Goal: Task Accomplishment & Management: Manage account settings

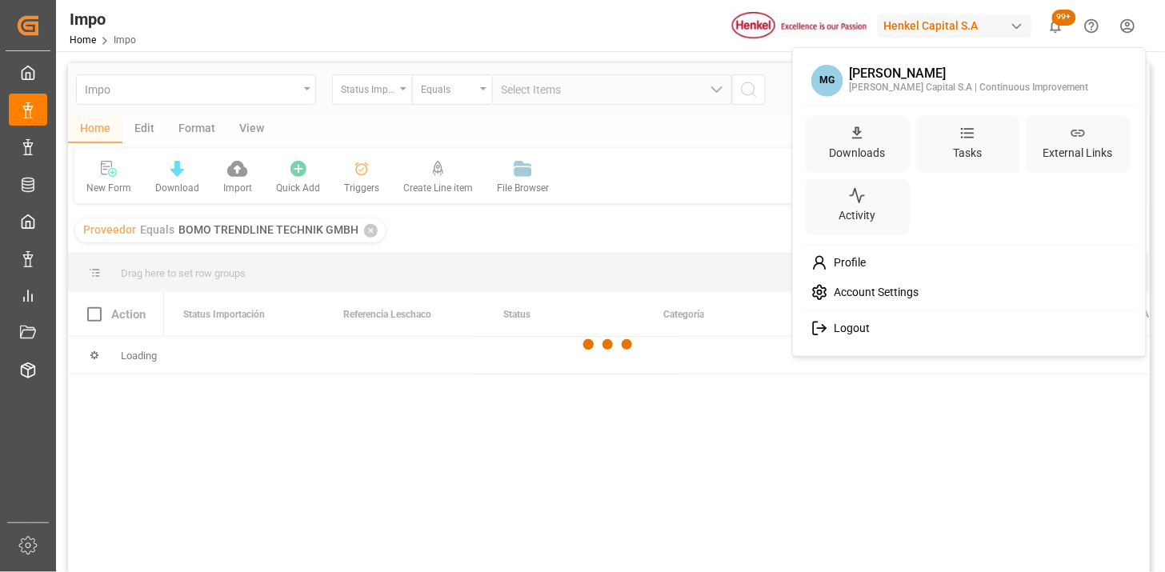
click at [1129, 20] on html "Created by potrace 1.15, written by [PERSON_NAME] [DATE]-[DATE] Created by potr…" at bounding box center [582, 286] width 1165 height 572
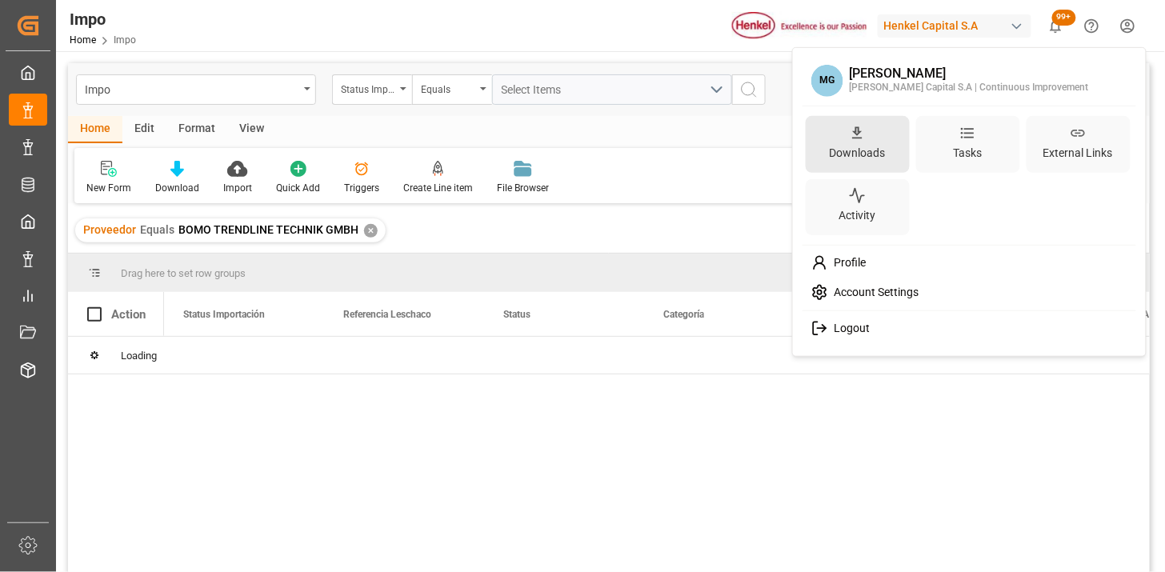
click at [855, 145] on div "Downloads" at bounding box center [858, 152] width 62 height 23
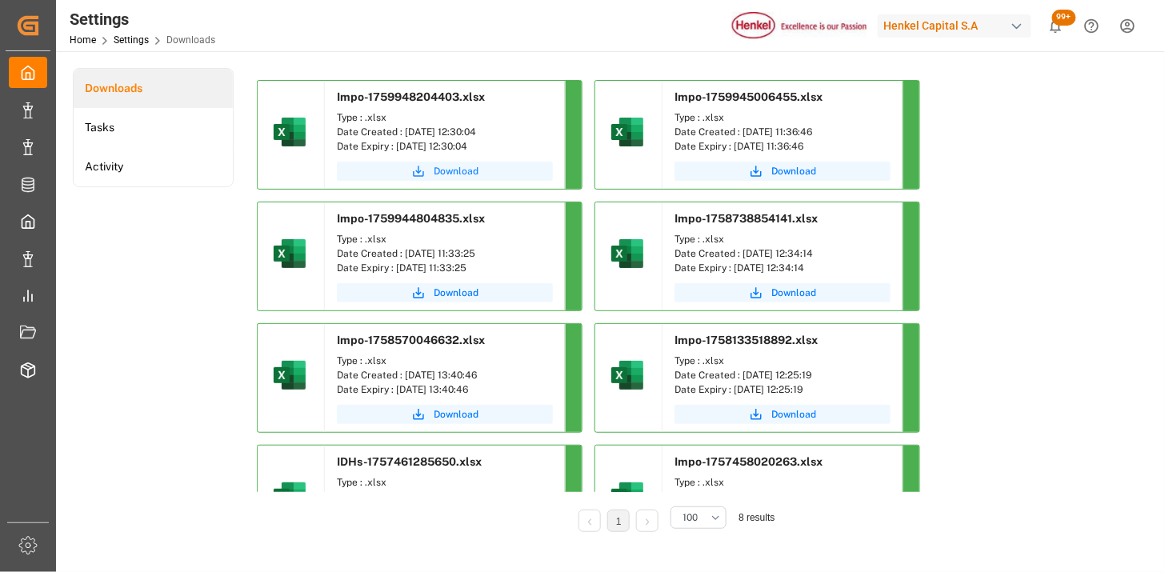
click at [435, 171] on span "Download" at bounding box center [456, 171] width 45 height 14
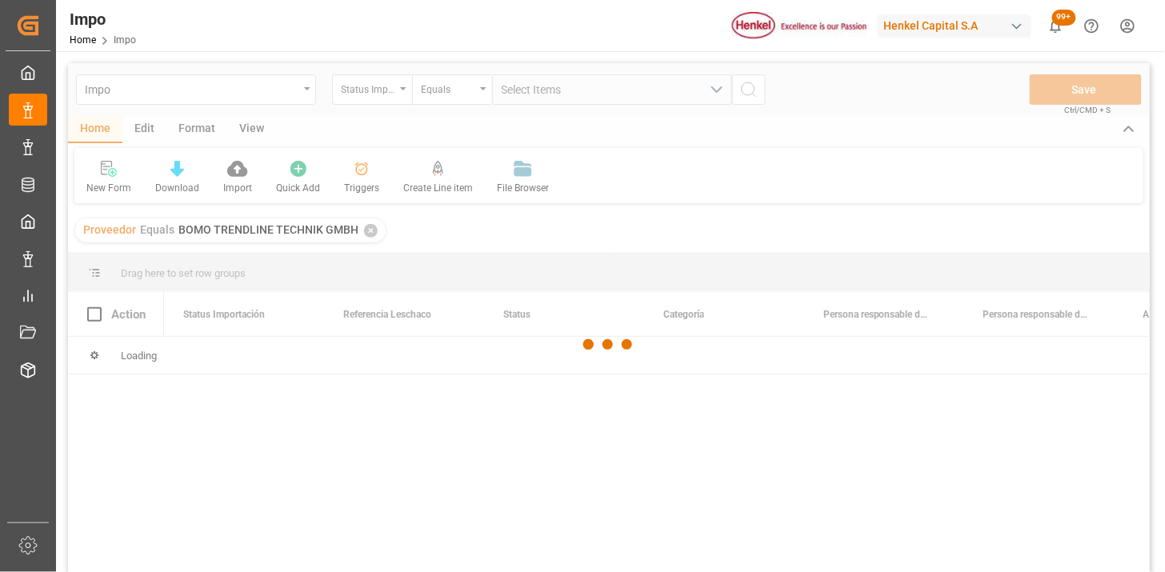
click at [395, 92] on div at bounding box center [609, 344] width 1082 height 563
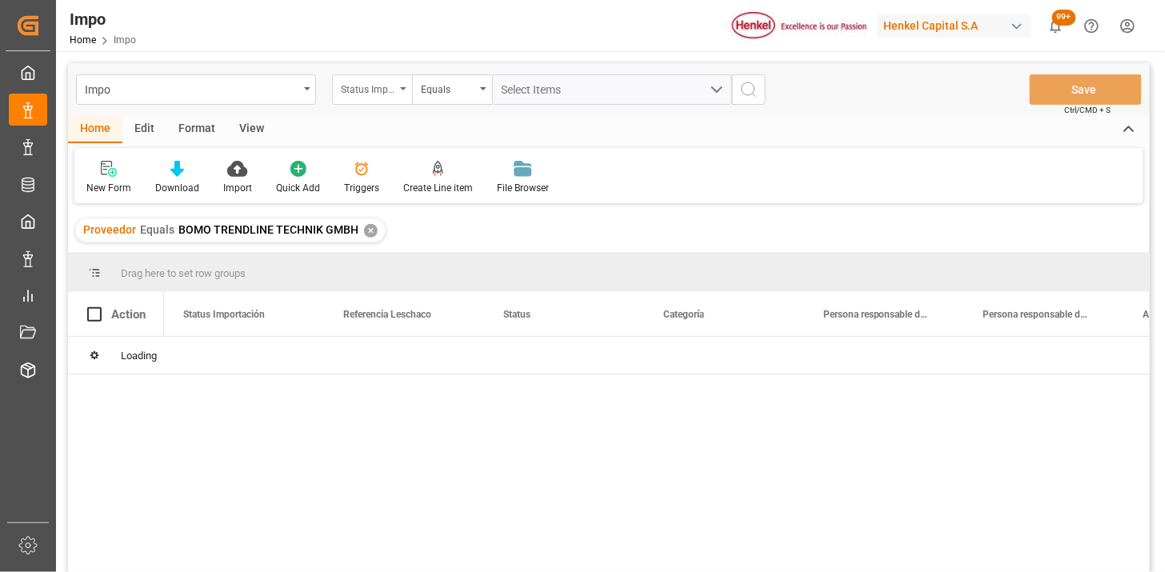
click at [395, 92] on div "Status Importación" at bounding box center [372, 89] width 80 height 30
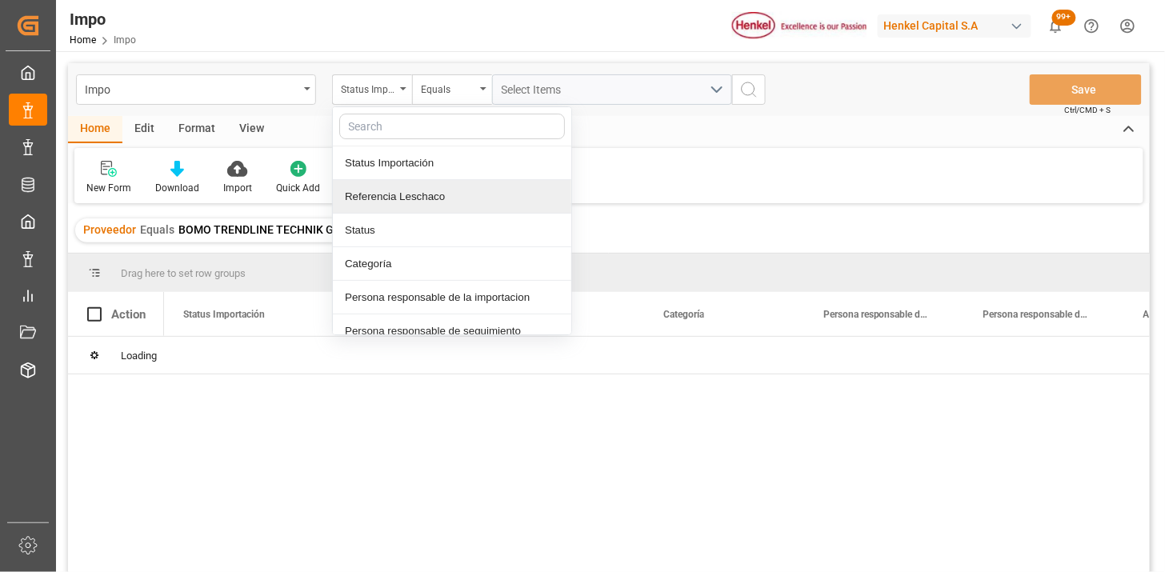
click at [431, 188] on div "Referencia Leschaco" at bounding box center [452, 197] width 239 height 34
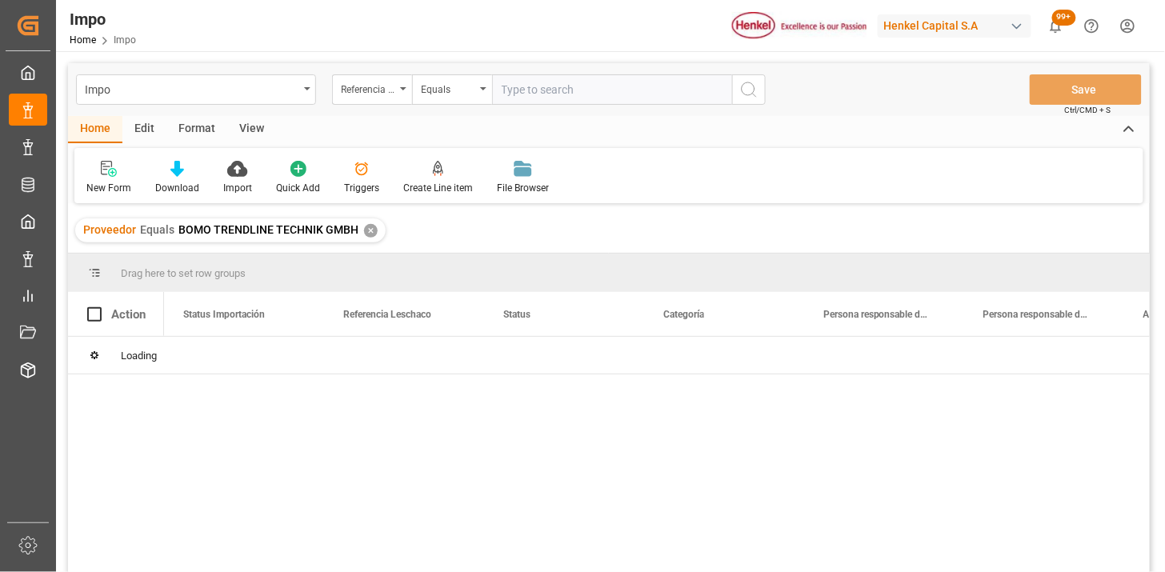
click at [573, 80] on input "text" at bounding box center [612, 89] width 240 height 30
type input "251006900528"
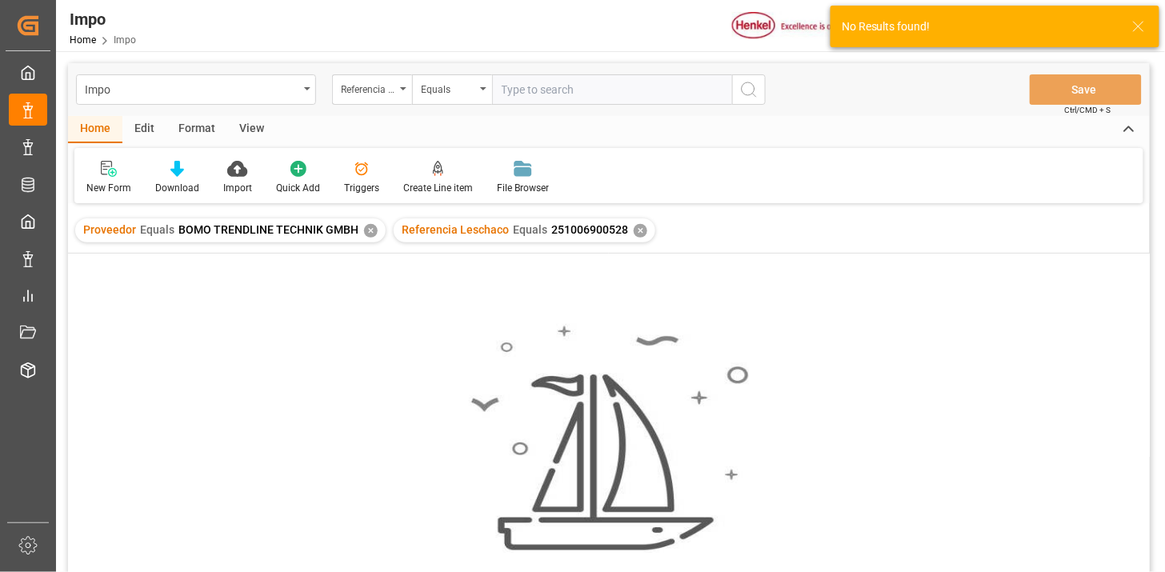
click at [617, 86] on input "text" at bounding box center [612, 89] width 240 height 30
type input "251006900528"
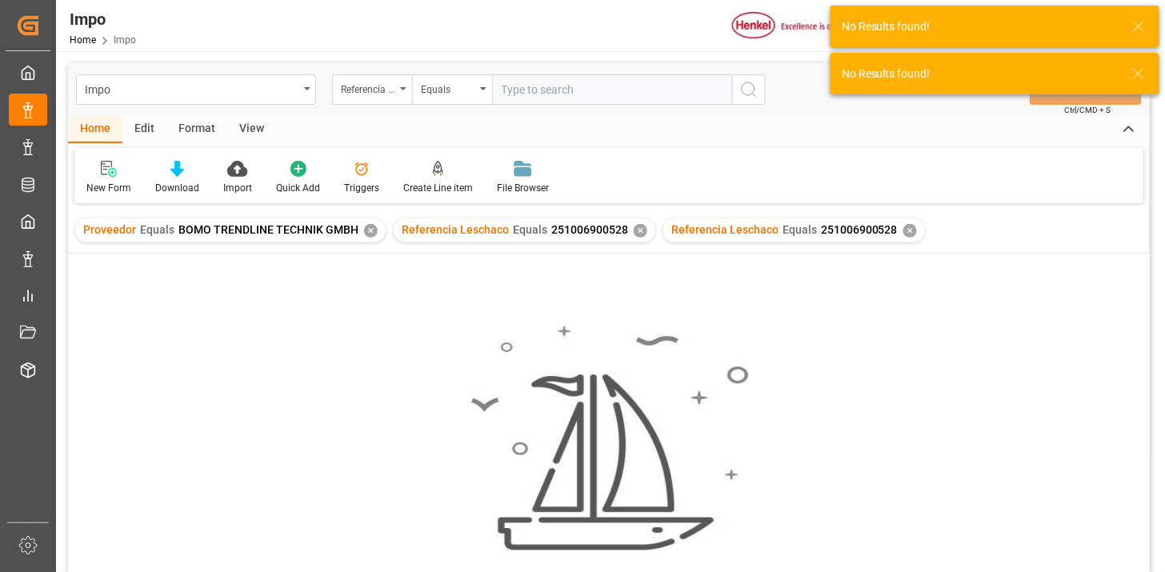
click at [364, 230] on div "✕" at bounding box center [371, 231] width 14 height 14
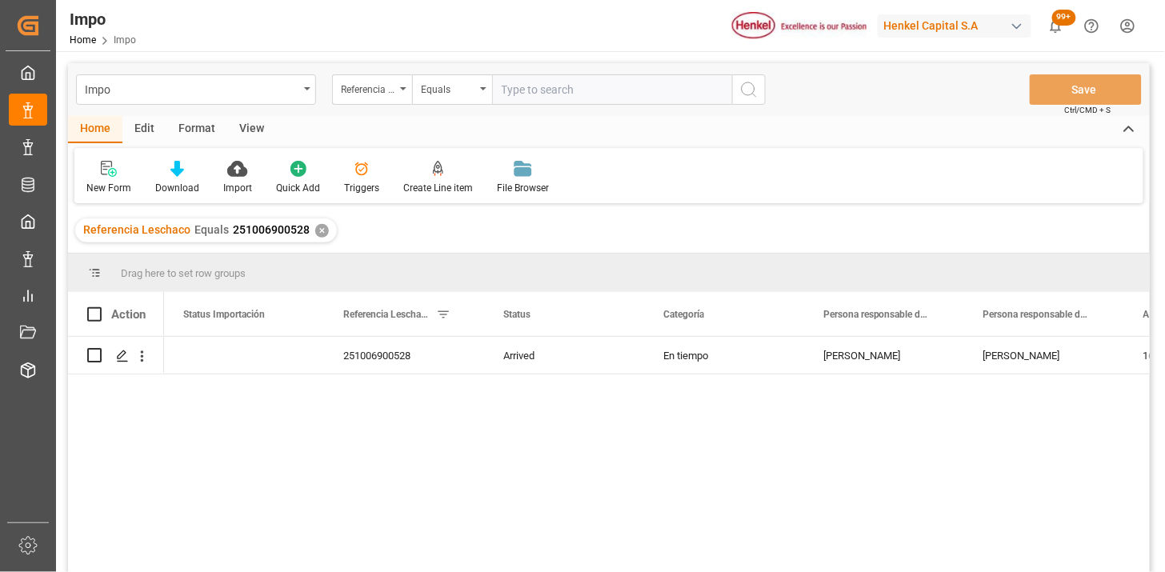
click at [251, 133] on div "View" at bounding box center [251, 129] width 49 height 27
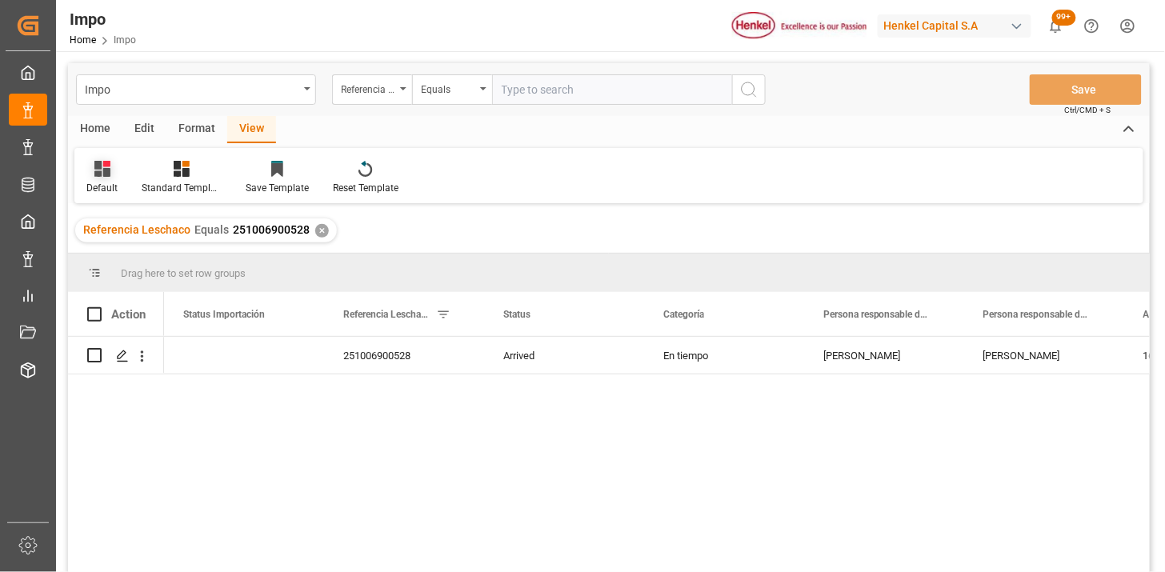
click at [92, 182] on div "Default" at bounding box center [101, 188] width 31 height 14
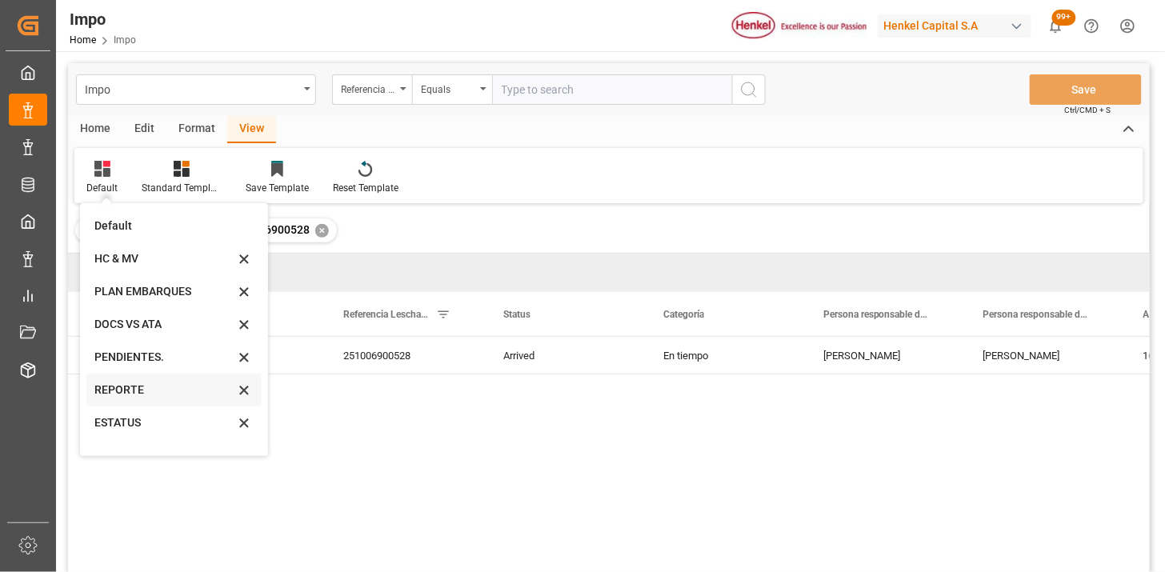
click at [140, 388] on div "REPORTE" at bounding box center [164, 390] width 140 height 17
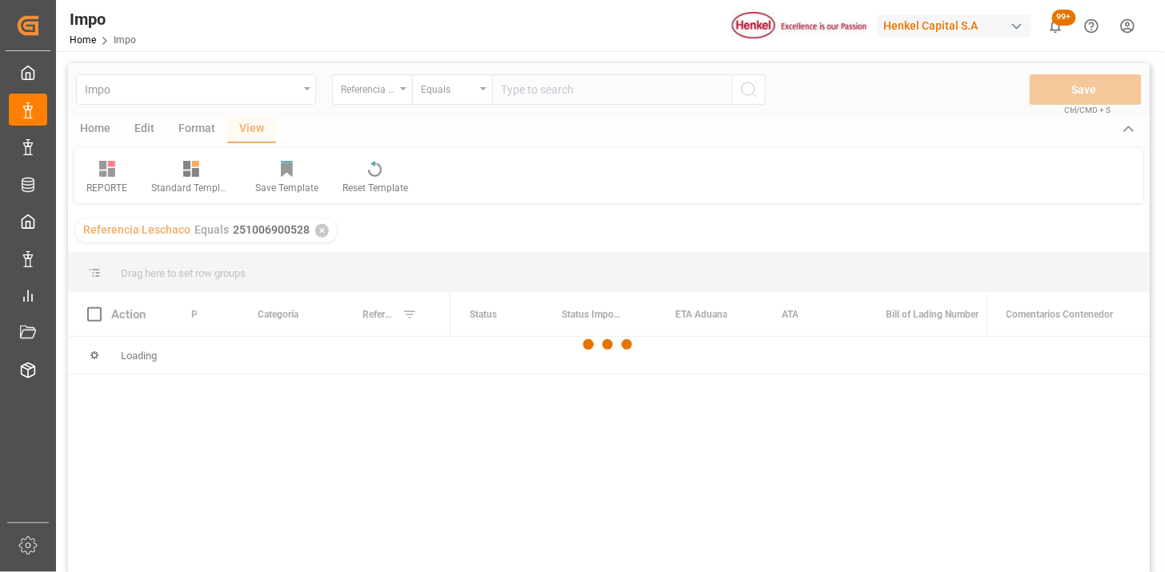
scroll to position [89, 0]
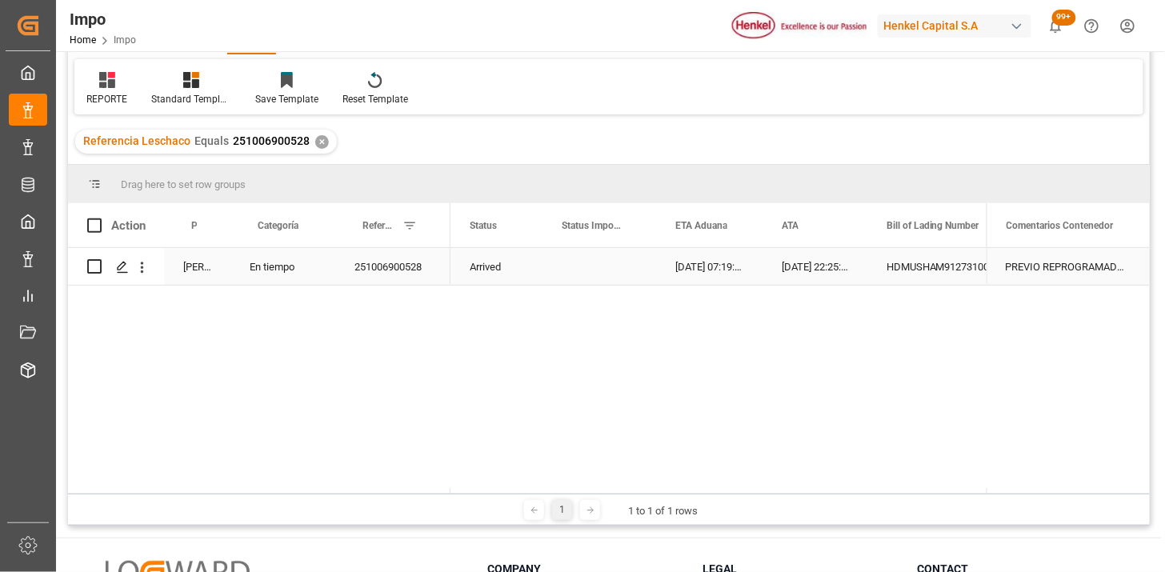
drag, startPoint x: 141, startPoint y: 275, endPoint x: 147, endPoint y: 284, distance: 10.9
click at [141, 277] on button "open menu" at bounding box center [142, 267] width 17 height 30
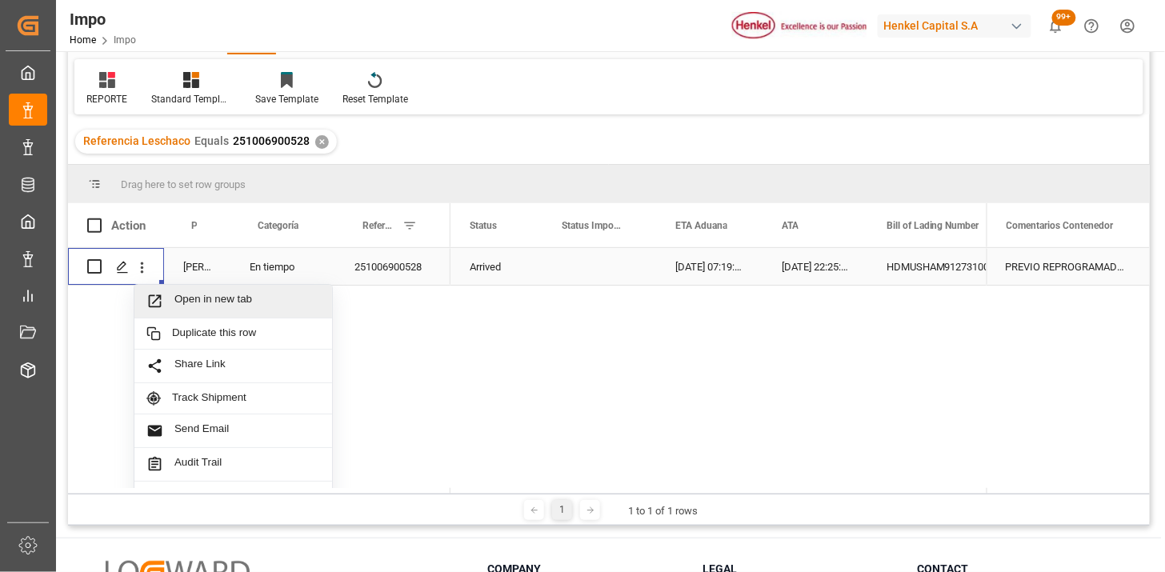
click at [176, 296] on span "Open in new tab" at bounding box center [247, 301] width 146 height 17
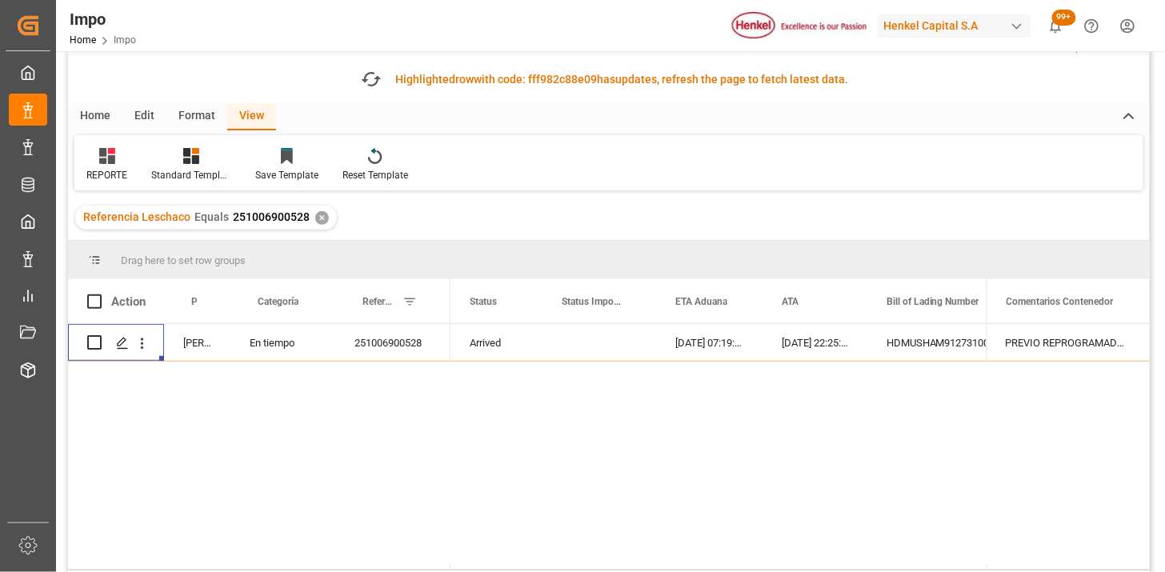
scroll to position [0, 0]
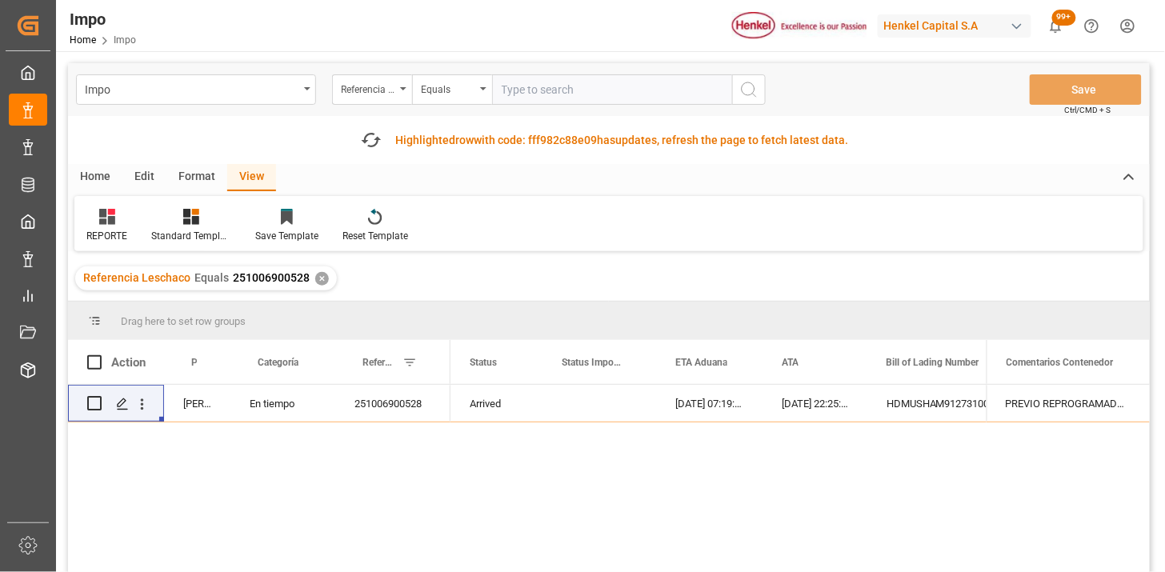
click at [523, 99] on input "text" at bounding box center [612, 89] width 240 height 30
paste input "251006900376"
type input "251006900376"
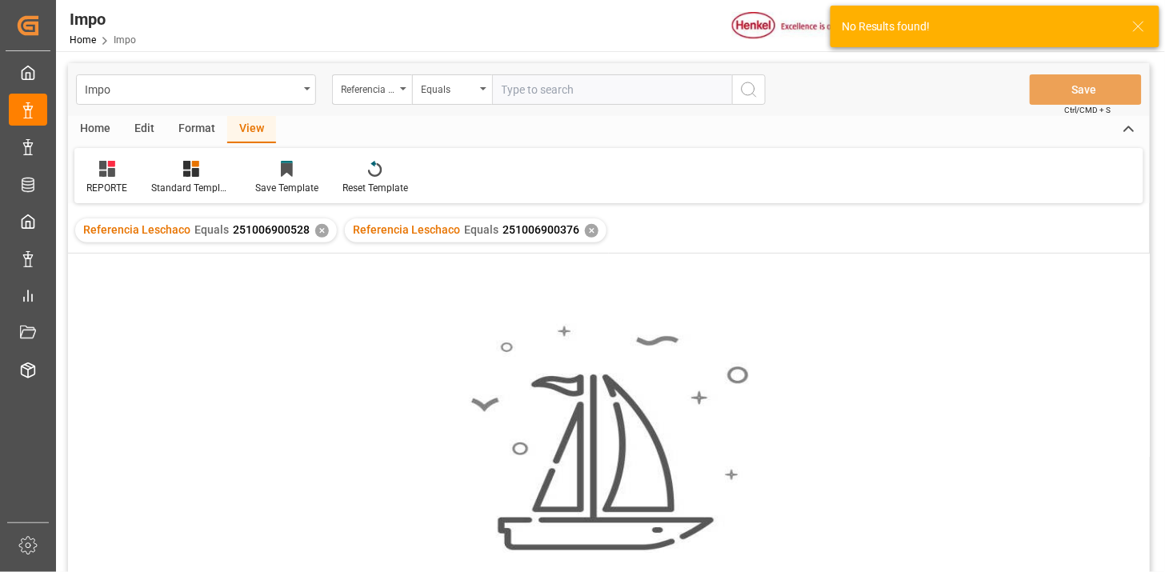
click at [319, 280] on div "No results found. Please try updating the filters/search for smooth sailing." at bounding box center [609, 434] width 1082 height 361
click at [321, 232] on div "✕" at bounding box center [322, 231] width 14 height 14
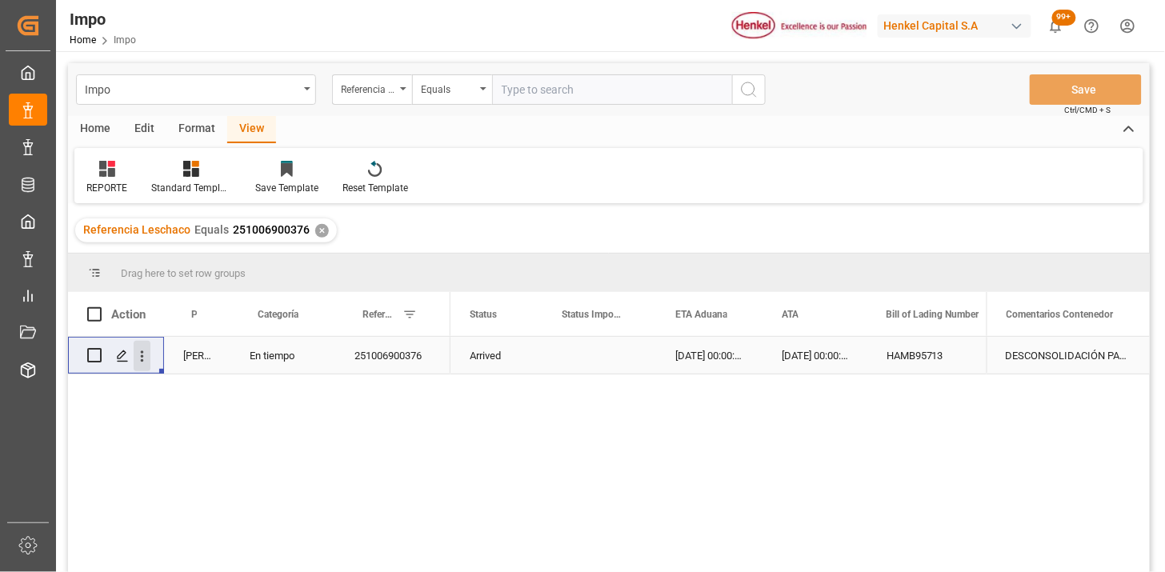
click at [145, 356] on icon "open menu" at bounding box center [142, 356] width 17 height 17
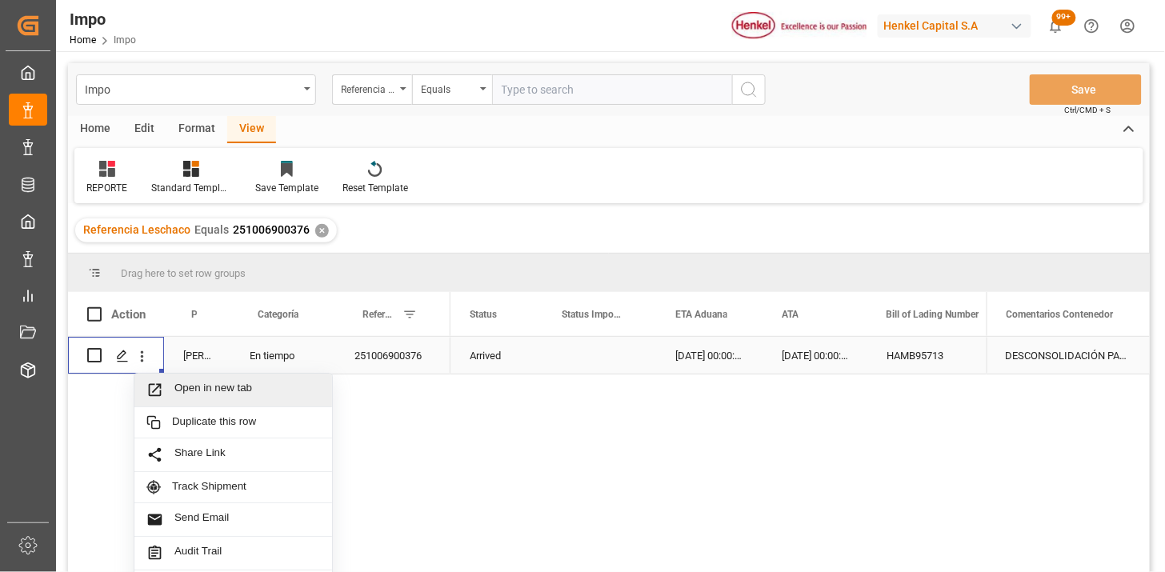
click at [187, 395] on span "Open in new tab" at bounding box center [247, 390] width 146 height 17
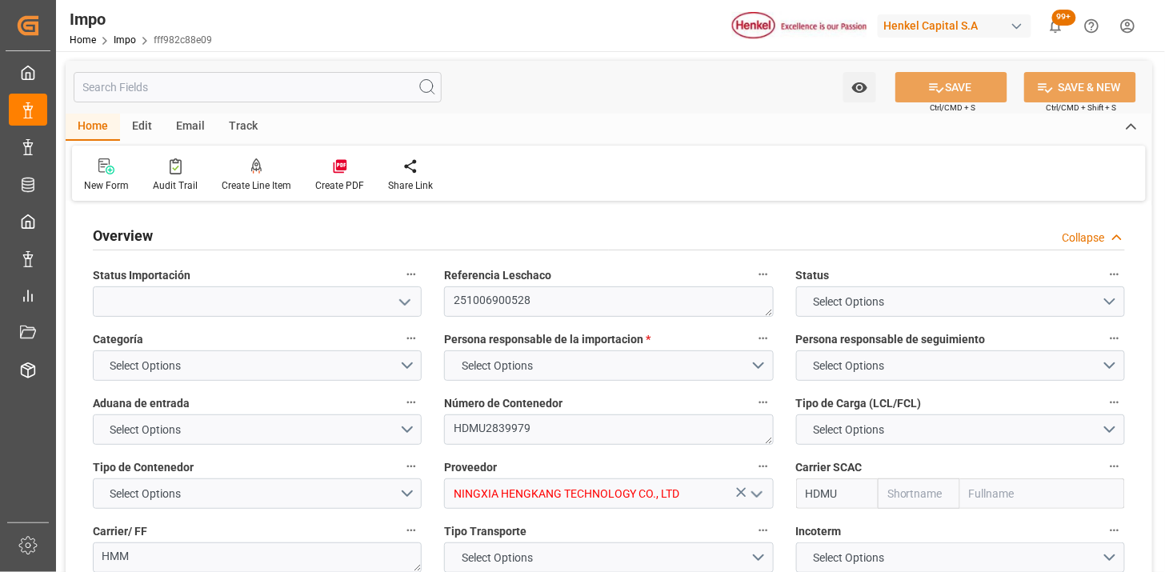
type input "Hyundai"
type input "Hyundai Merchant Marine Co.Ltd."
type input "1"
type input "12"
type input "25"
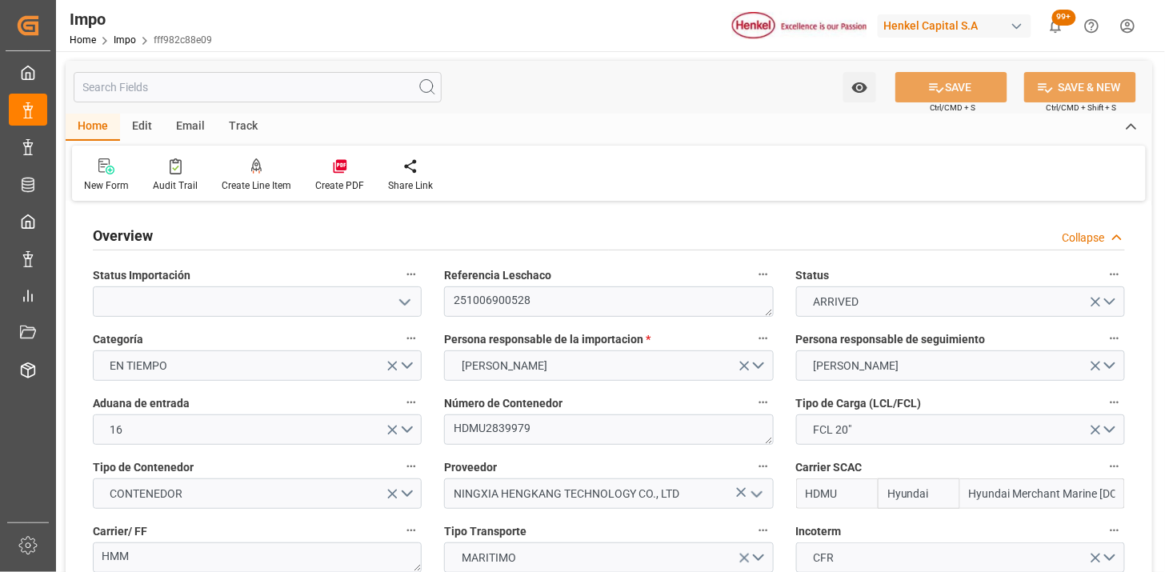
type input "22-09-2025"
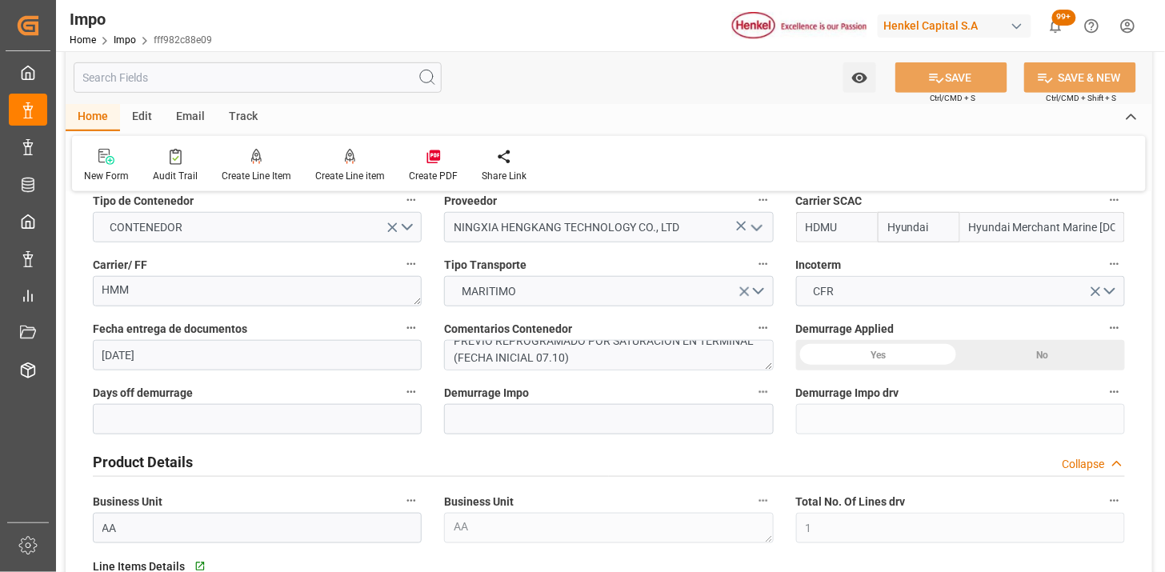
scroll to position [355, 0]
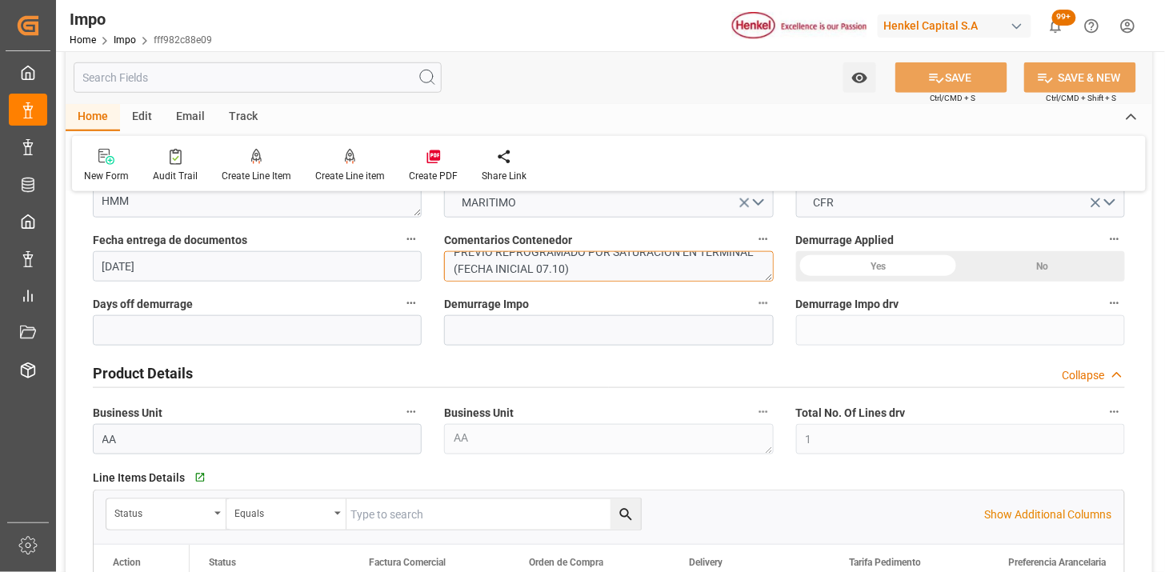
click at [580, 272] on textarea "PREVIO REPROGRAMADO POR SATURACIÓN EN TERMINAL (FECHA INICIAL 07.10)" at bounding box center [608, 266] width 329 height 30
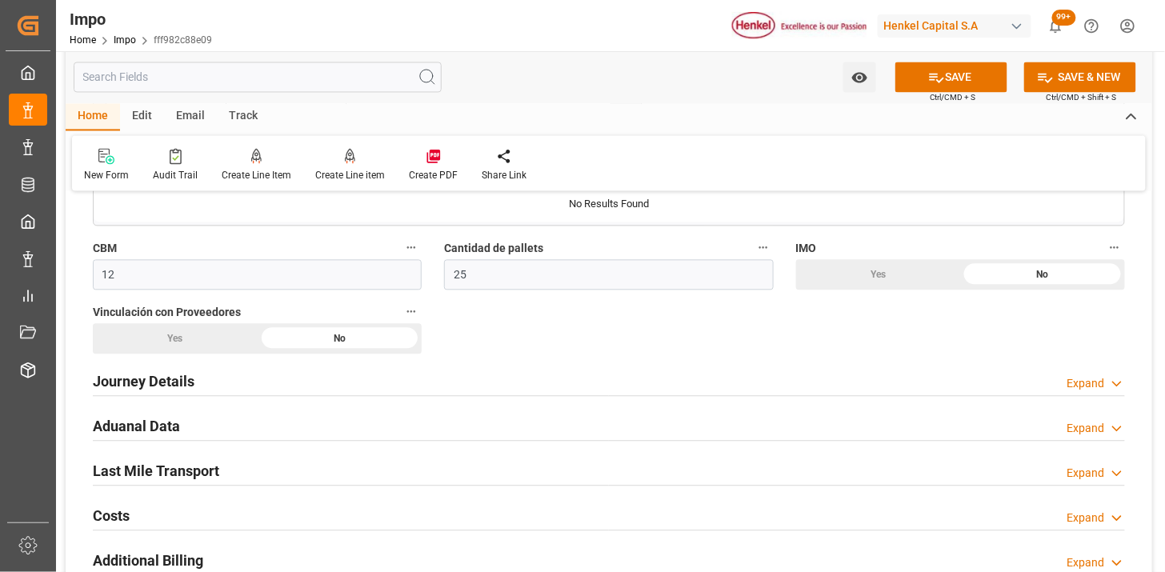
scroll to position [978, 0]
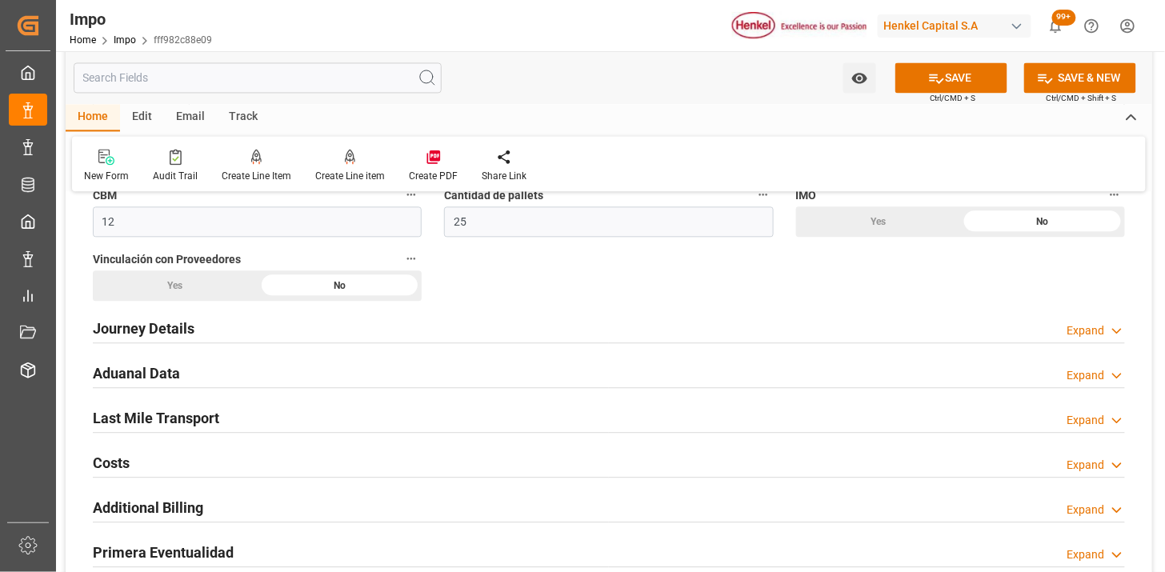
type textarea "PREVIO REPROGRAMADO POR SATURACIÓN EN TERMINAL (FECHA INICIAL 07.10) | SE PROGR…"
click at [274, 374] on div "Aduanal Data Expand" at bounding box center [609, 372] width 1032 height 30
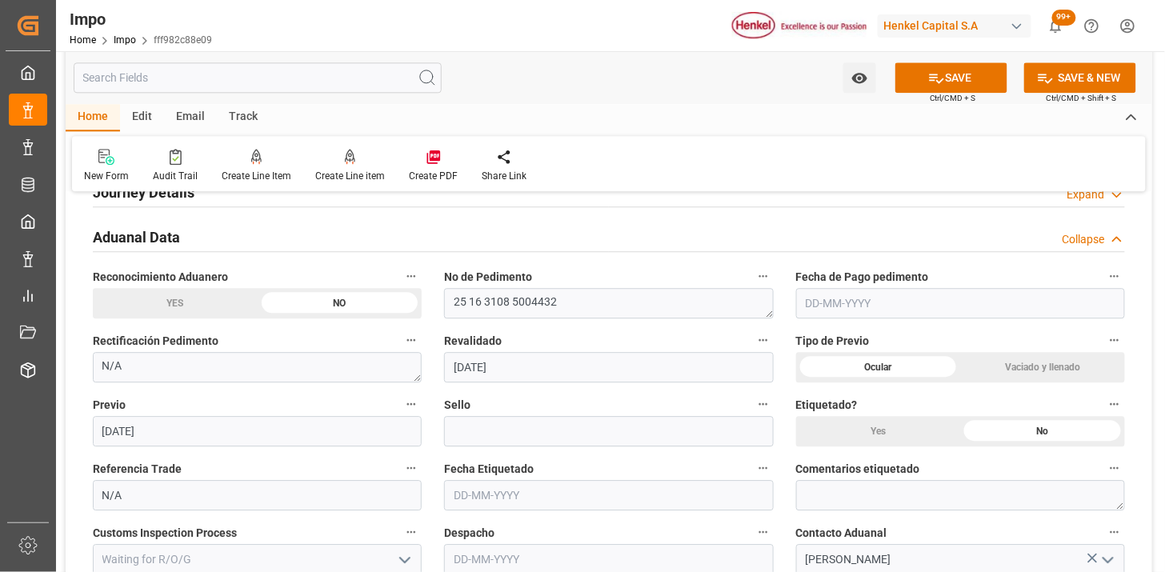
scroll to position [1156, 0]
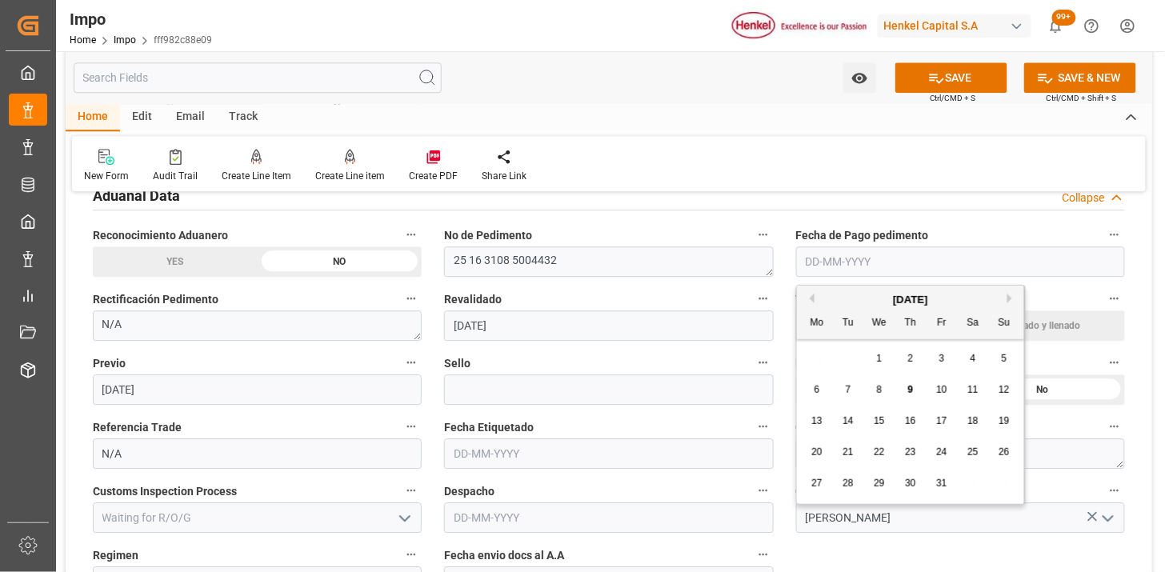
click at [887, 250] on input "text" at bounding box center [960, 262] width 329 height 30
type input "0"
type input "08-10-2025"
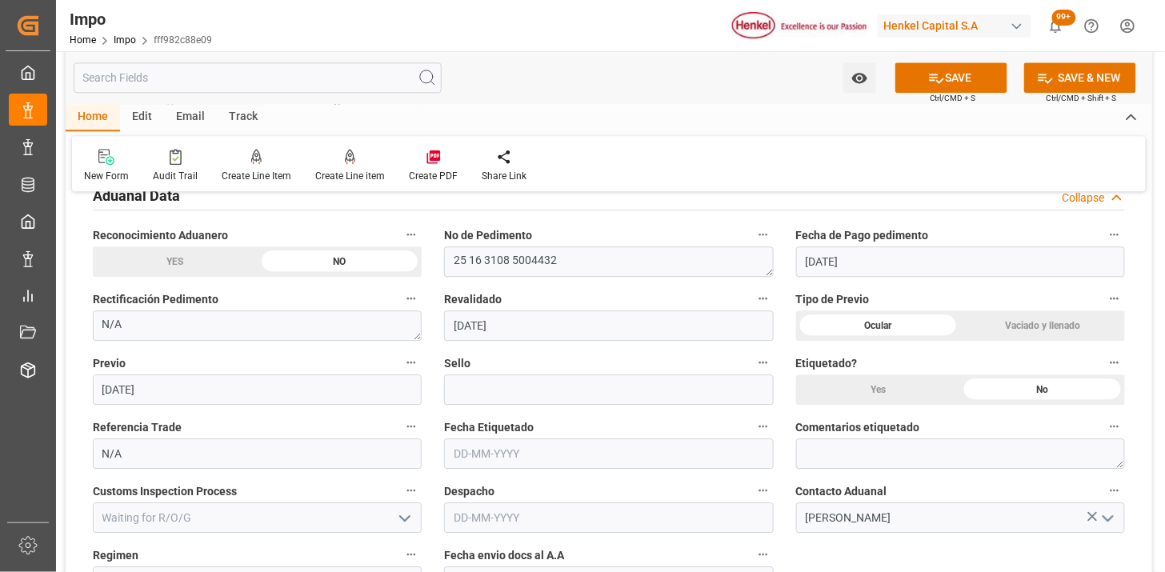
scroll to position [1245, 0]
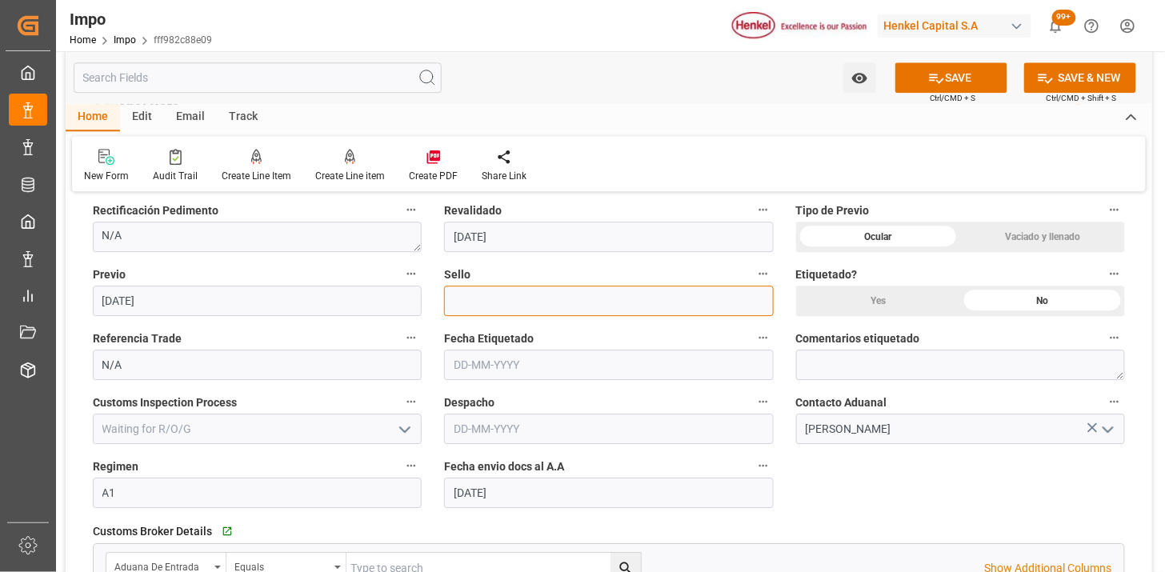
click at [513, 302] on input at bounding box center [608, 301] width 329 height 30
paste input "CEM23-3548464"
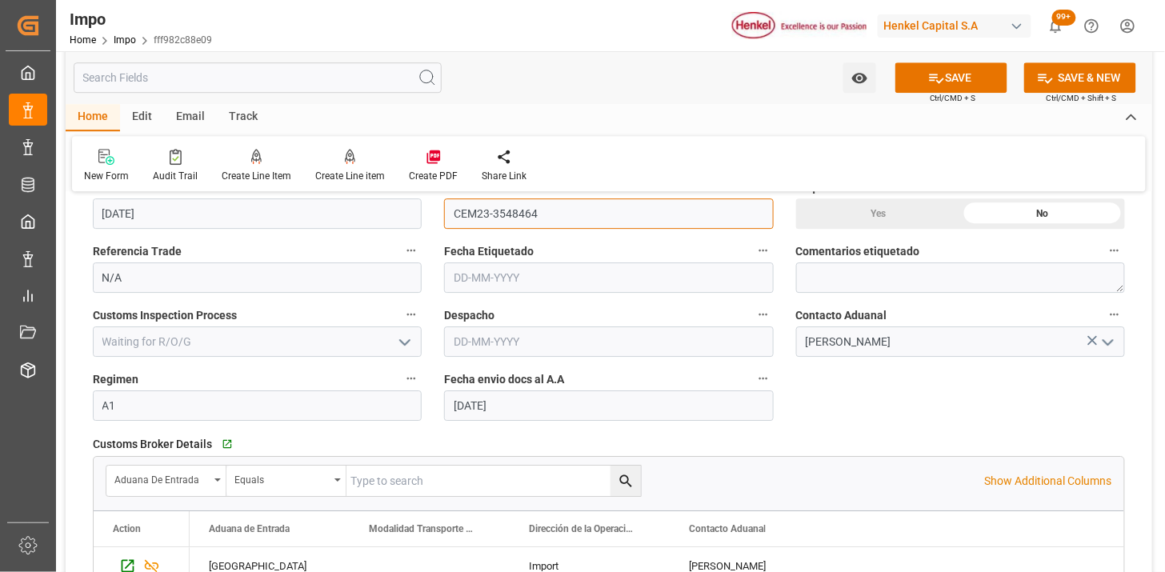
scroll to position [1333, 0]
type input "CEM23-3548464"
click at [465, 346] on input "text" at bounding box center [608, 340] width 329 height 30
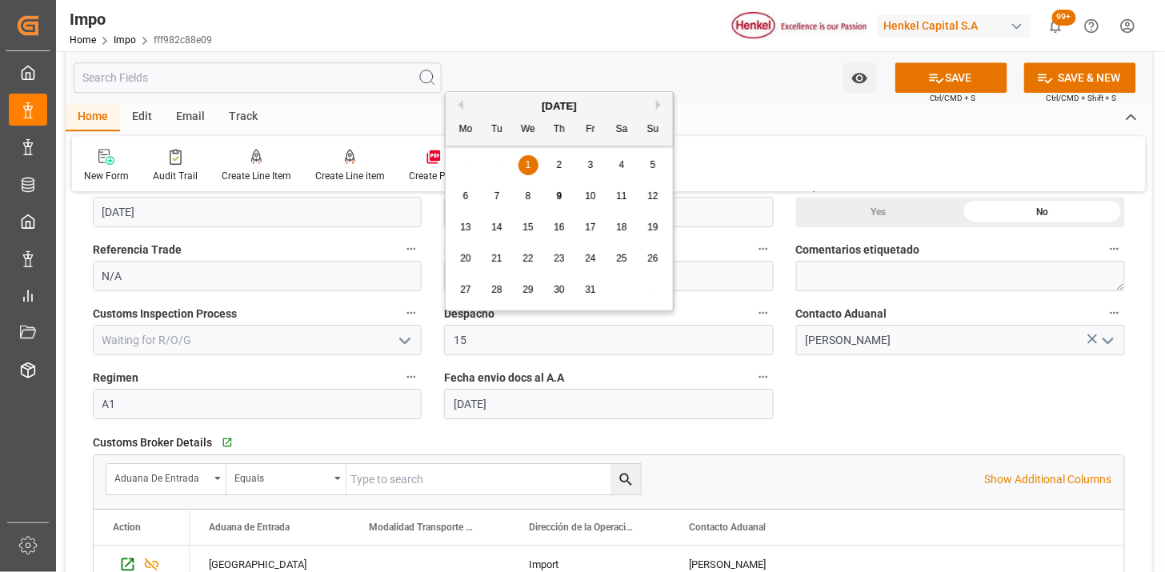
type input "15-10-2025"
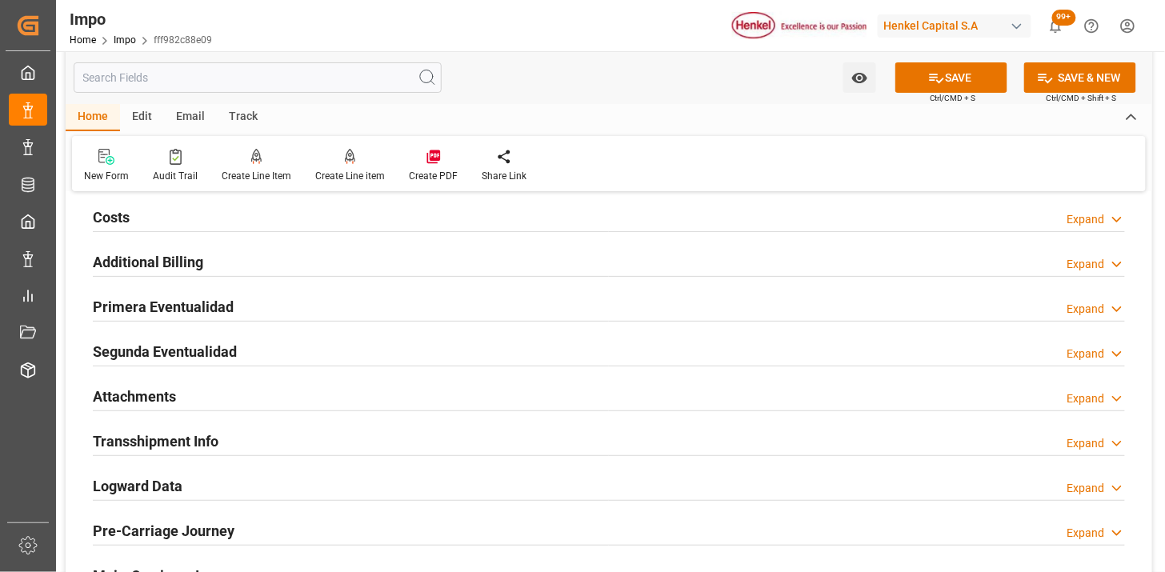
scroll to position [1690, 0]
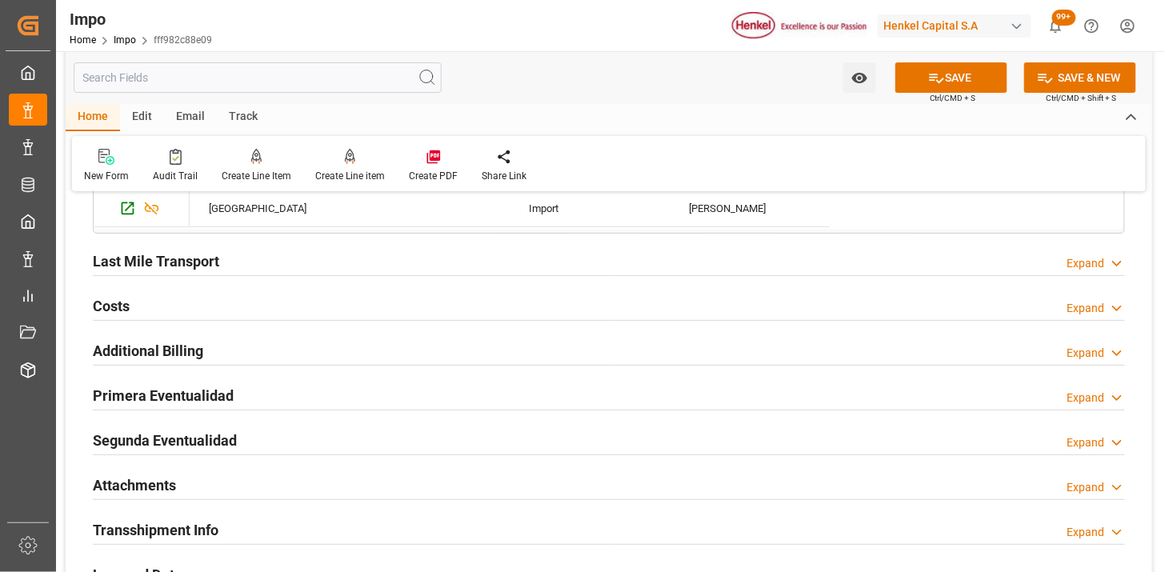
drag, startPoint x: 357, startPoint y: 264, endPoint x: 421, endPoint y: 269, distance: 64.2
click at [357, 265] on div "Last Mile Transport Expand" at bounding box center [609, 260] width 1032 height 30
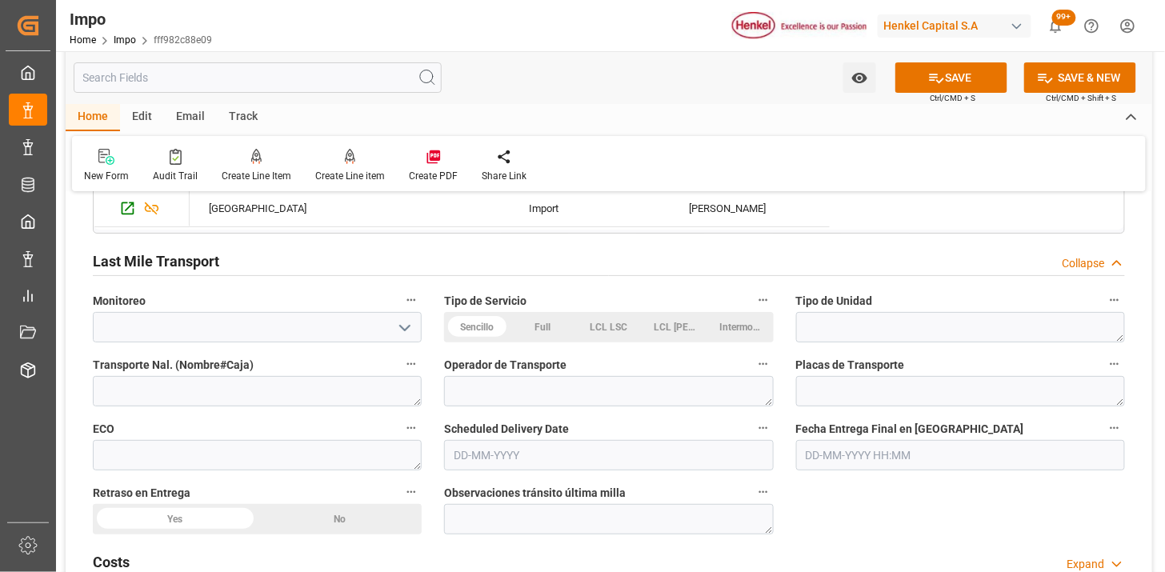
click at [467, 323] on div "Sencillo" at bounding box center [477, 327] width 66 height 30
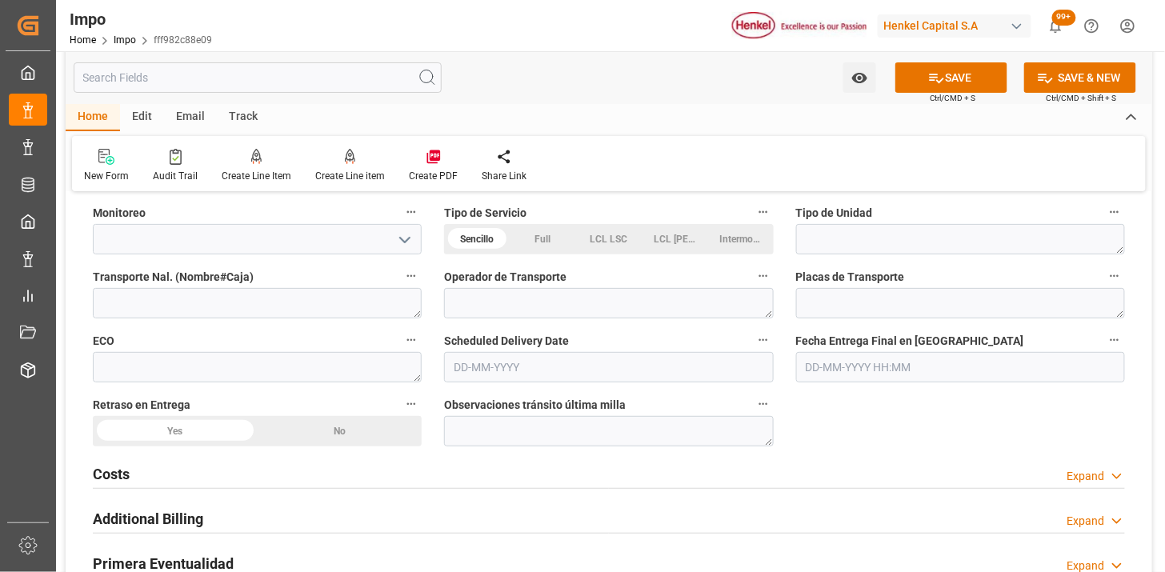
scroll to position [1778, 0]
click at [829, 240] on textarea at bounding box center [960, 238] width 329 height 30
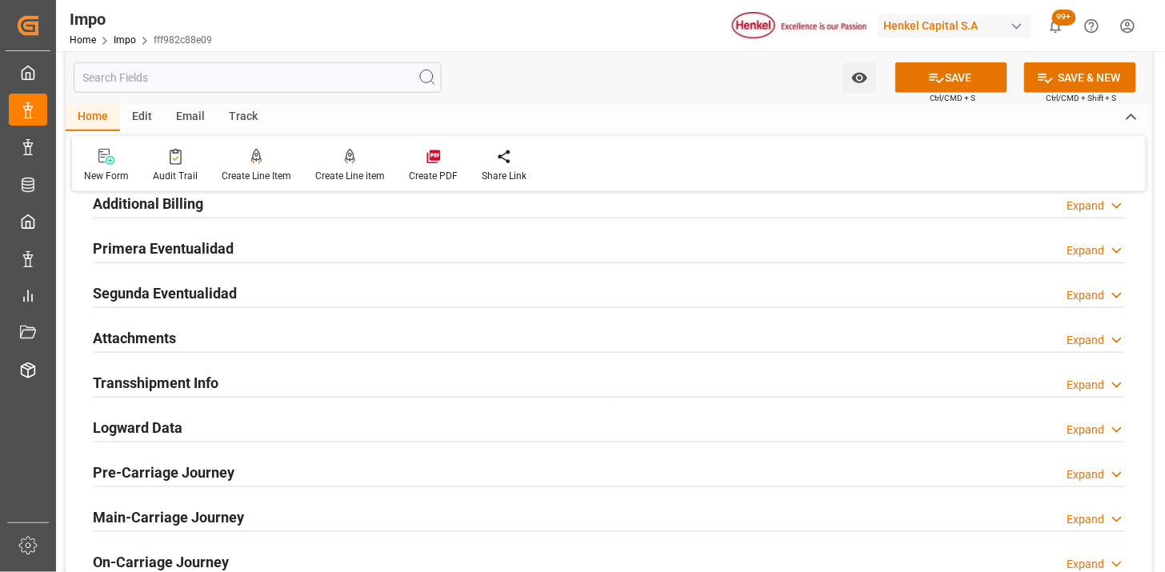
scroll to position [2134, 0]
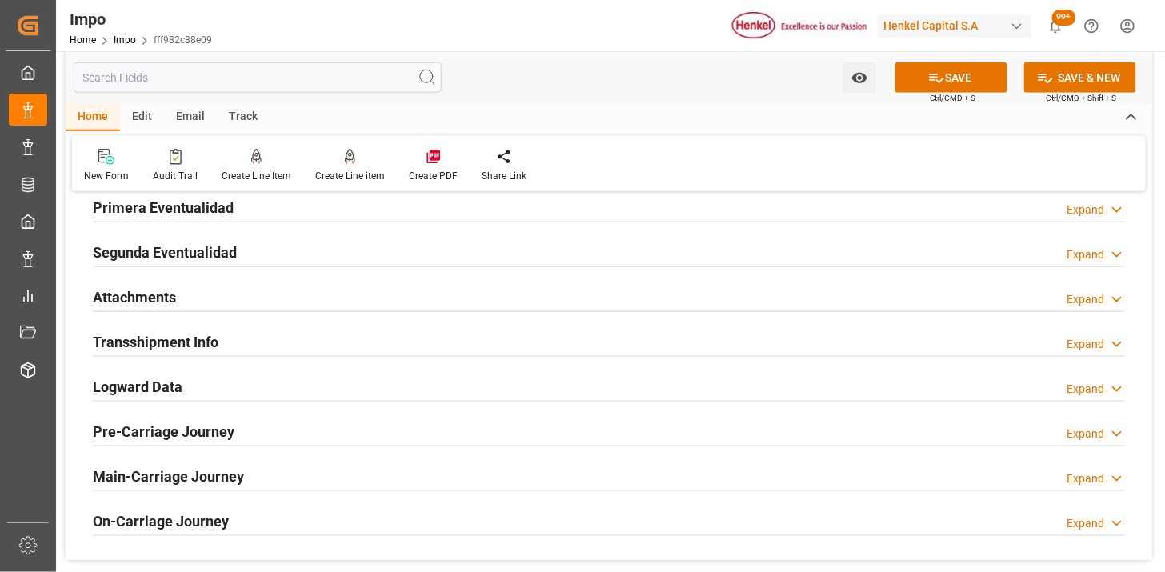
type textarea "CONTENEDOR"
click at [291, 211] on div "Primera Eventualidad Expand" at bounding box center [609, 206] width 1032 height 30
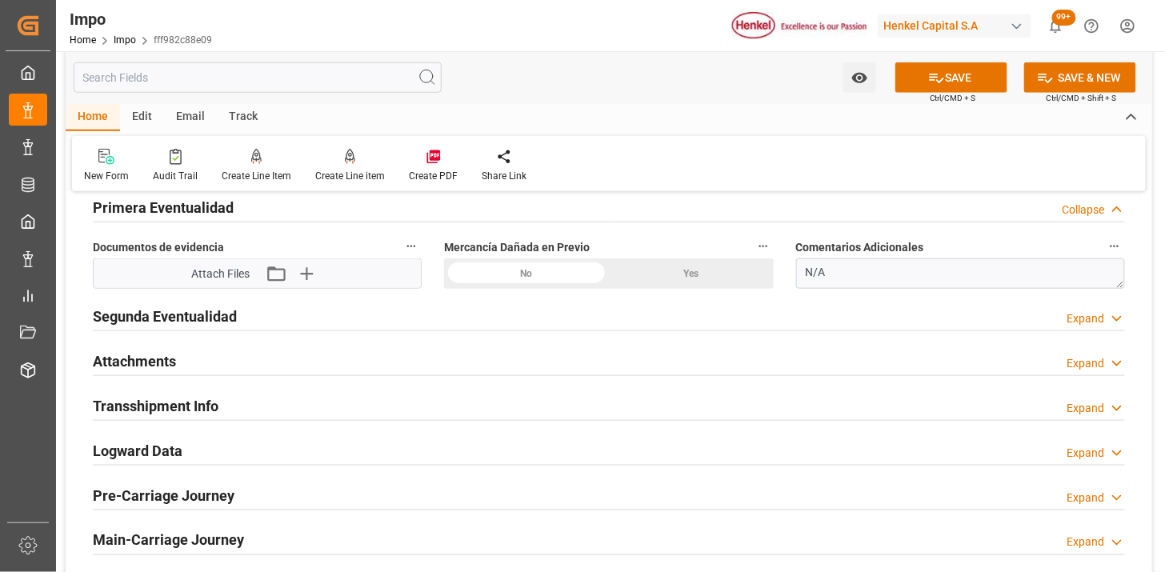
click at [570, 282] on div "No" at bounding box center [526, 274] width 165 height 30
click at [316, 279] on icon "button" at bounding box center [306, 274] width 26 height 26
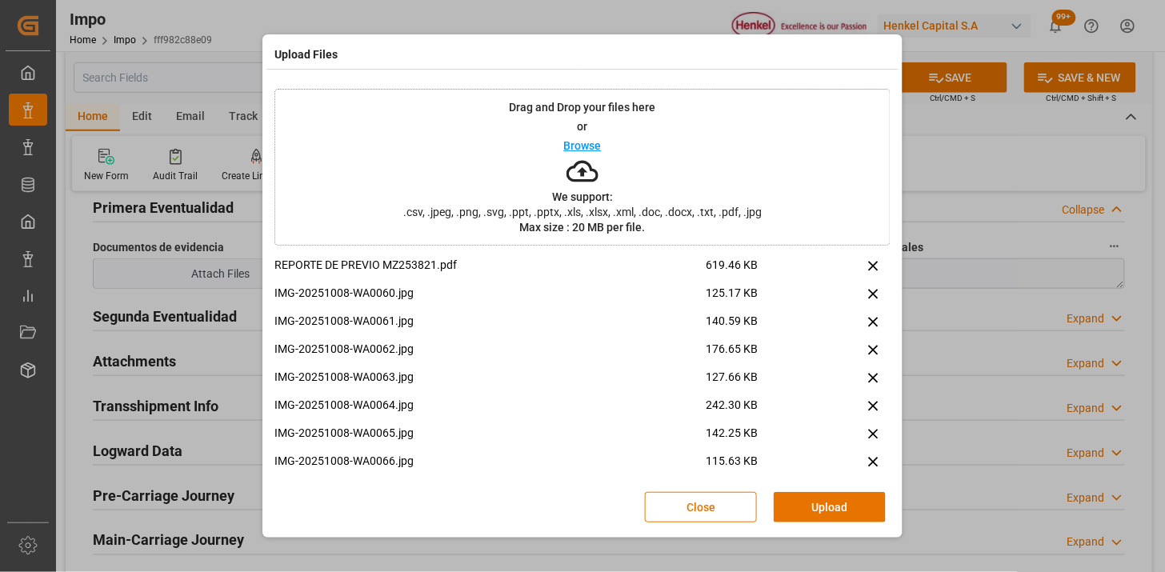
click at [840, 509] on button "Upload" at bounding box center [830, 507] width 112 height 30
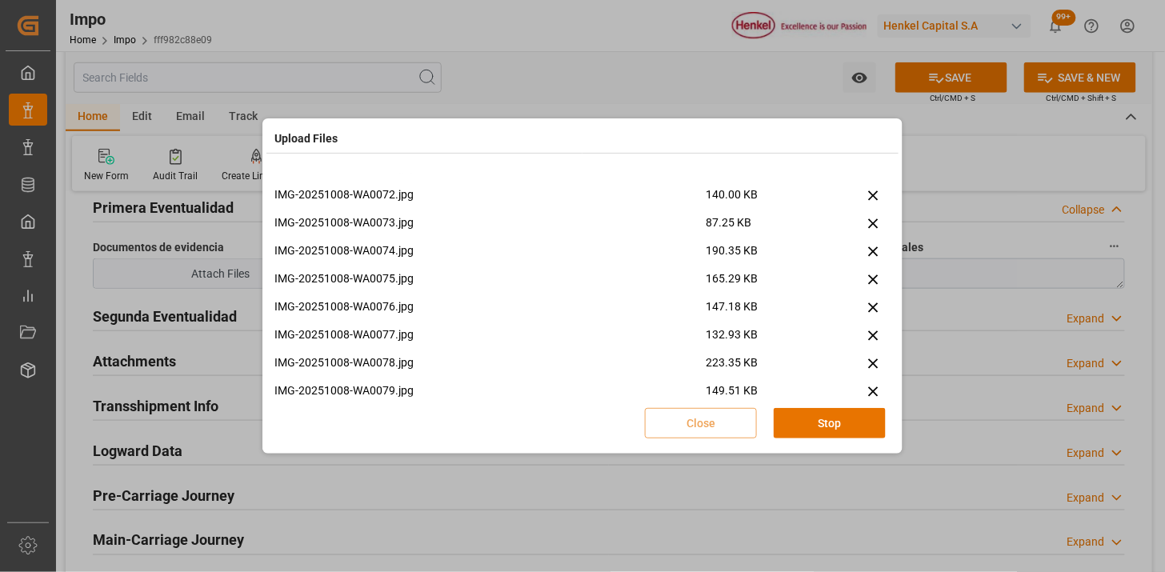
scroll to position [0, 0]
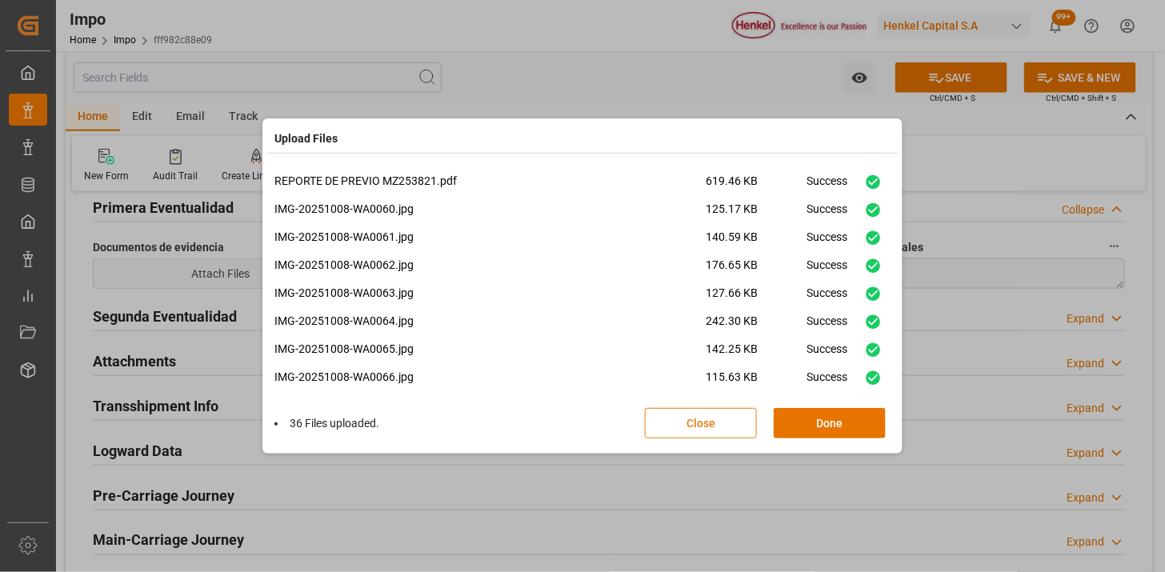
click at [836, 428] on button "Done" at bounding box center [830, 423] width 112 height 30
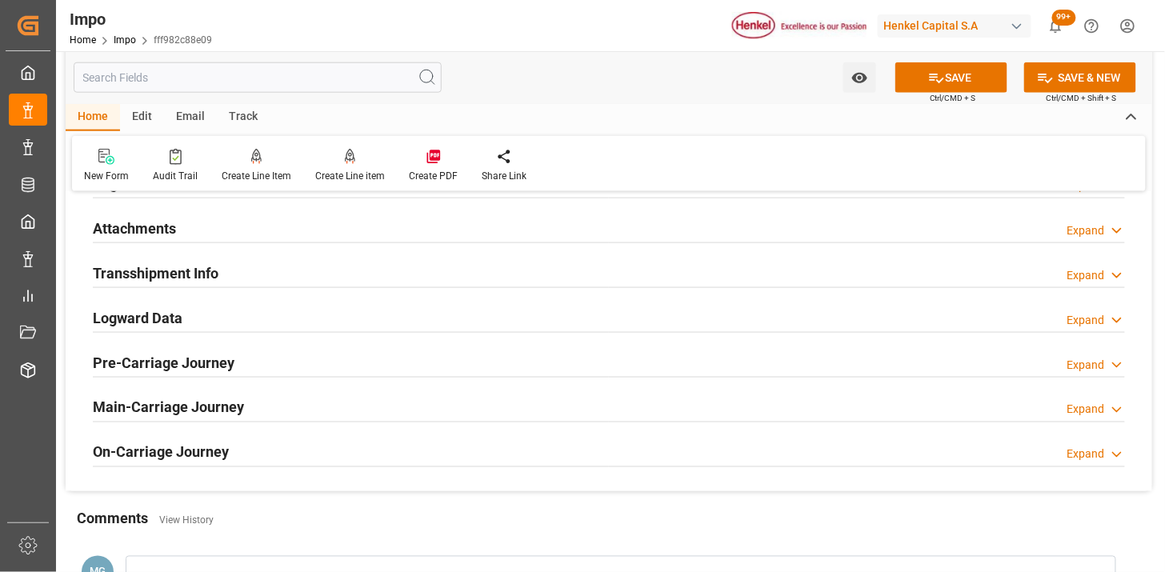
scroll to position [2223, 0]
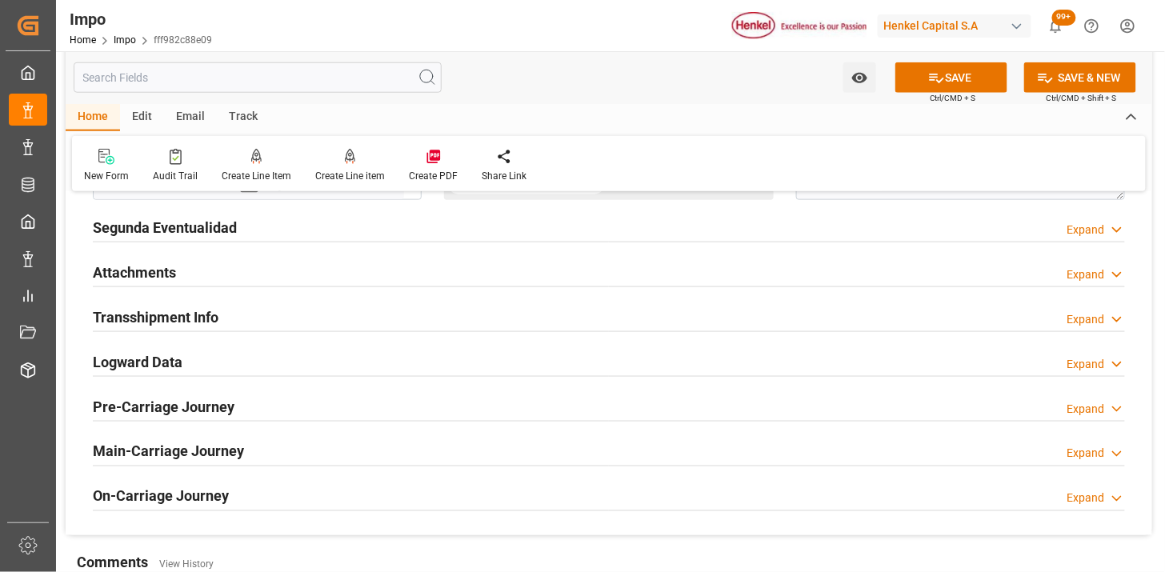
click at [259, 272] on div "Attachments Expand" at bounding box center [609, 271] width 1032 height 30
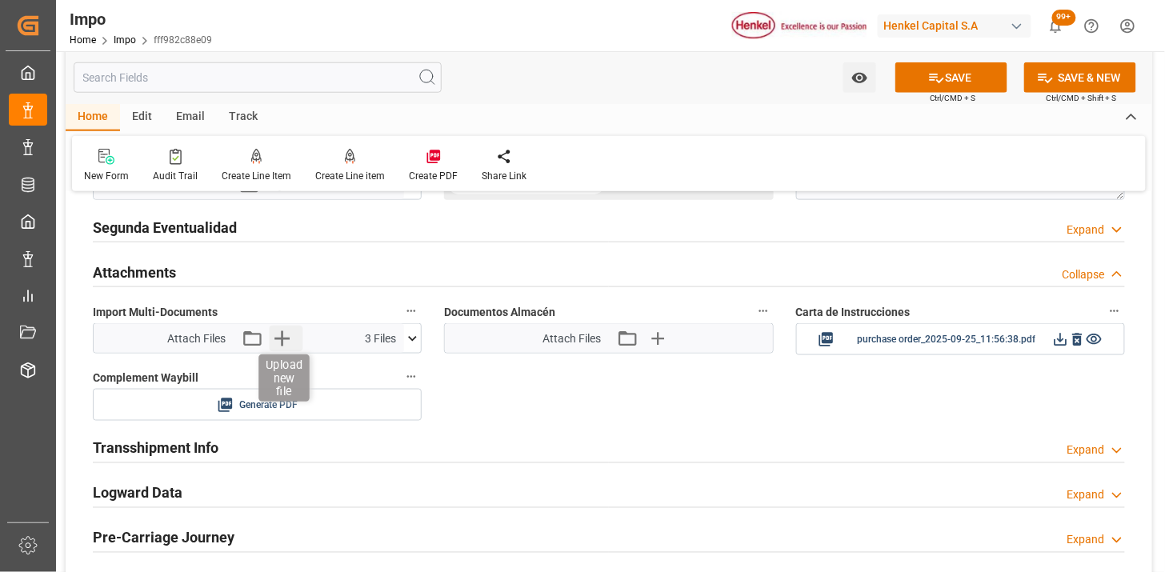
click at [283, 341] on icon "button" at bounding box center [282, 339] width 26 height 26
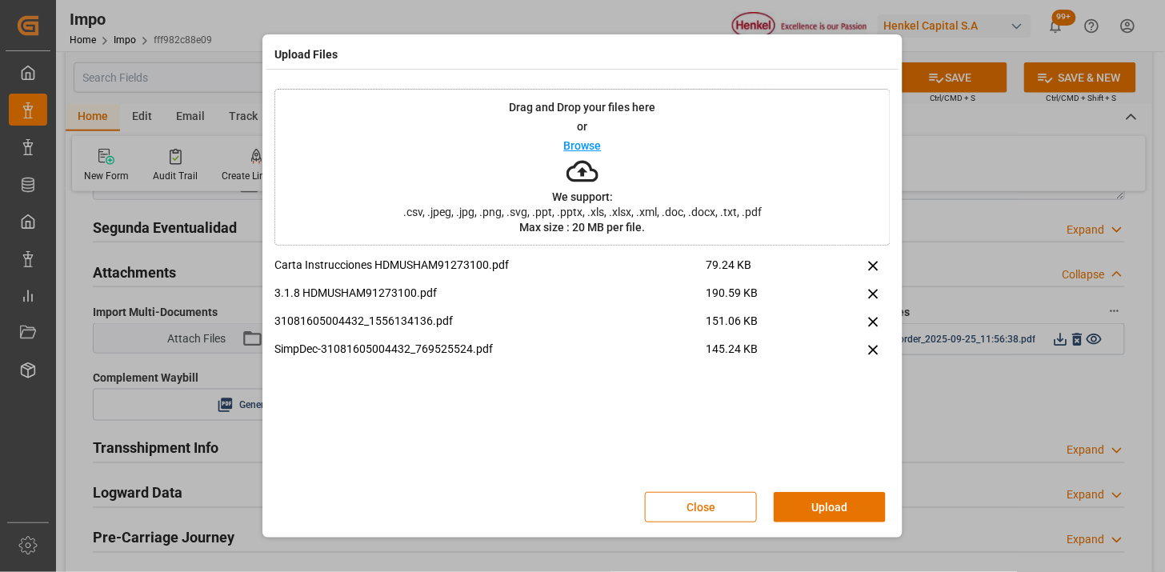
drag, startPoint x: 812, startPoint y: 514, endPoint x: 768, endPoint y: 527, distance: 45.1
click at [799, 515] on button "Upload" at bounding box center [830, 507] width 112 height 30
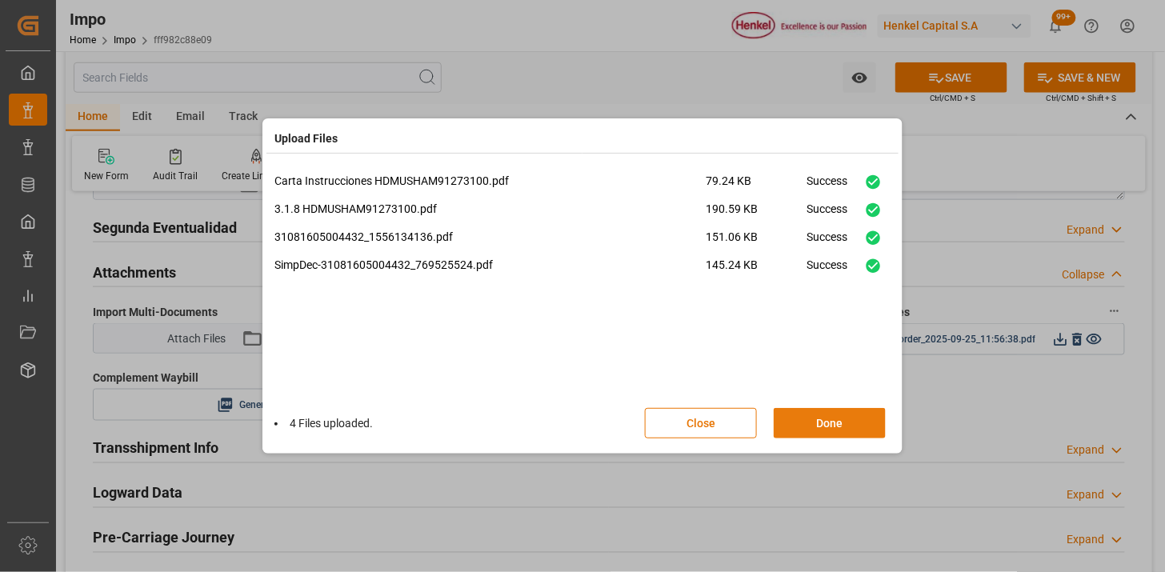
click at [836, 426] on button "Done" at bounding box center [830, 423] width 112 height 30
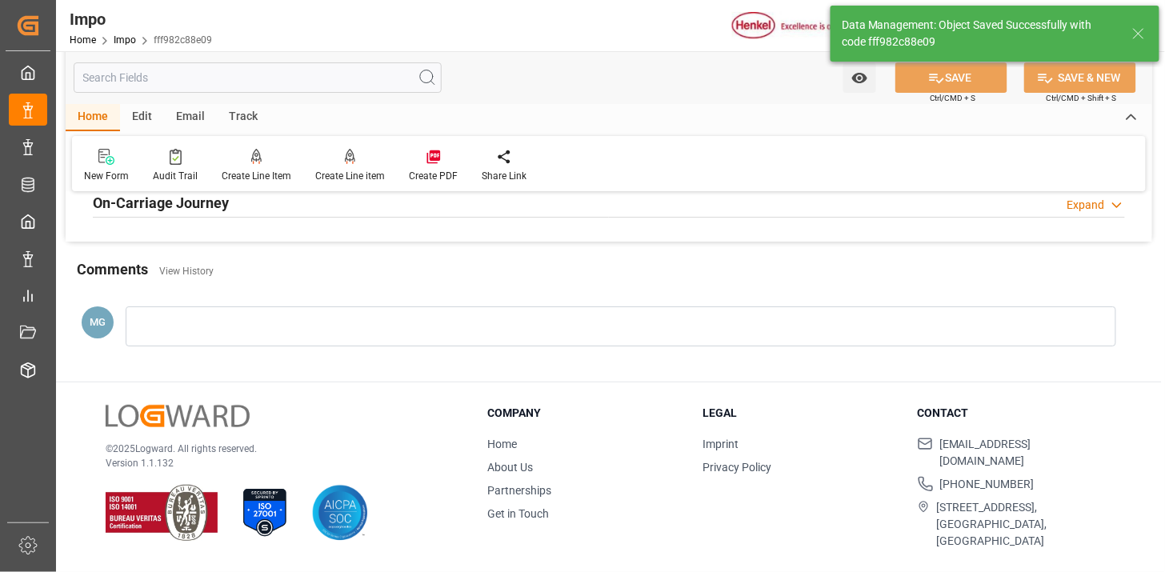
scroll to position [1412, 0]
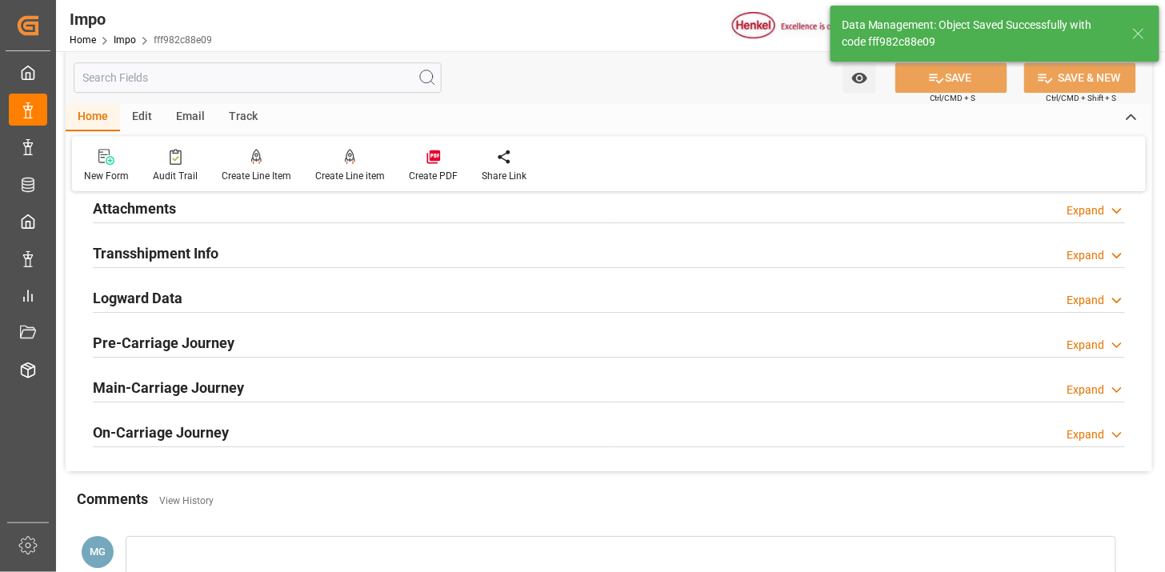
drag, startPoint x: 257, startPoint y: 205, endPoint x: 579, endPoint y: 290, distance: 333.5
click at [257, 206] on div "Attachments Expand" at bounding box center [609, 207] width 1032 height 30
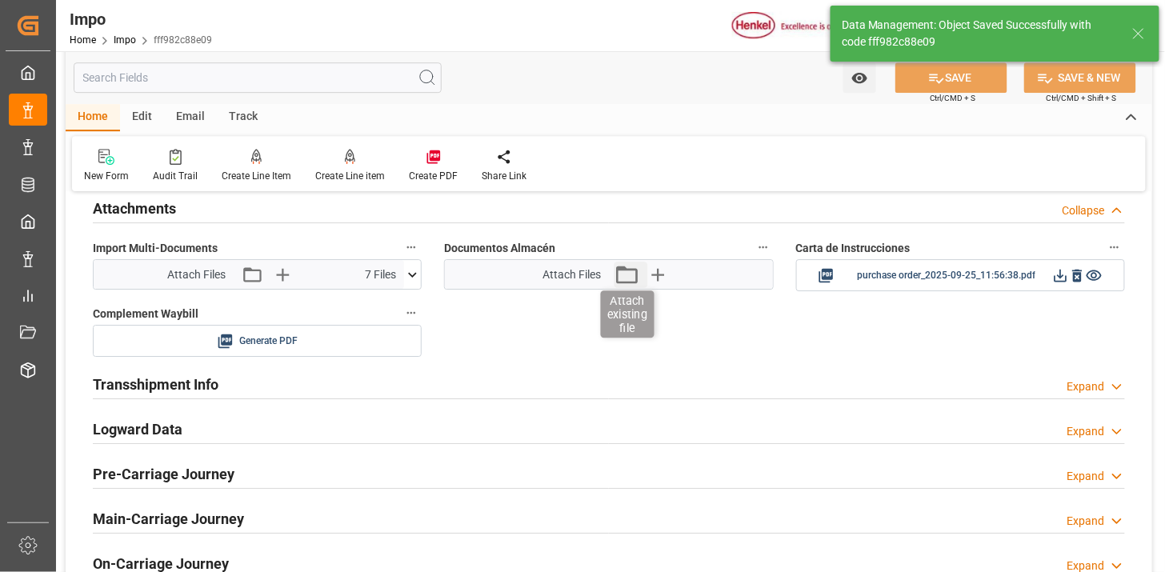
click at [624, 278] on icon "button" at bounding box center [627, 275] width 26 height 26
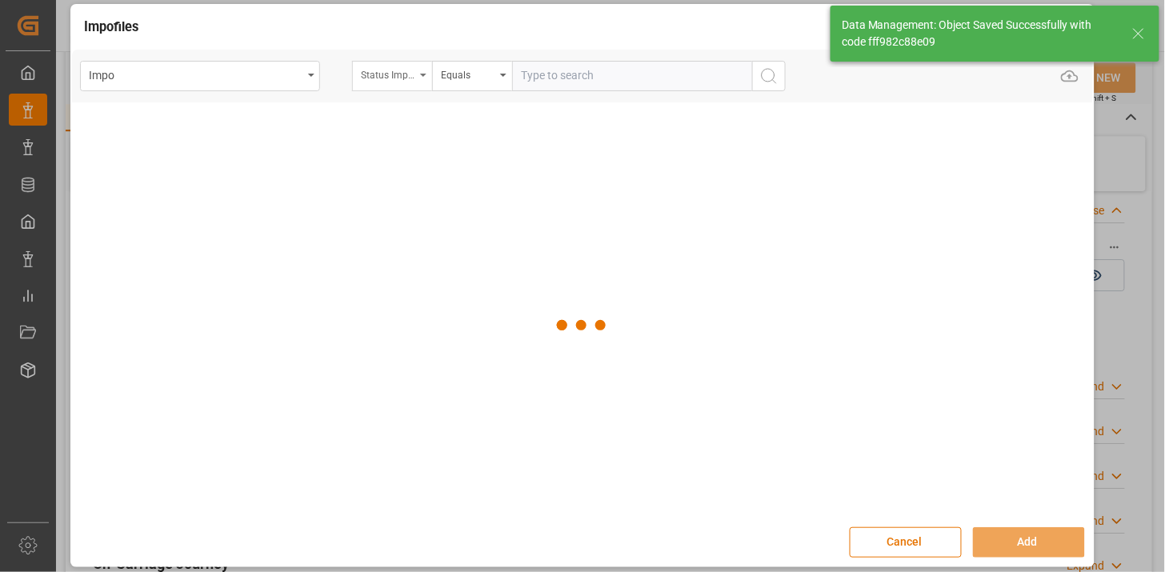
click at [394, 82] on div "Status Importación" at bounding box center [388, 73] width 54 height 18
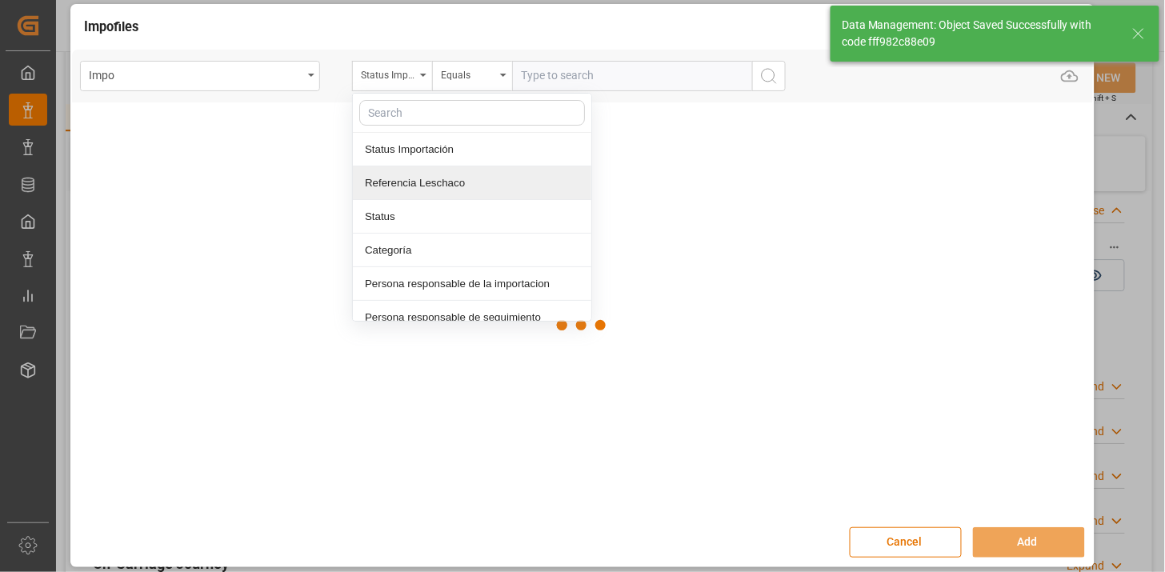
click at [449, 182] on div "Referencia Leschaco" at bounding box center [472, 183] width 239 height 34
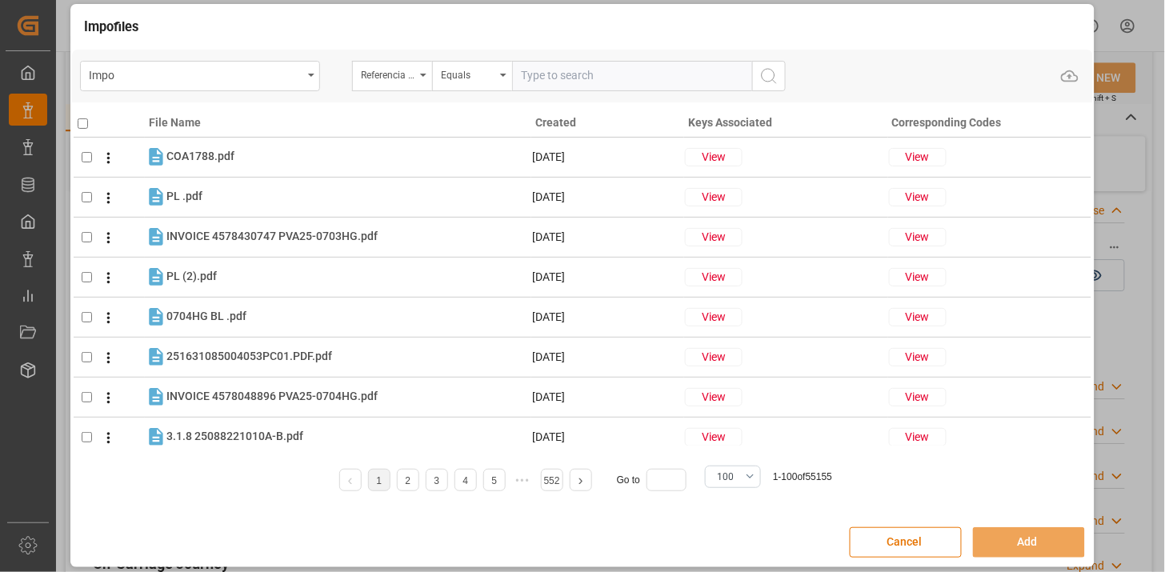
click at [553, 72] on input "text" at bounding box center [632, 76] width 240 height 30
paste input "251006900528"
type input "251006900528"
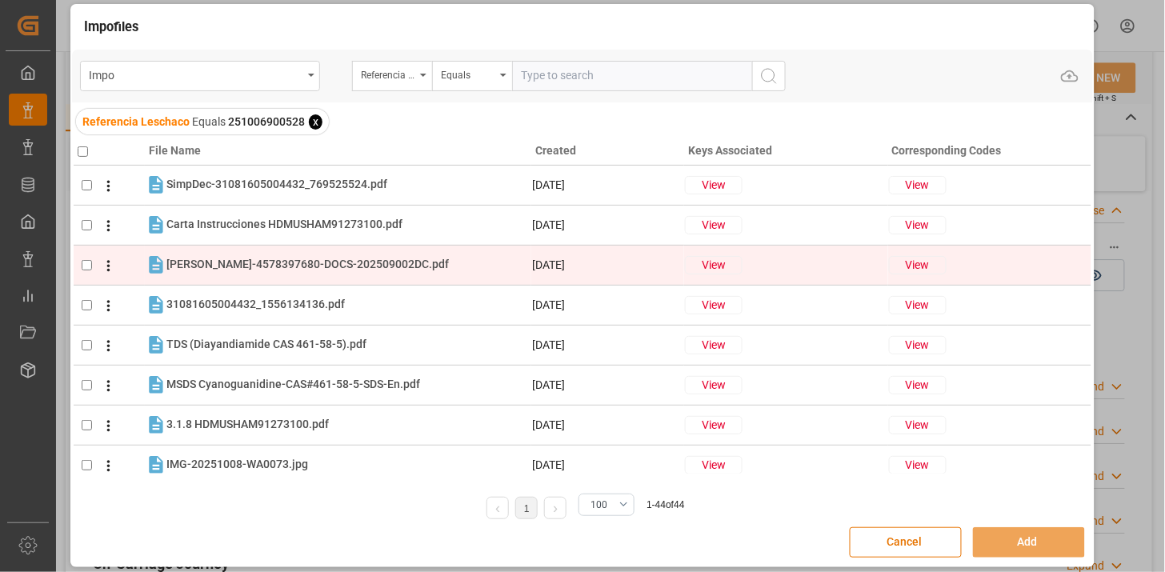
click at [345, 256] on div "HENKEL-4578397680-DOCS-202509002DC.pdf HENKEL-4578397680-DOCS-202509002DC.pdf" at bounding box center [307, 264] width 283 height 17
checkbox input "true"
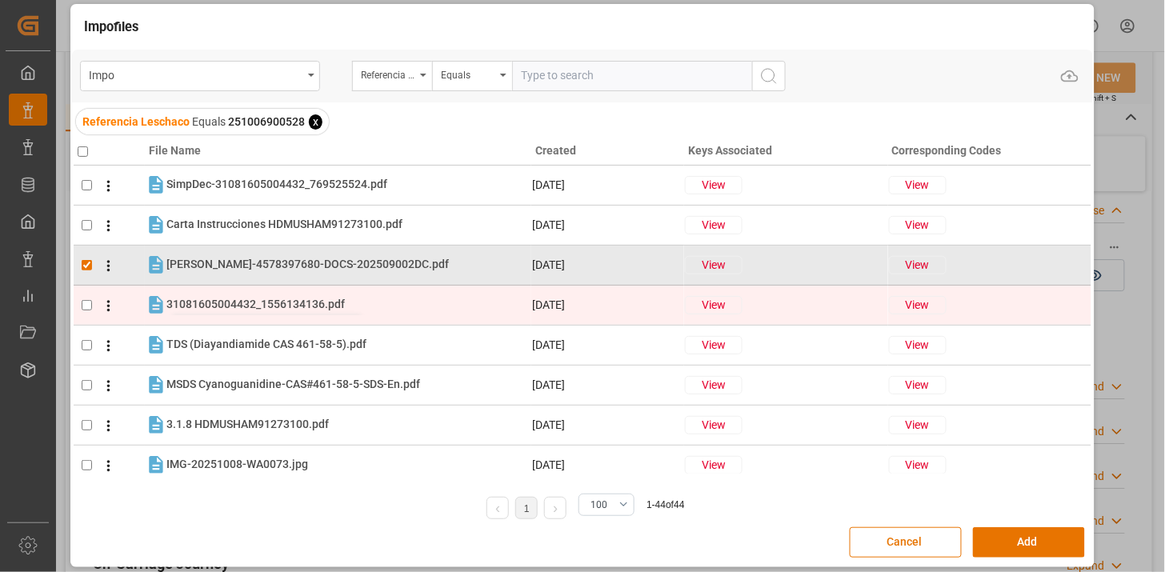
click at [307, 303] on span "31081605004432_1556134136.pdf" at bounding box center [255, 304] width 178 height 13
checkbox input "true"
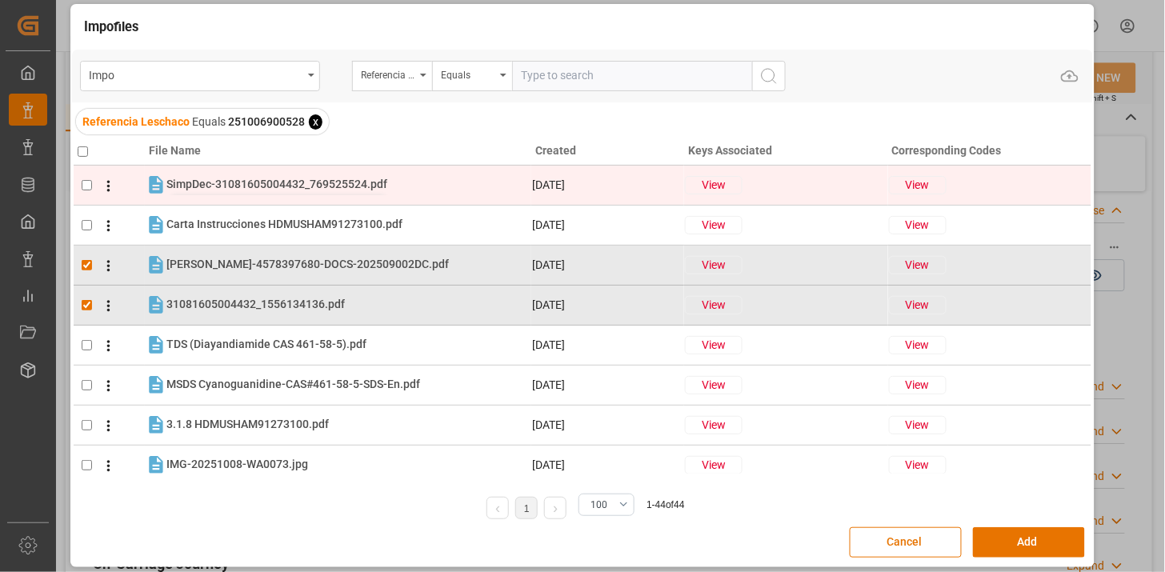
click at [310, 180] on span "SimpDec-31081605004432_769525524.pdf" at bounding box center [276, 184] width 221 height 13
checkbox input "true"
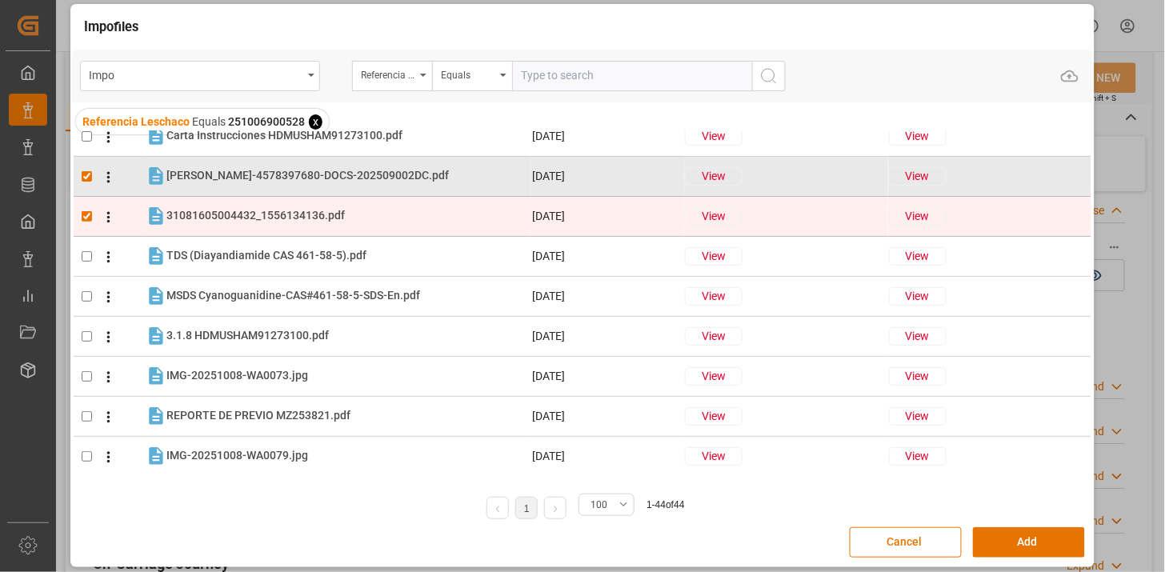
scroll to position [178, 0]
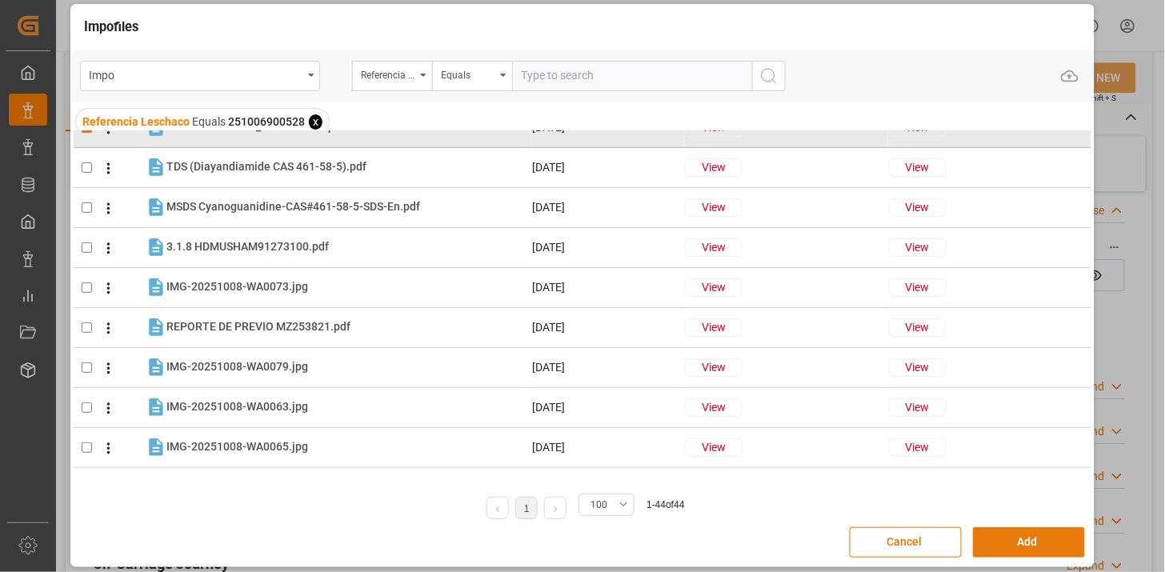
click at [1018, 550] on button "Add" at bounding box center [1029, 542] width 112 height 30
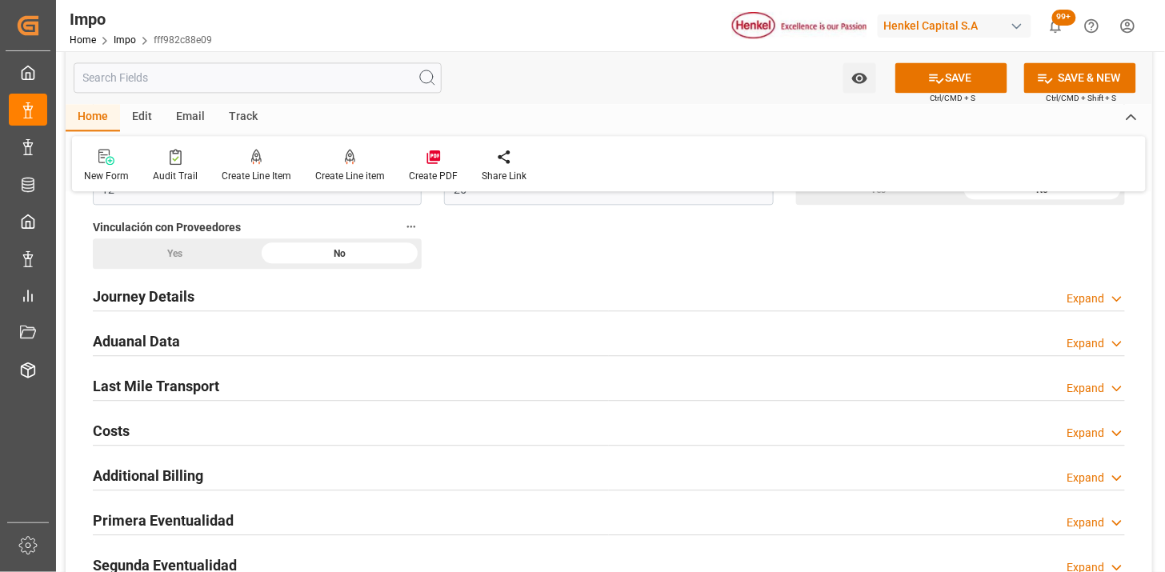
scroll to position [1057, 0]
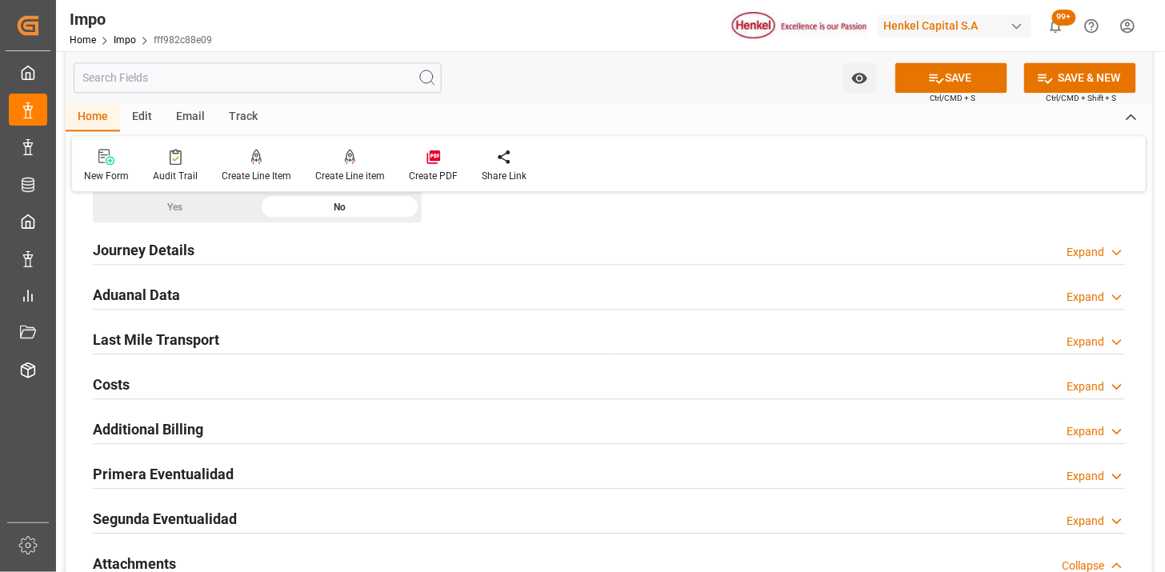
click at [348, 345] on div "Last Mile Transport Expand" at bounding box center [609, 338] width 1032 height 30
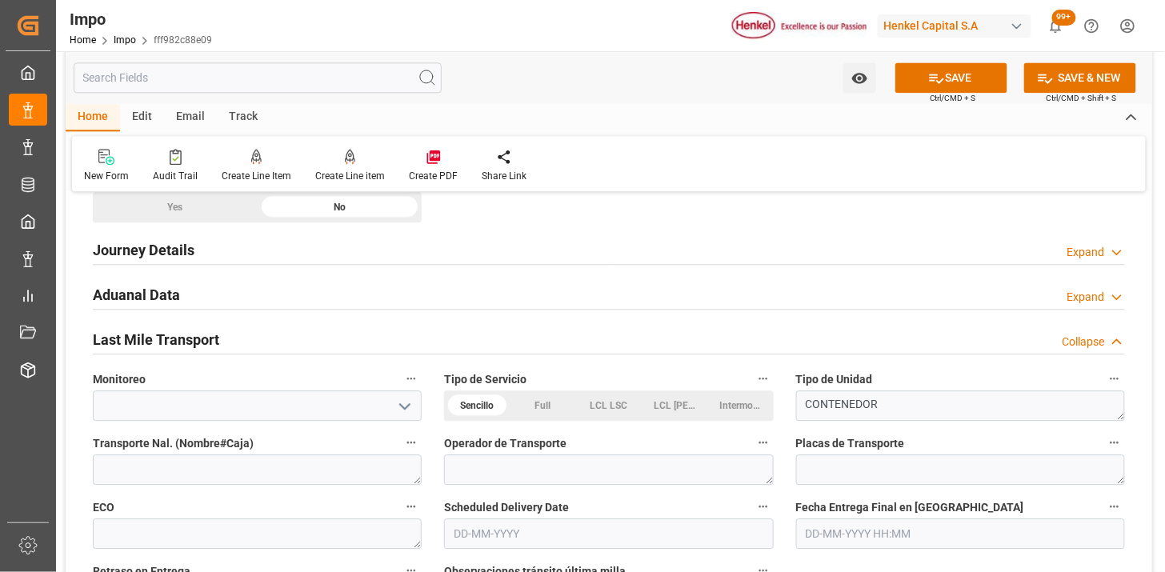
scroll to position [1145, 0]
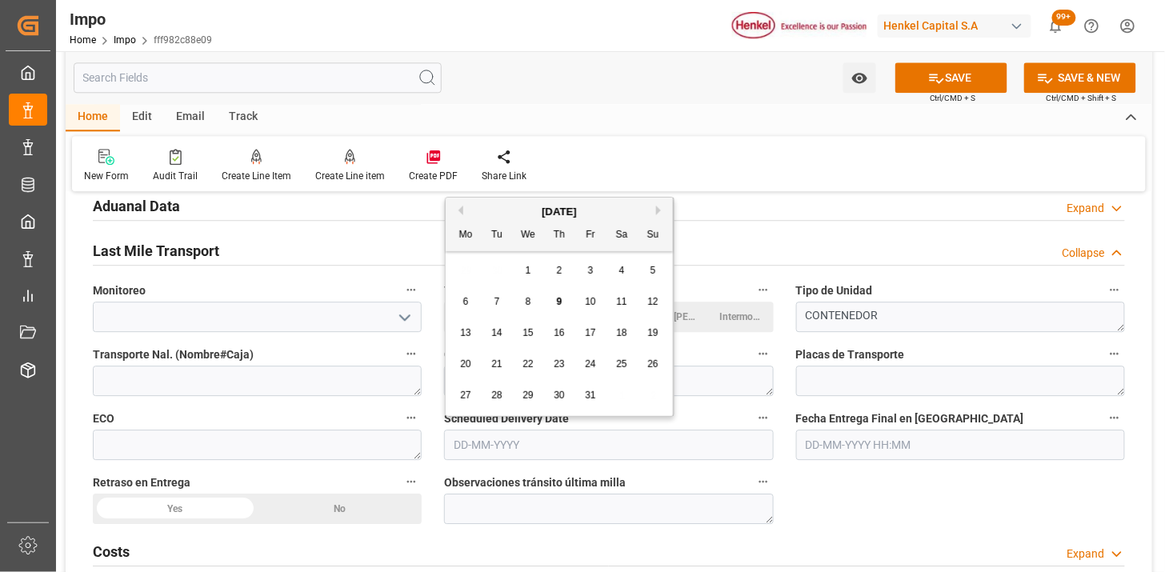
click at [518, 443] on input "text" at bounding box center [608, 445] width 329 height 30
type input "16-10-2025"
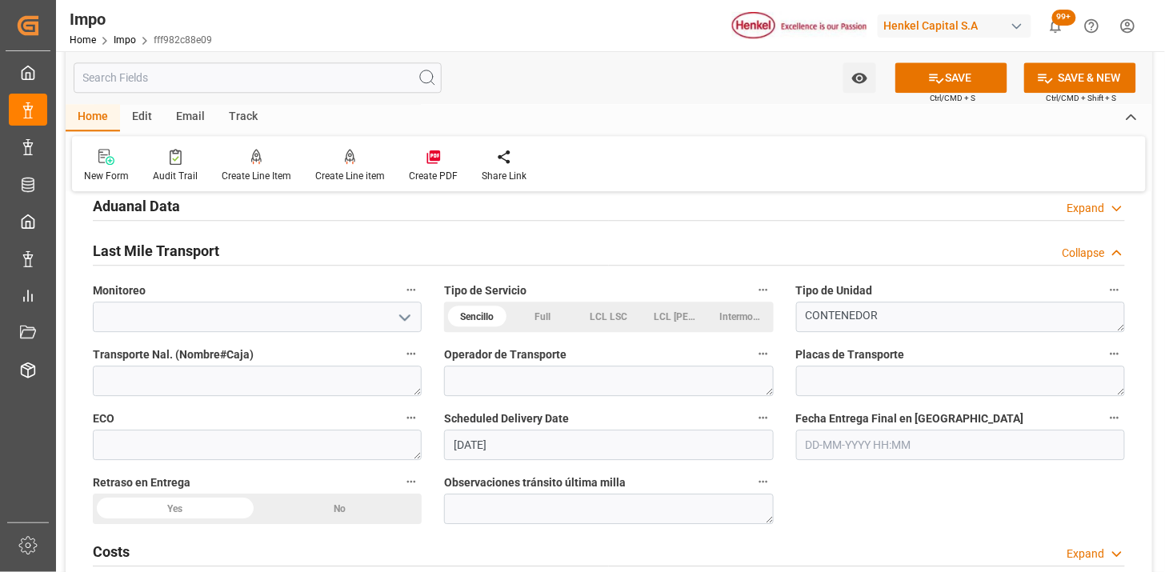
click at [446, 411] on span "Scheduled Delivery Date" at bounding box center [506, 419] width 125 height 17
click at [753, 411] on button "Scheduled Delivery Date" at bounding box center [763, 417] width 21 height 21
click at [450, 409] on div at bounding box center [582, 286] width 1165 height 572
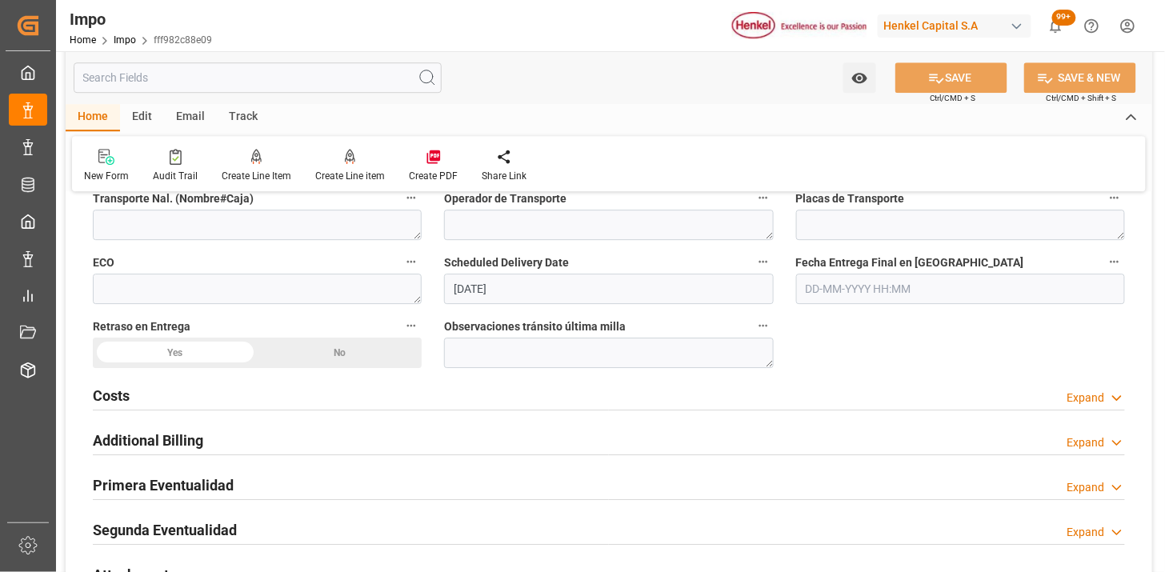
scroll to position [1323, 0]
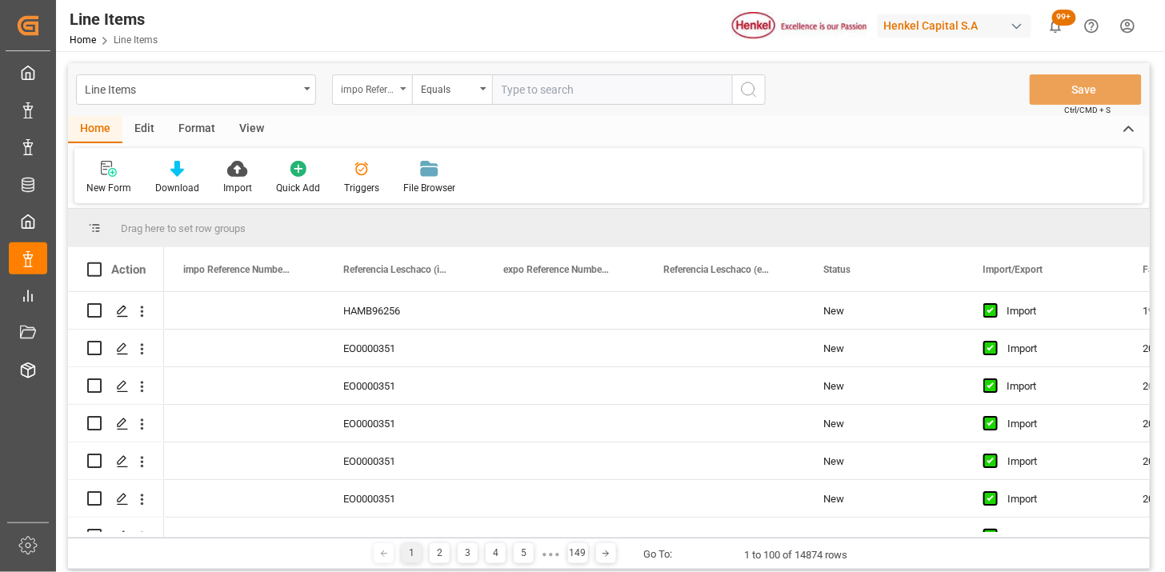
click at [362, 98] on div "impo Reference Number WF" at bounding box center [372, 89] width 80 height 30
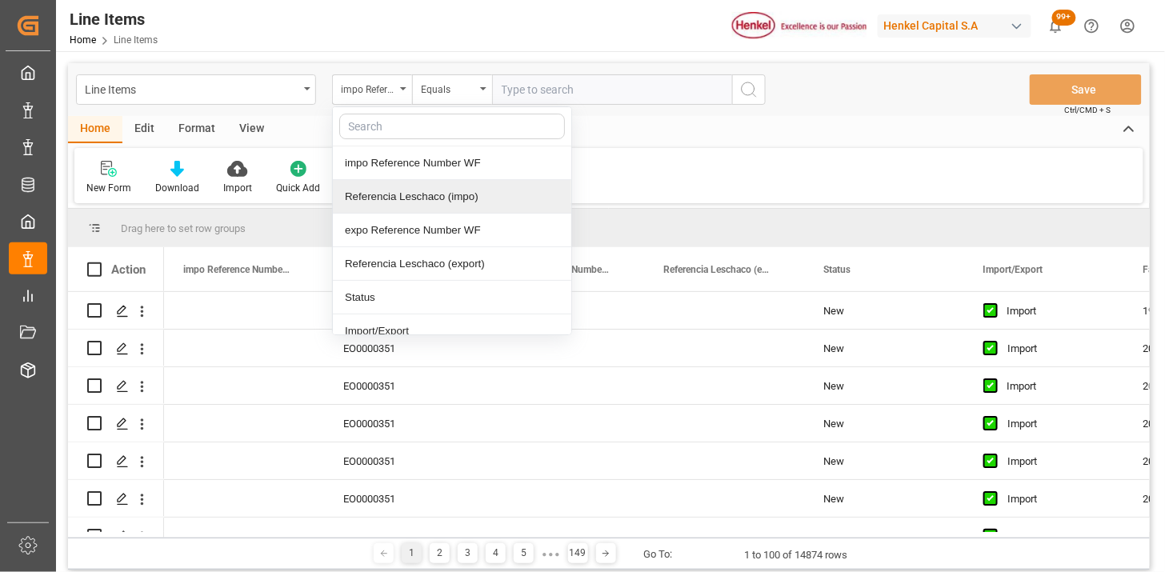
drag, startPoint x: 428, startPoint y: 190, endPoint x: 463, endPoint y: 154, distance: 49.8
click at [430, 189] on div "Referencia Leschaco (impo)" at bounding box center [452, 197] width 239 height 34
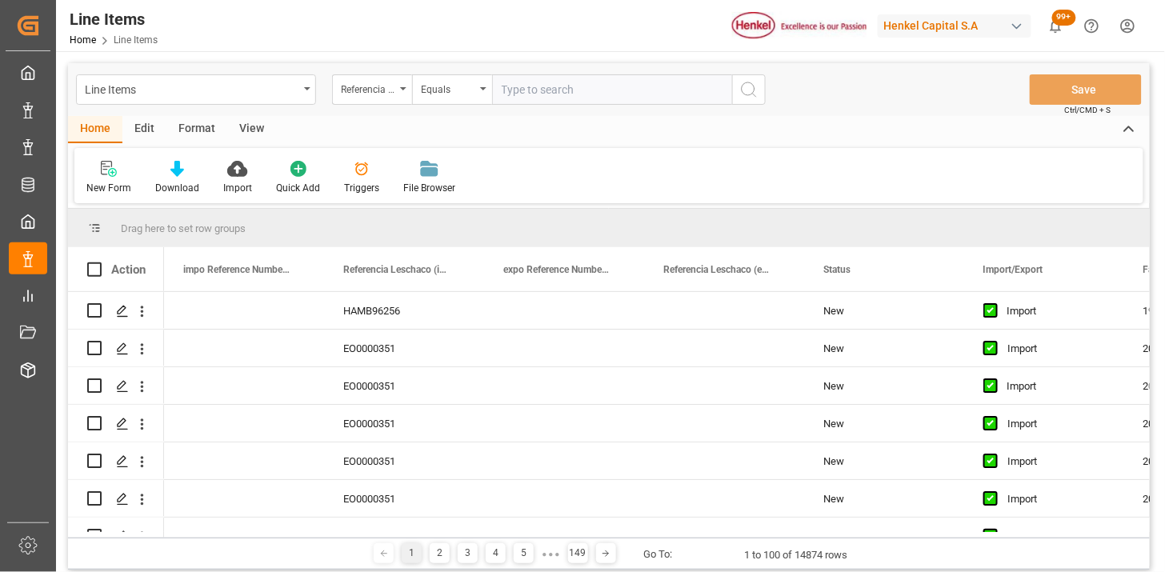
click at [509, 82] on input "text" at bounding box center [612, 89] width 240 height 30
paste input "251006900528"
type input "251006900528"
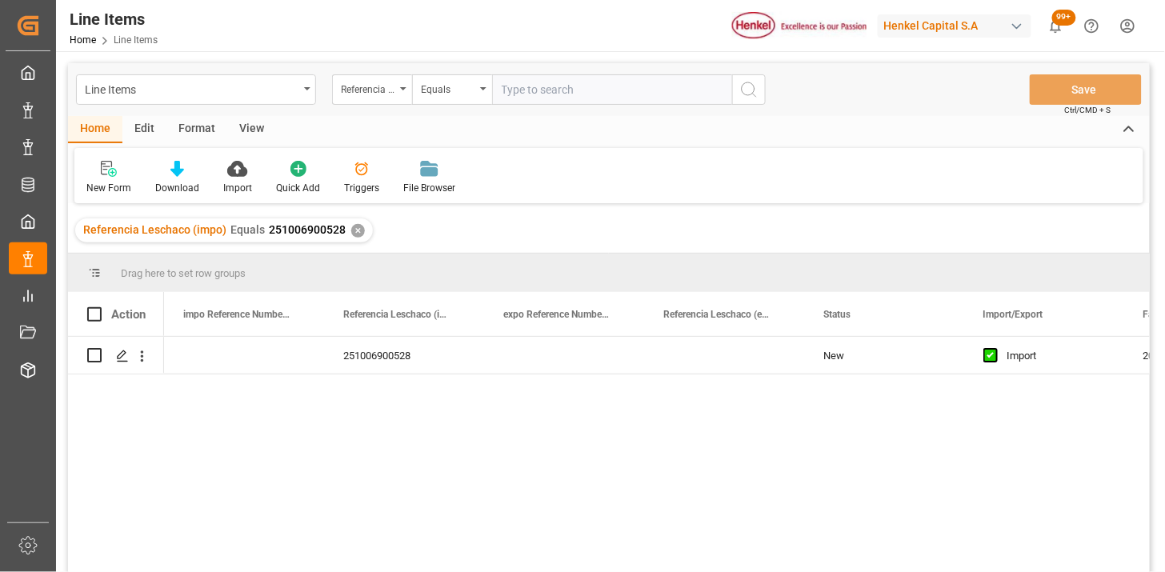
click at [264, 137] on div "View" at bounding box center [251, 129] width 49 height 27
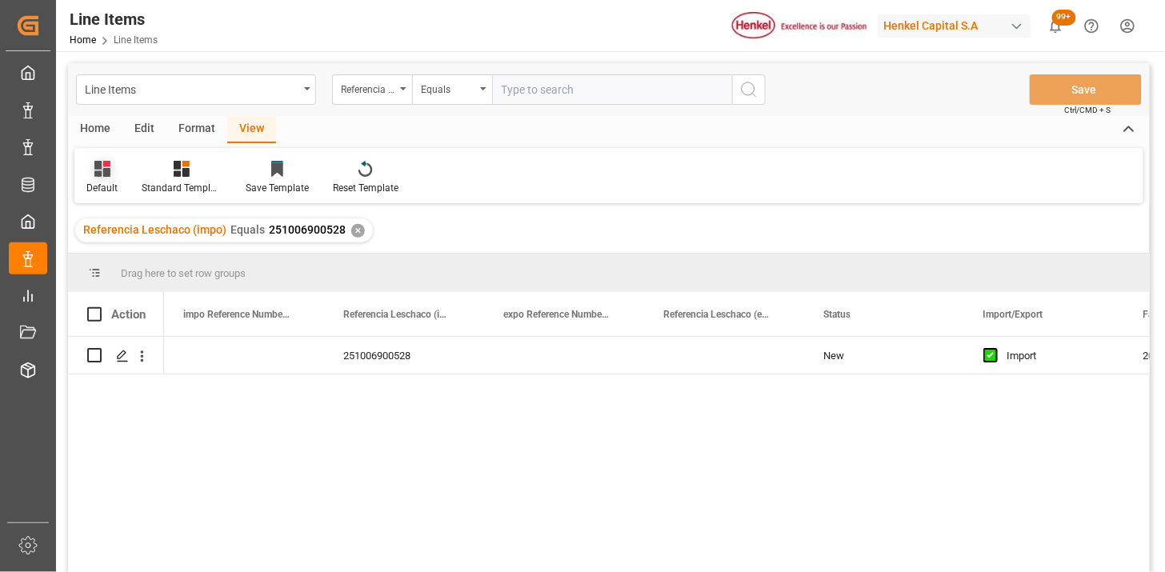
click at [110, 180] on div "Default" at bounding box center [101, 177] width 55 height 35
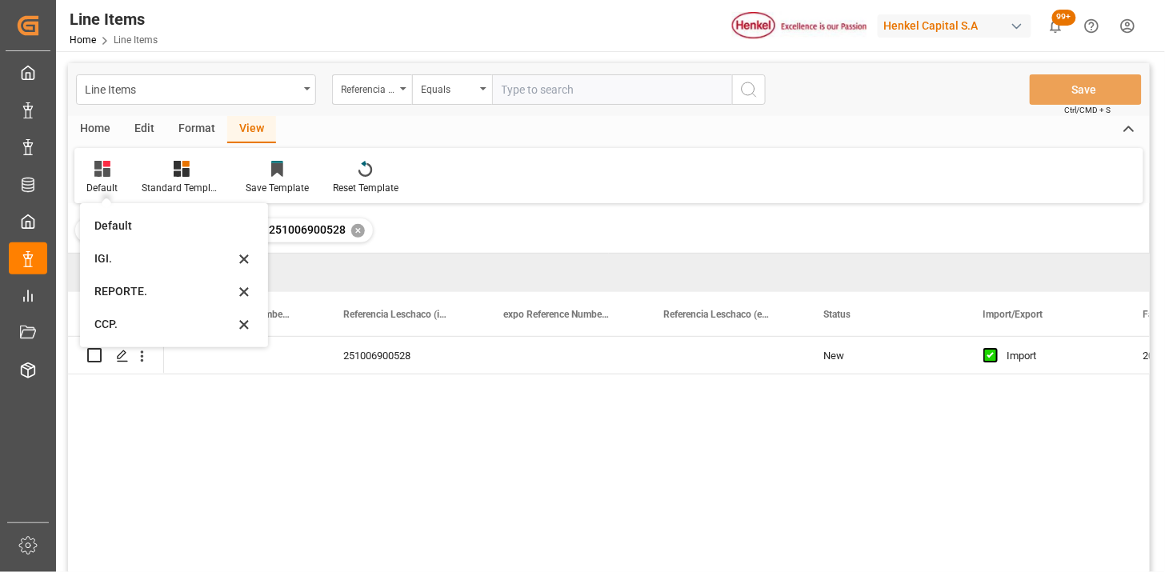
click at [140, 262] on div "IGI." at bounding box center [164, 259] width 140 height 17
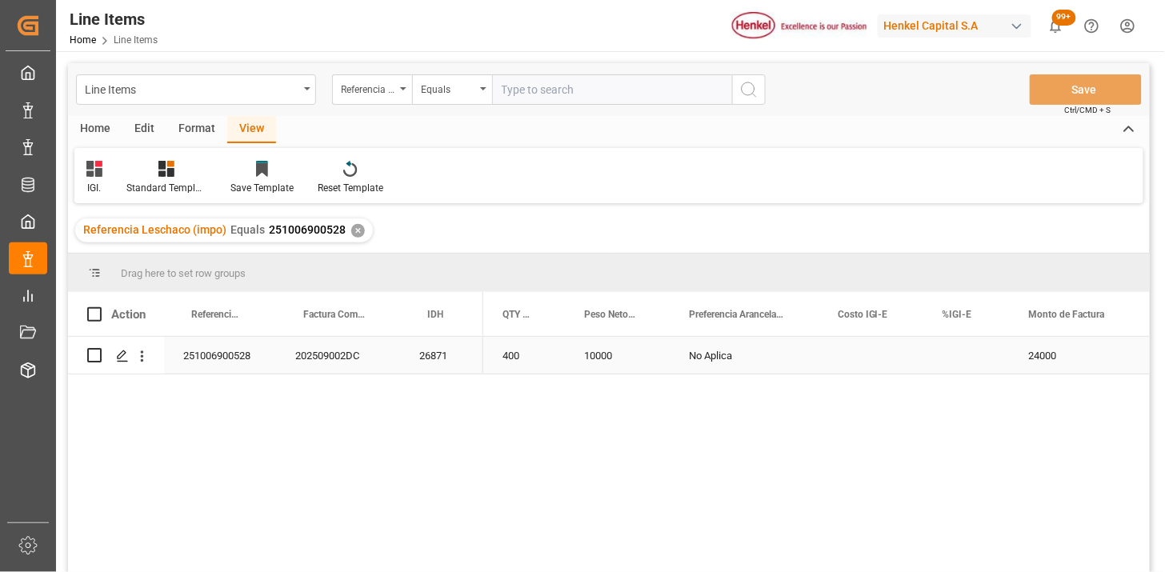
click at [956, 352] on div "Press SPACE to select this row." at bounding box center [967, 355] width 86 height 37
click at [956, 352] on input "Press SPACE to select this row." at bounding box center [966, 365] width 61 height 30
type input "0"
click at [621, 100] on input "text" at bounding box center [612, 89] width 240 height 30
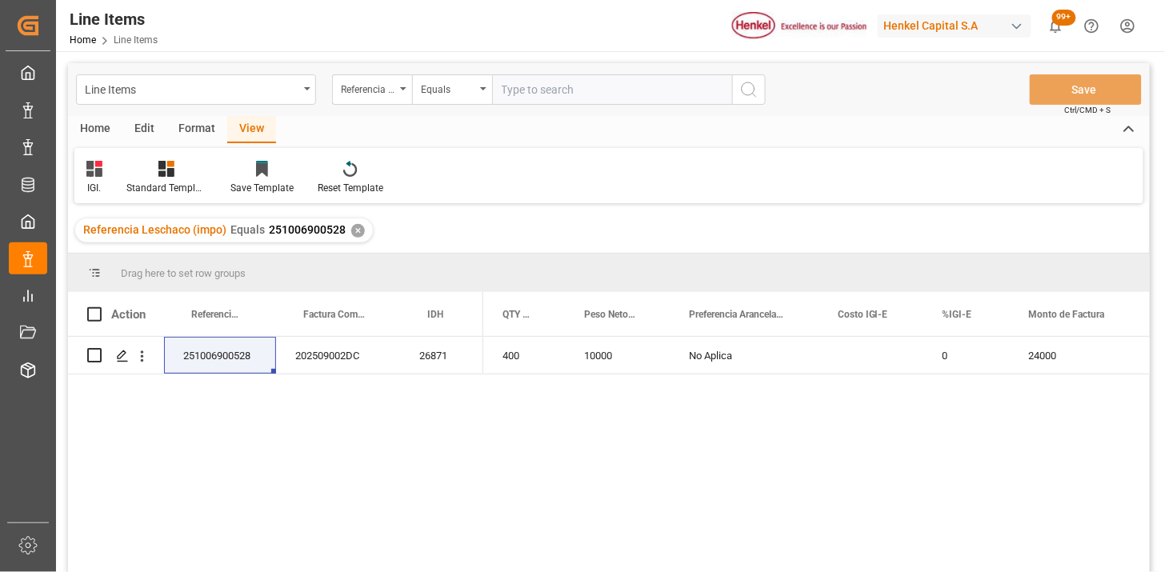
paste input "251006900376"
type input "251006900376"
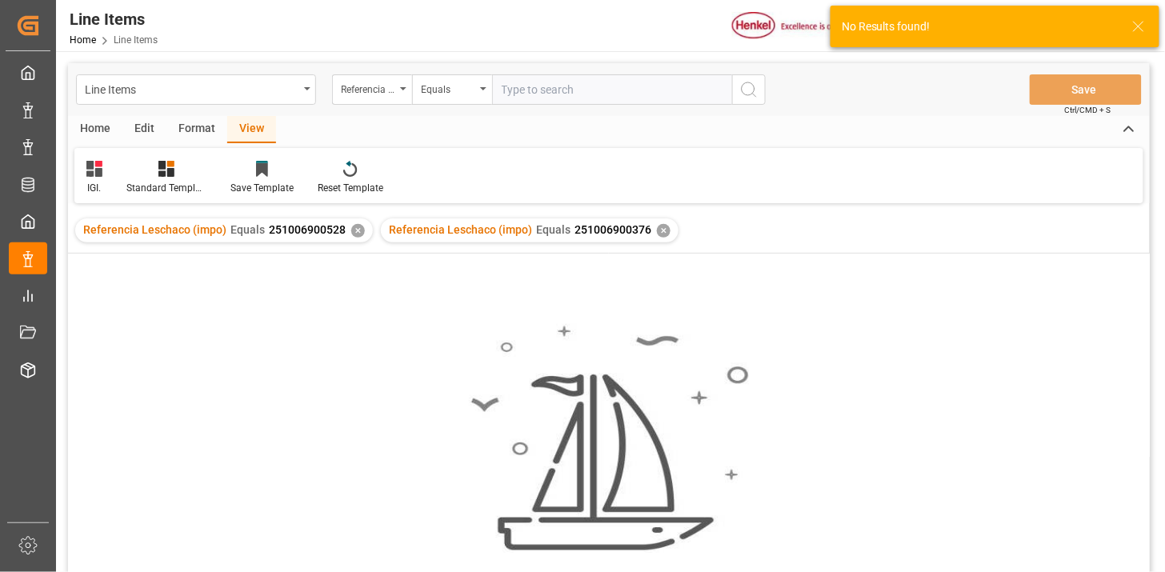
click at [355, 227] on div "✕" at bounding box center [358, 231] width 14 height 14
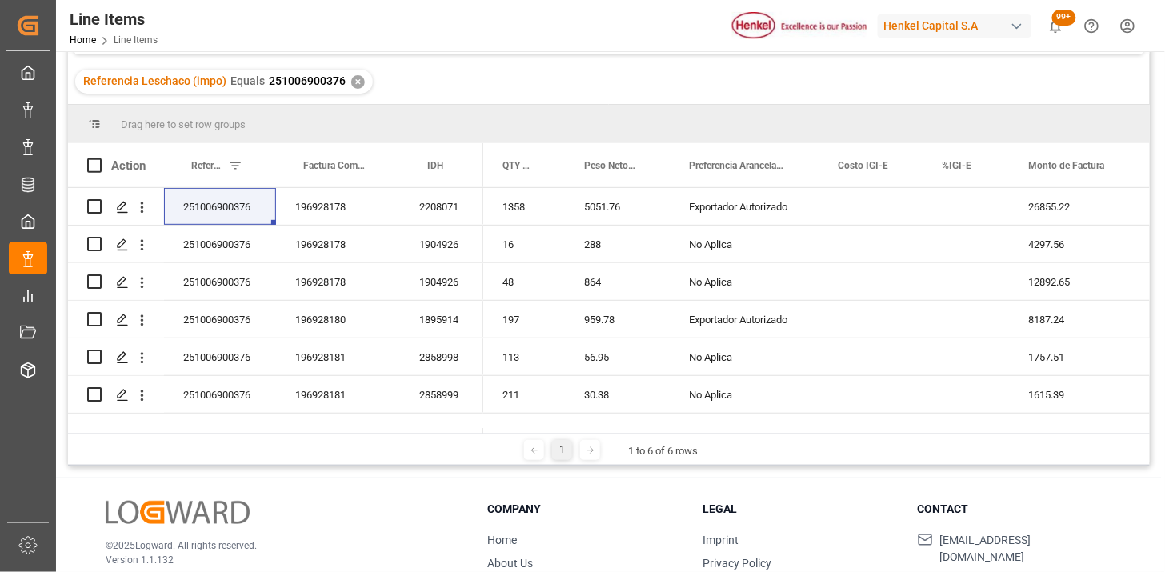
scroll to position [178, 0]
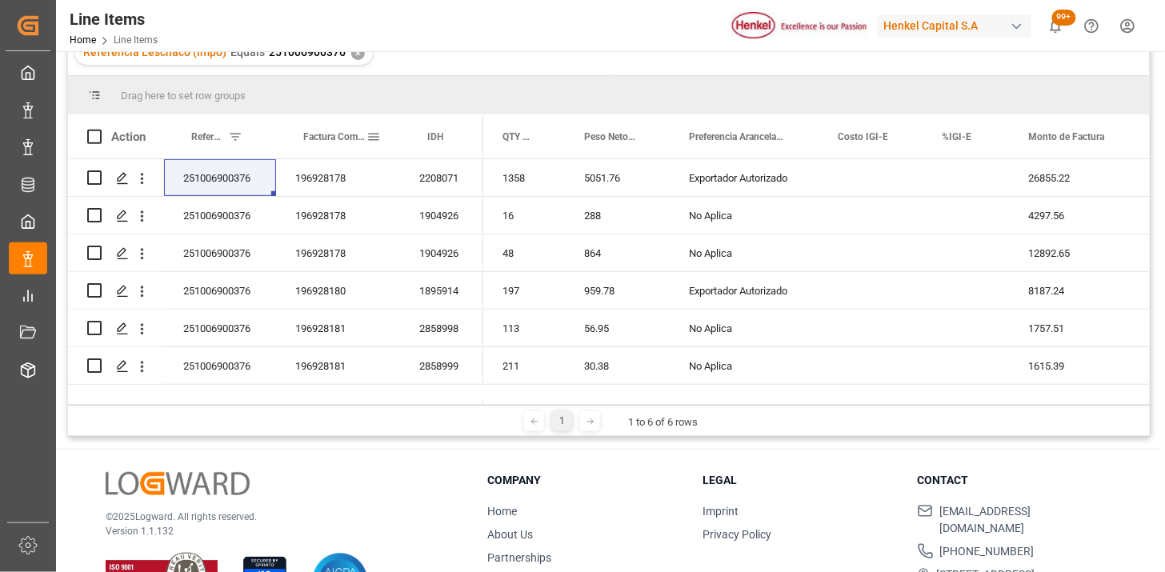
click at [340, 145] on div "Factura Comercial" at bounding box center [334, 136] width 63 height 44
click at [948, 187] on div "Press SPACE to select this row." at bounding box center [967, 177] width 86 height 37
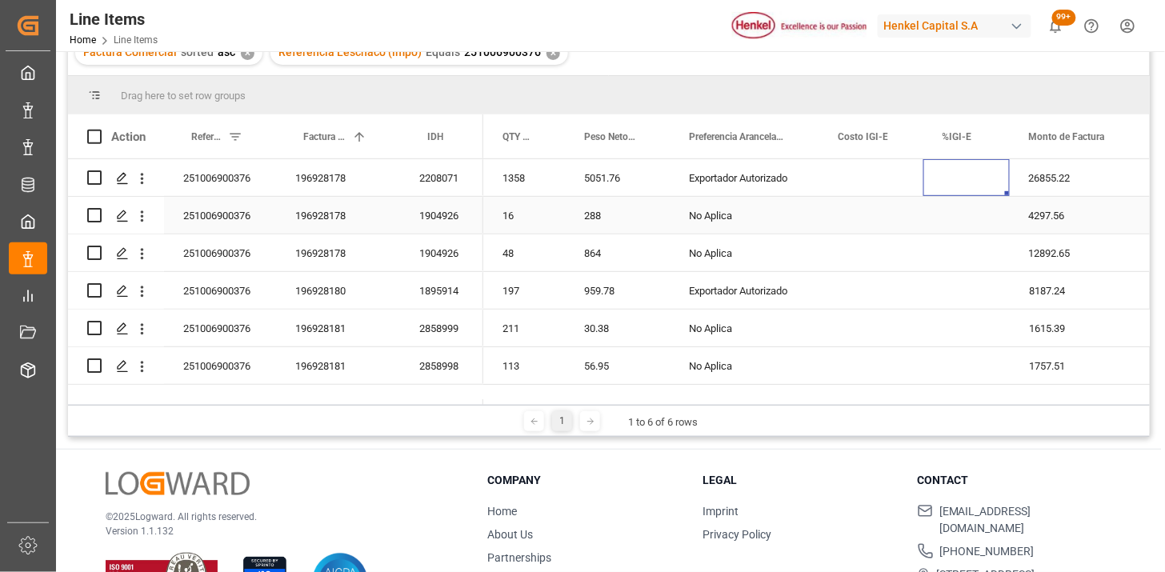
click at [964, 182] on div "Press SPACE to select this row." at bounding box center [967, 177] width 86 height 37
click at [964, 182] on input "Press SPACE to select this row." at bounding box center [966, 187] width 61 height 30
type input "0"
click at [878, 217] on div "Press SPACE to select this row." at bounding box center [871, 215] width 105 height 37
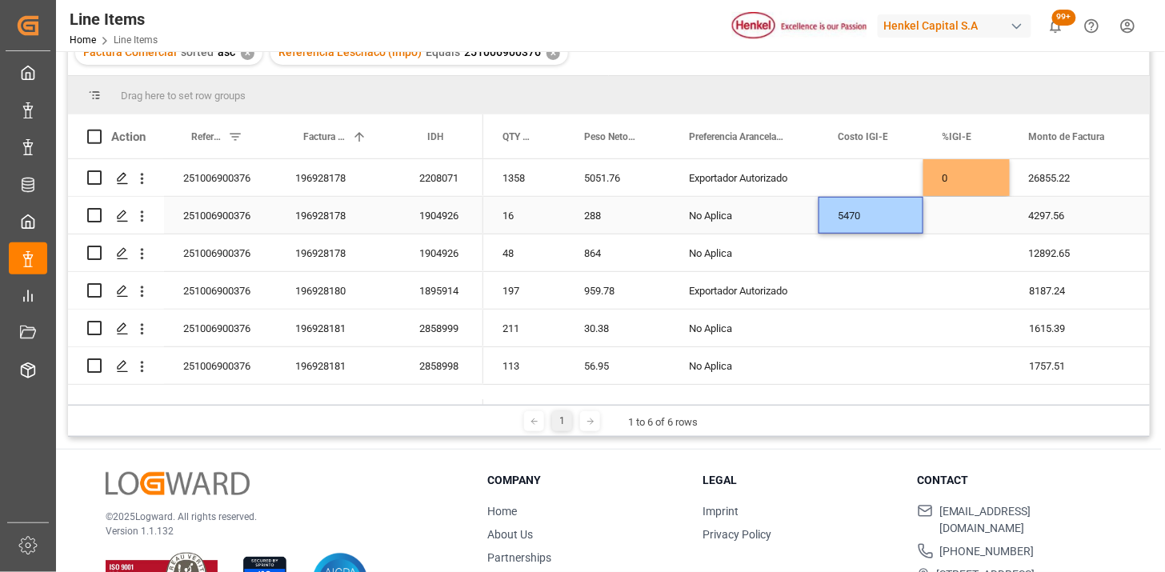
click at [965, 213] on div "Press SPACE to select this row." at bounding box center [967, 215] width 86 height 37
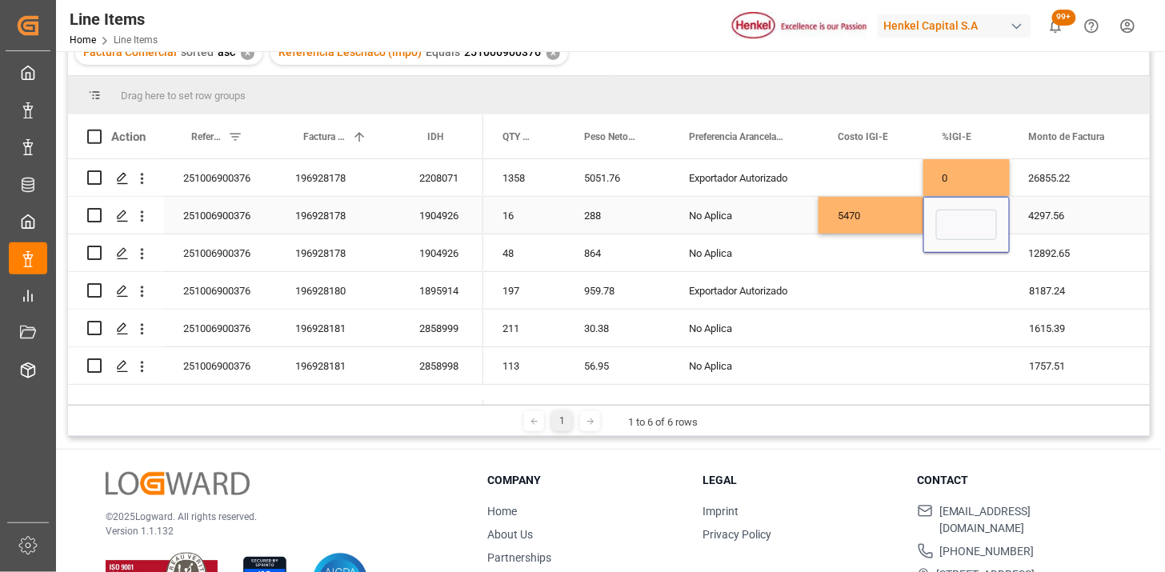
click at [965, 212] on input "Press SPACE to select this row." at bounding box center [966, 225] width 61 height 30
type input "6"
click at [847, 261] on div "Press SPACE to select this row." at bounding box center [871, 253] width 105 height 37
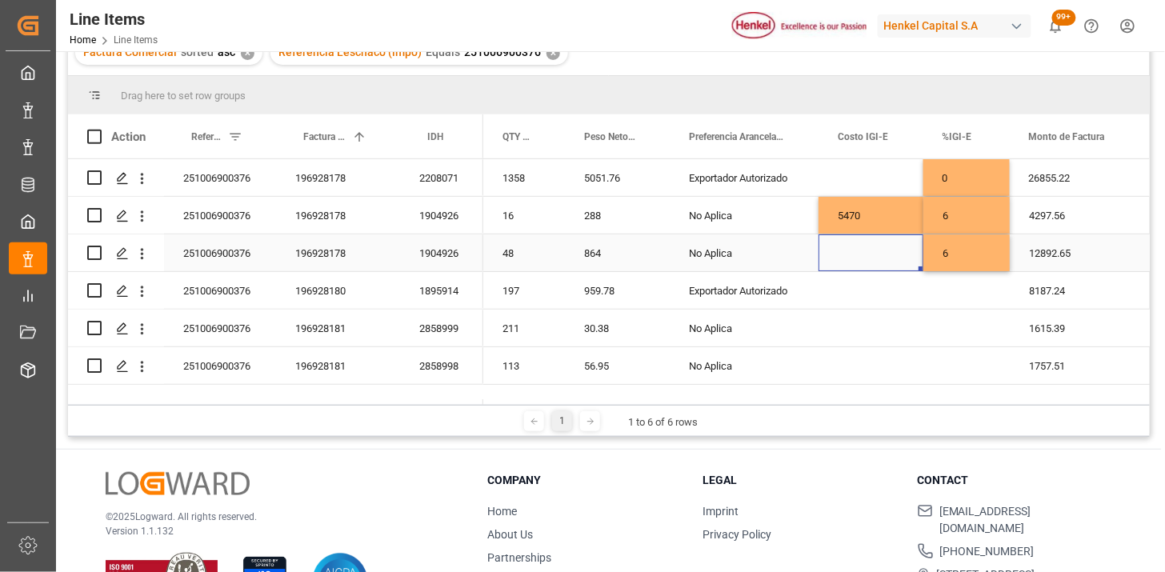
click at [847, 259] on div "Press SPACE to select this row." at bounding box center [871, 253] width 105 height 37
click at [847, 259] on input "Press SPACE to select this row." at bounding box center [871, 262] width 79 height 30
paste input "16409"
type input "16409"
click at [963, 186] on div "0" at bounding box center [967, 177] width 86 height 37
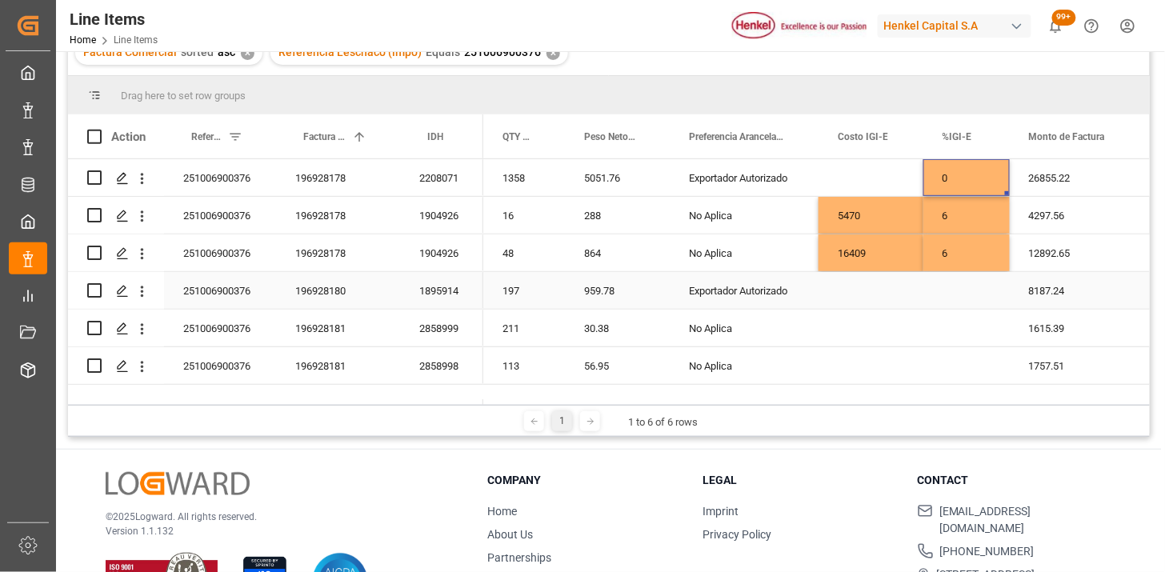
click at [947, 275] on div "Press SPACE to select this row." at bounding box center [967, 290] width 86 height 37
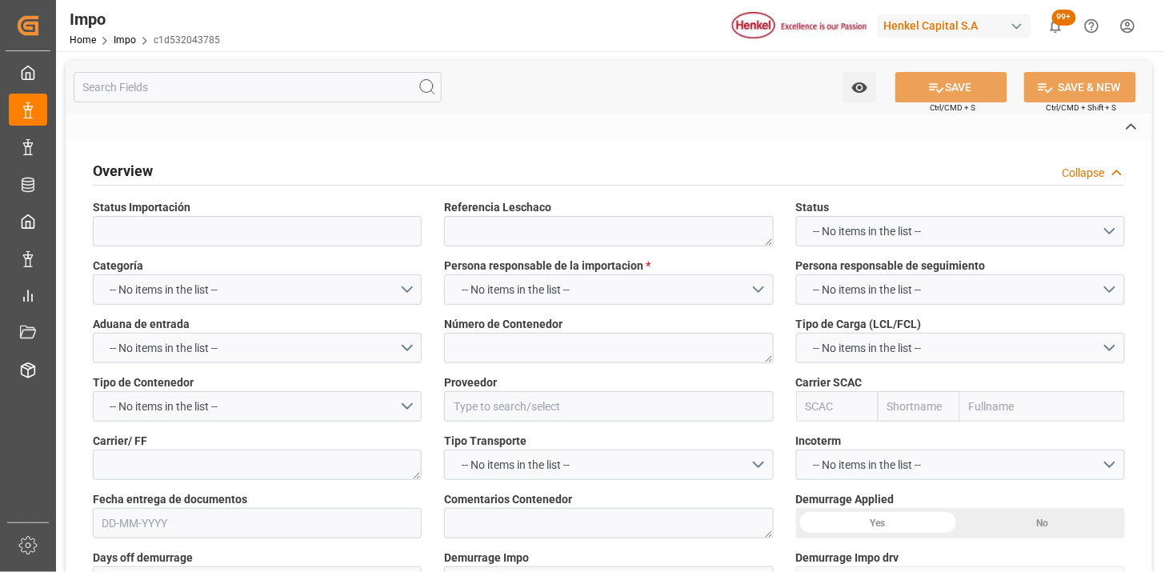
type textarea "251006900376"
type textarea "TEMU7286761"
type input "HENKEL GLOBAL SUPPLY CHAIN B.V."
type input "MAEU"
type textarea "DHL"
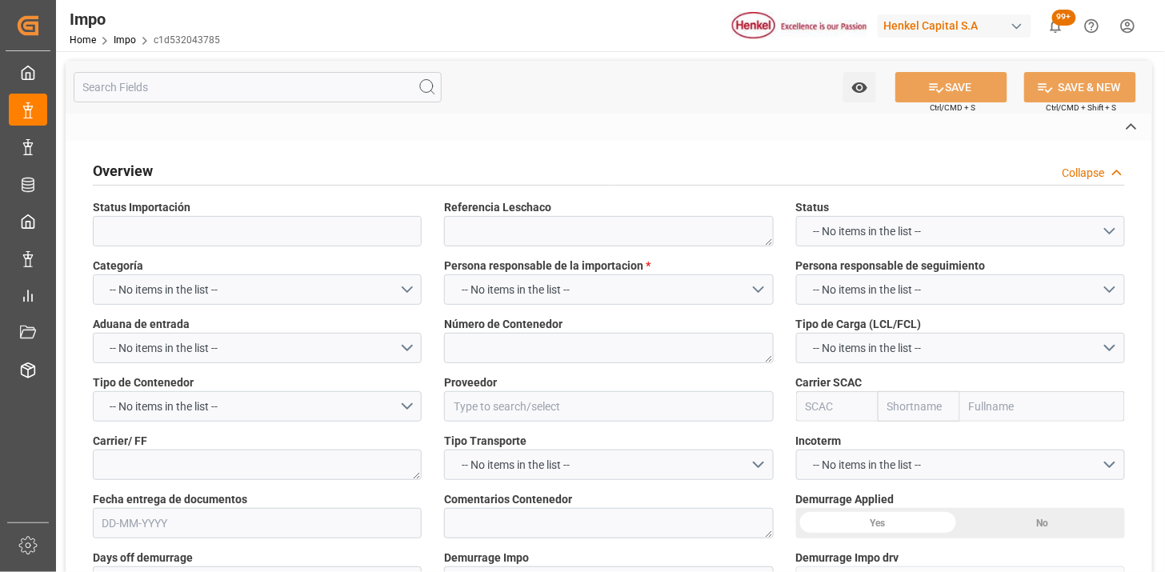
type textarea "DESCONSOLIDACIÓN PARA CORTE DE DEMORAS (INVENTARIO) | DIFERENCIA PESO EN REVALI…"
type input "AA"
type textarea "AA"
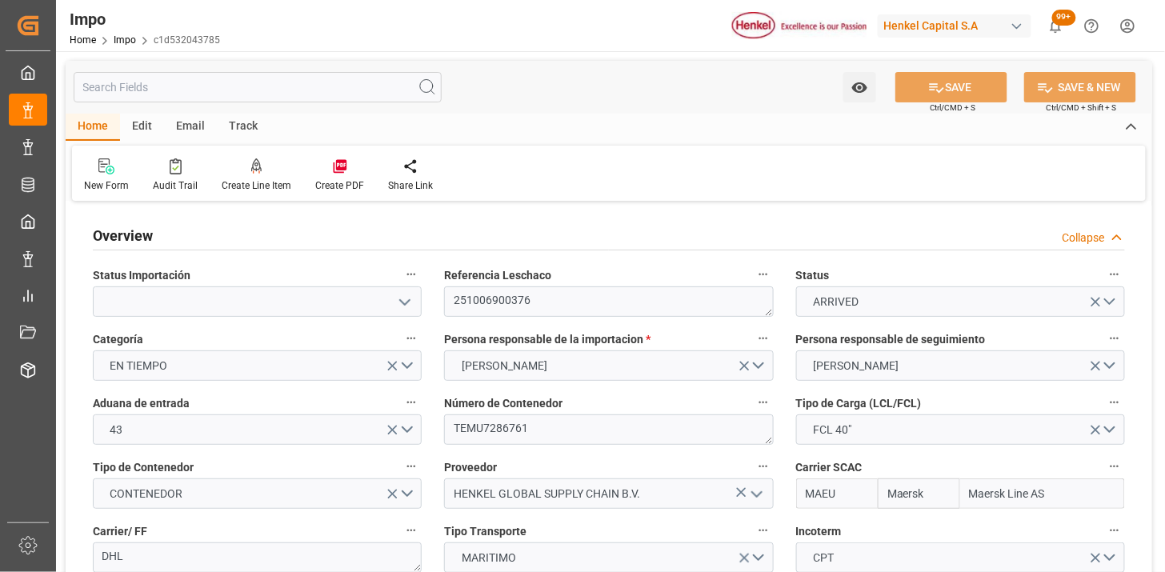
type input "Maersk"
type input "Maersk Line AS"
type input "6"
type input "50"
type input "23"
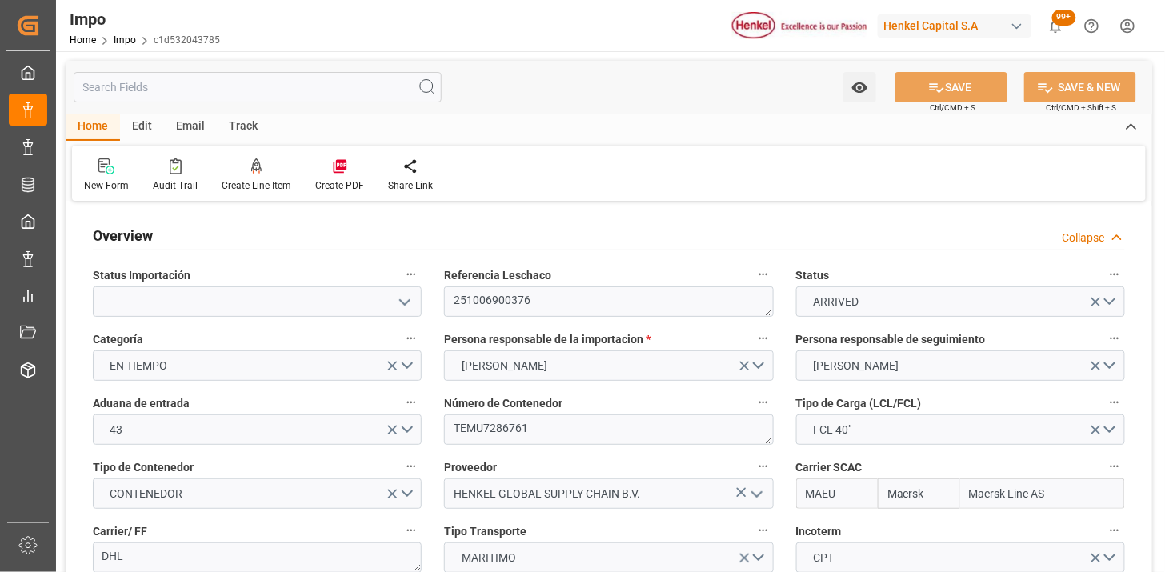
type input "22-09-2025"
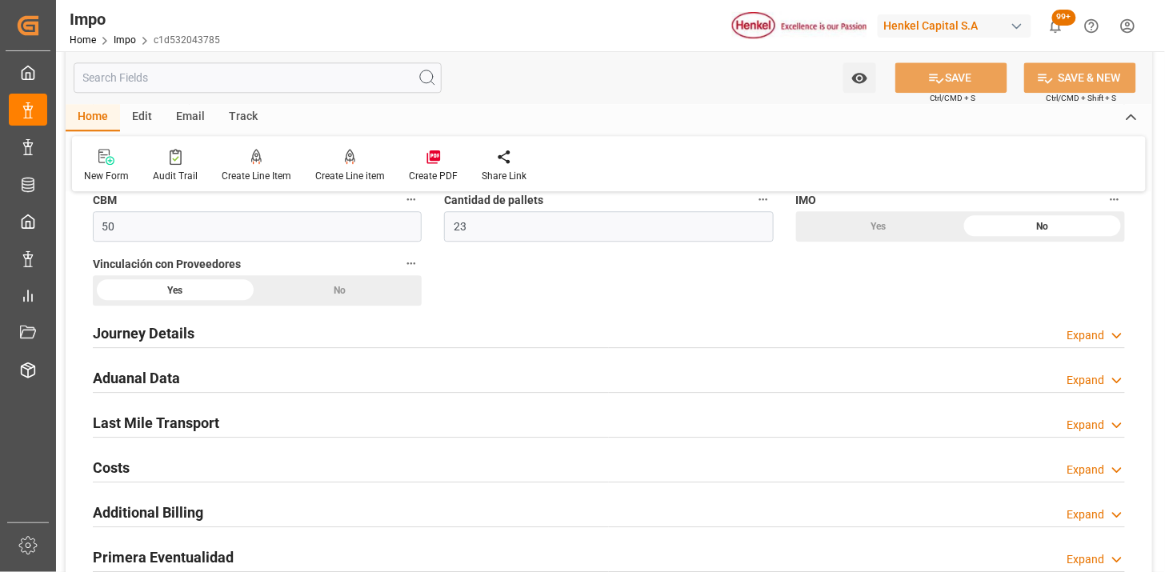
scroll to position [1245, 0]
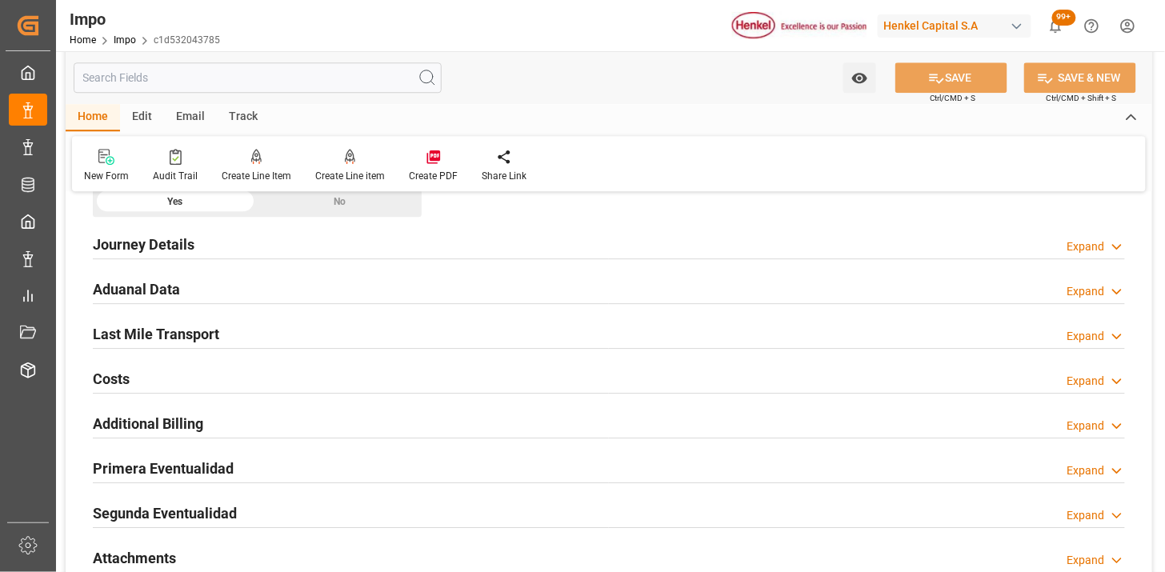
click at [367, 292] on div "Aduanal Data Expand" at bounding box center [609, 288] width 1032 height 30
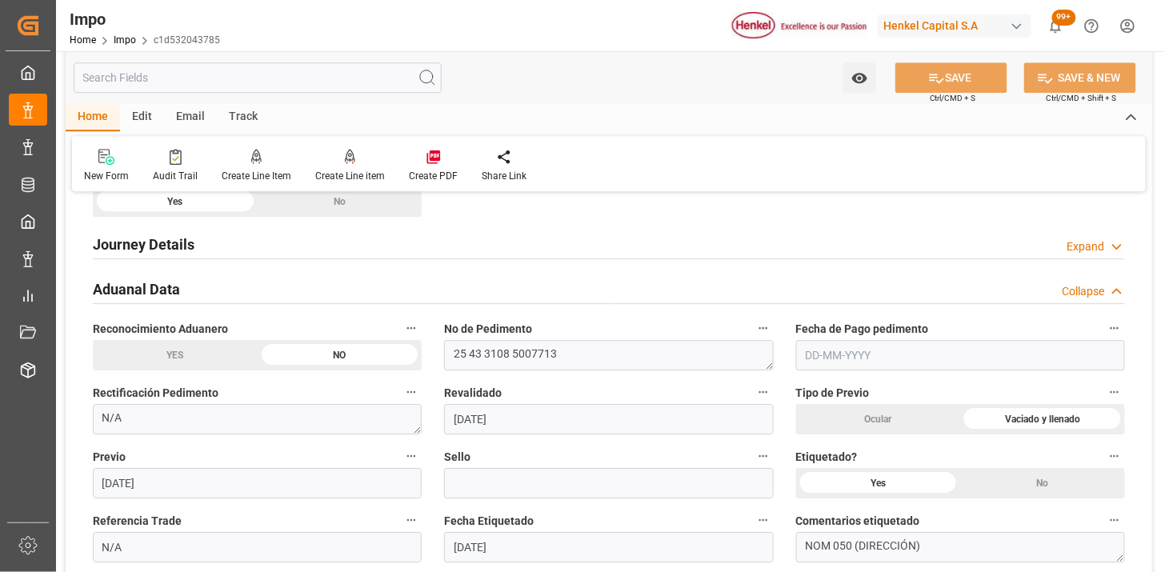
scroll to position [1333, 0]
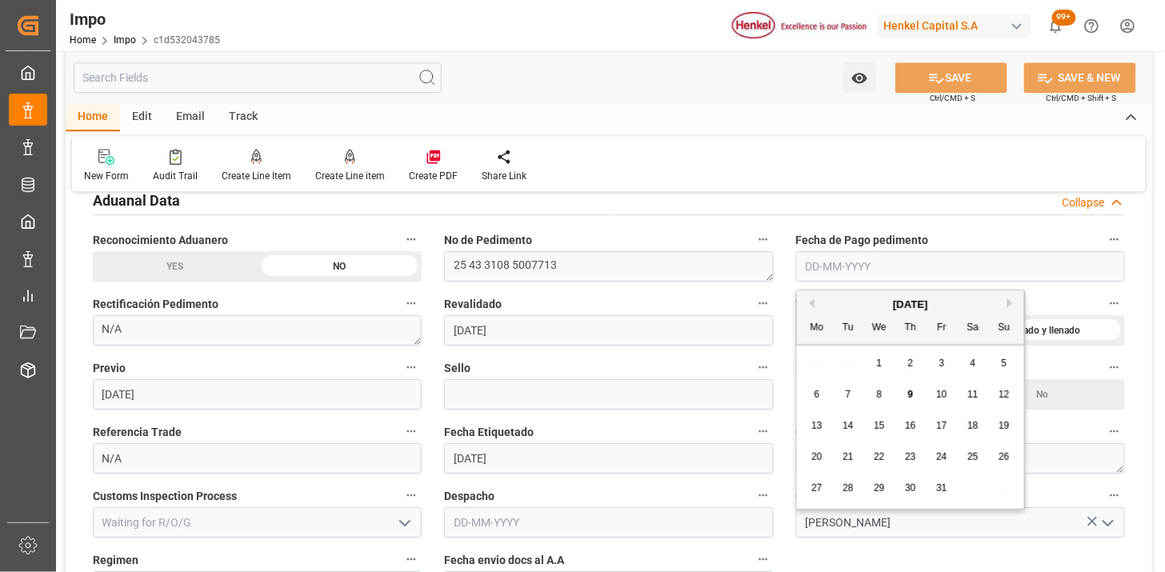
click at [835, 278] on input "text" at bounding box center [960, 266] width 329 height 30
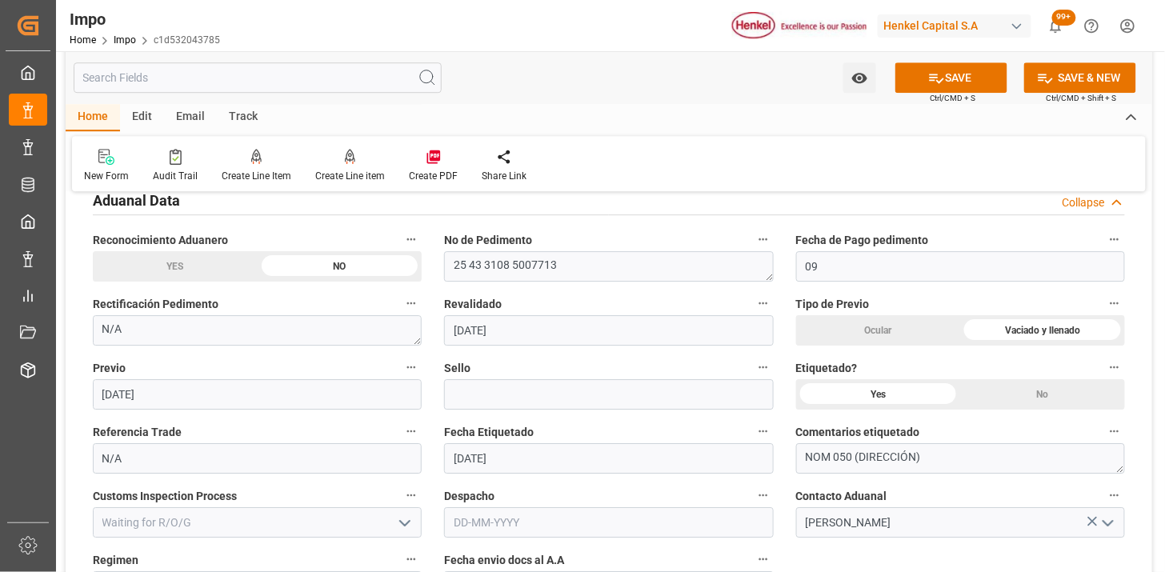
type input "09-10-2025"
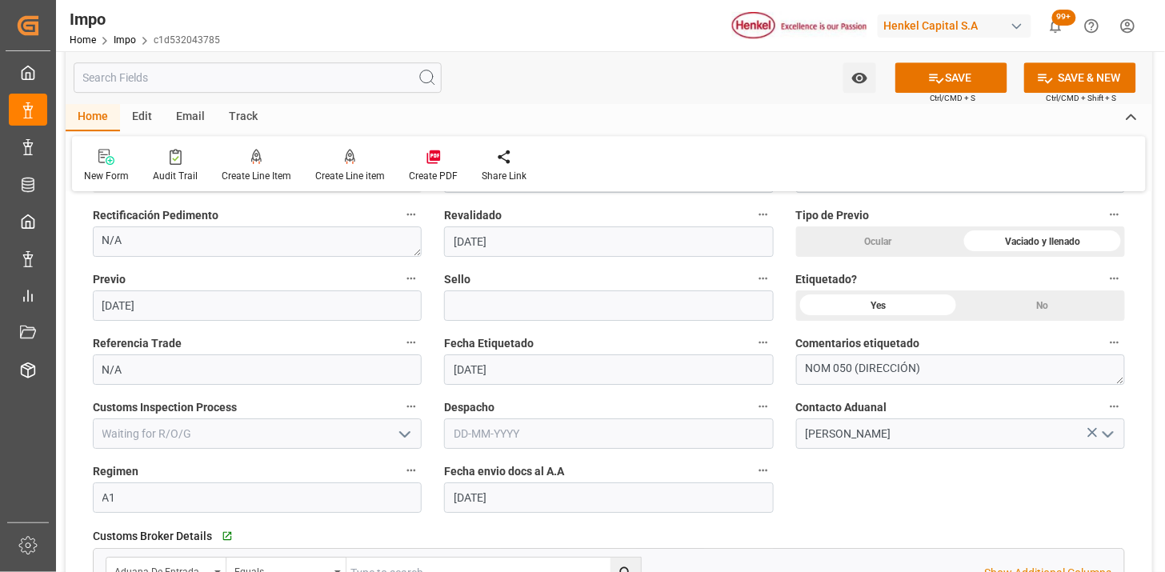
scroll to position [1511, 0]
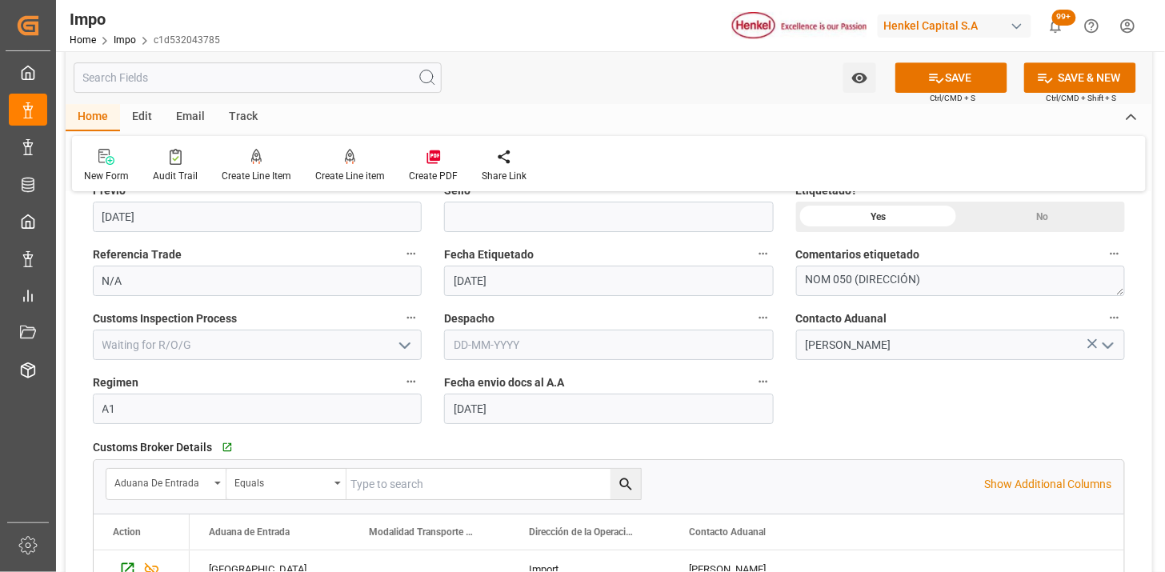
click at [553, 347] on input "text" at bounding box center [608, 345] width 329 height 30
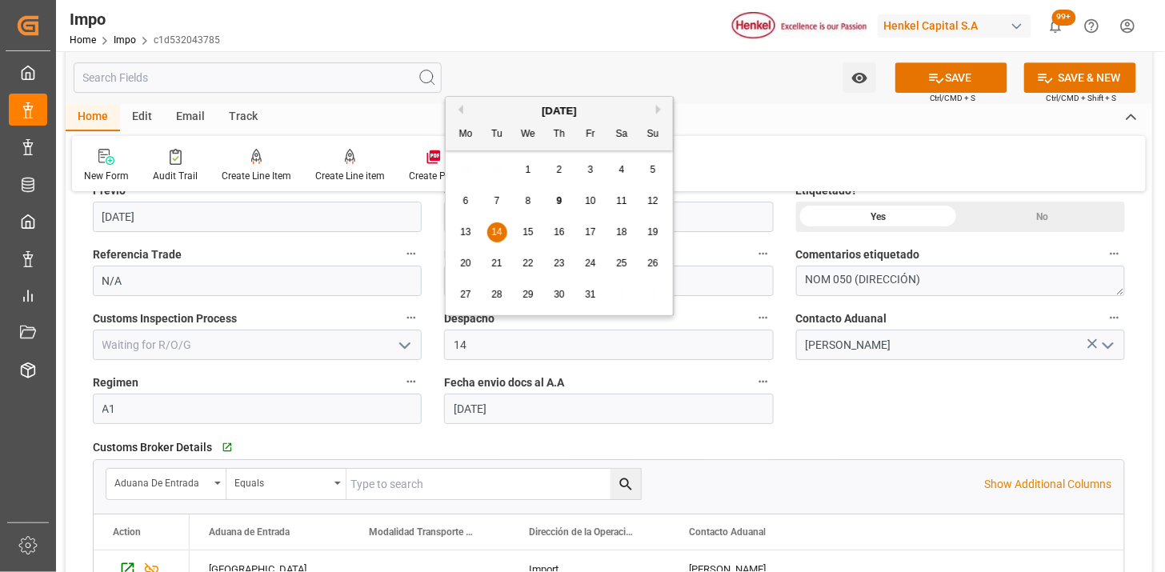
type input "14-10-2025"
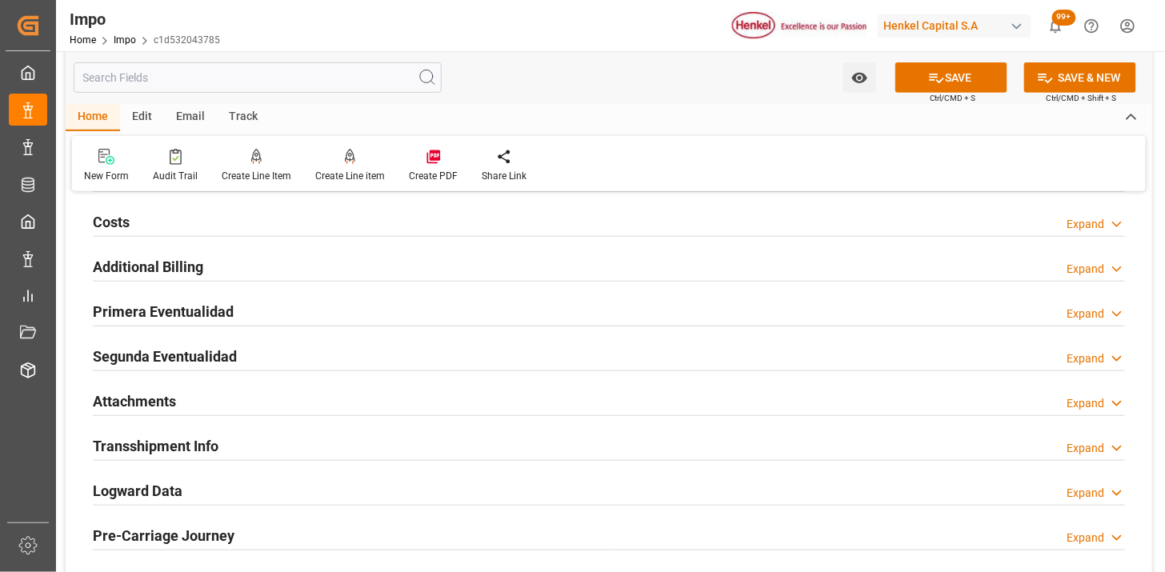
scroll to position [1867, 0]
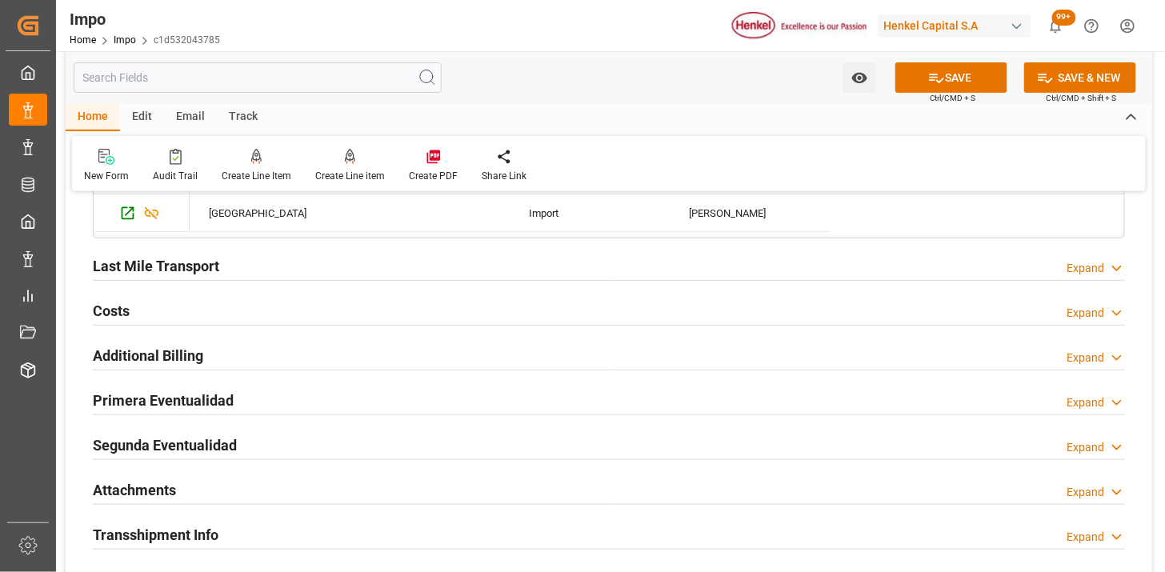
click at [253, 270] on div "Last Mile Transport Expand" at bounding box center [609, 265] width 1032 height 30
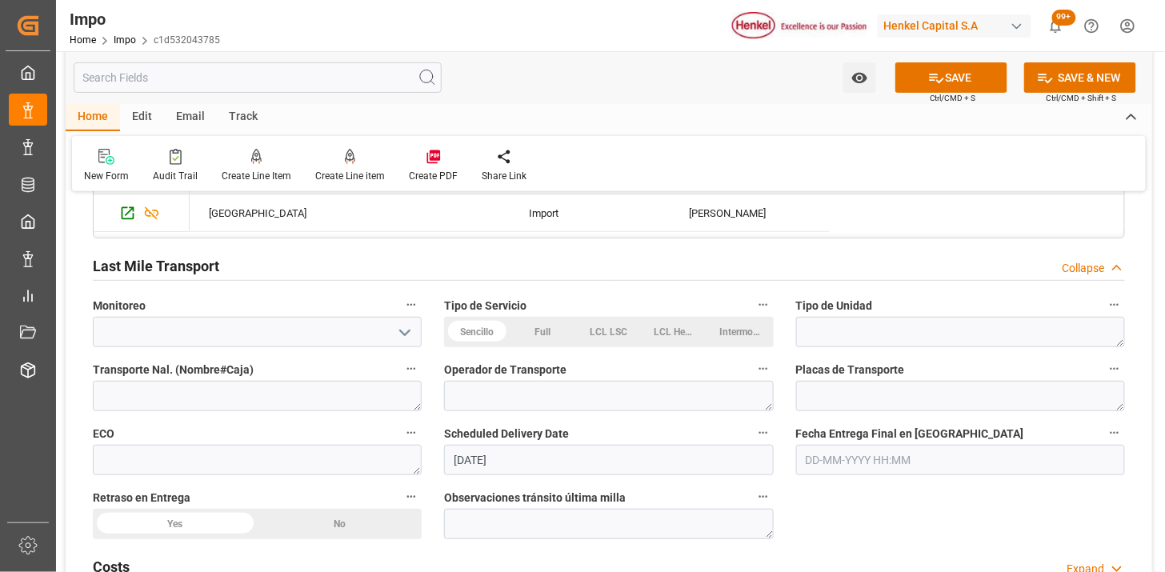
click at [462, 333] on div "Sencillo" at bounding box center [477, 332] width 66 height 30
click at [834, 334] on textarea at bounding box center [960, 332] width 329 height 30
type textarea "C"
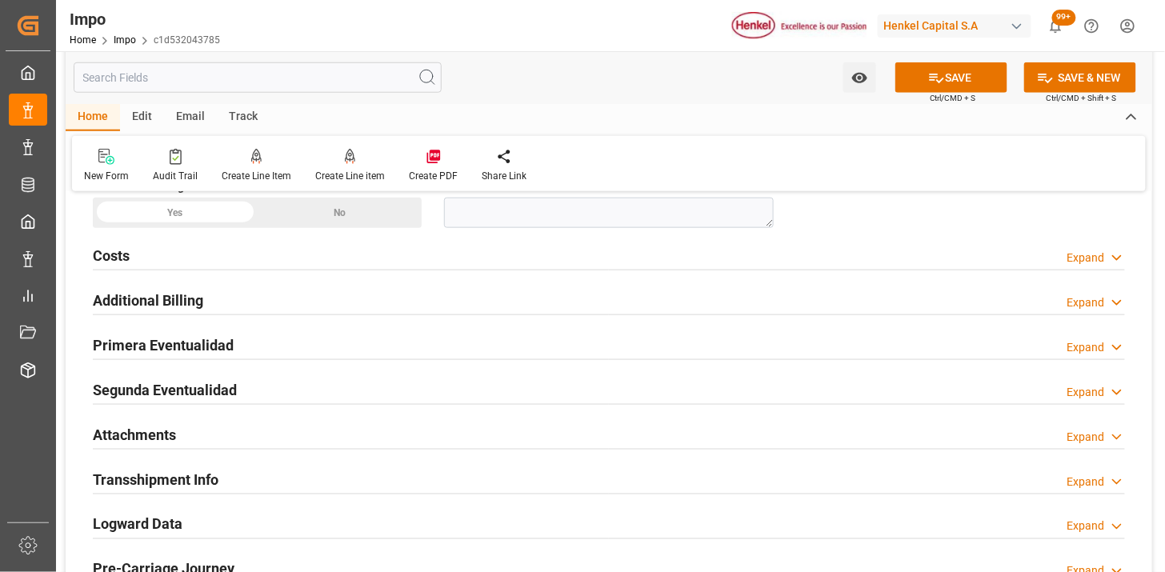
scroll to position [2223, 0]
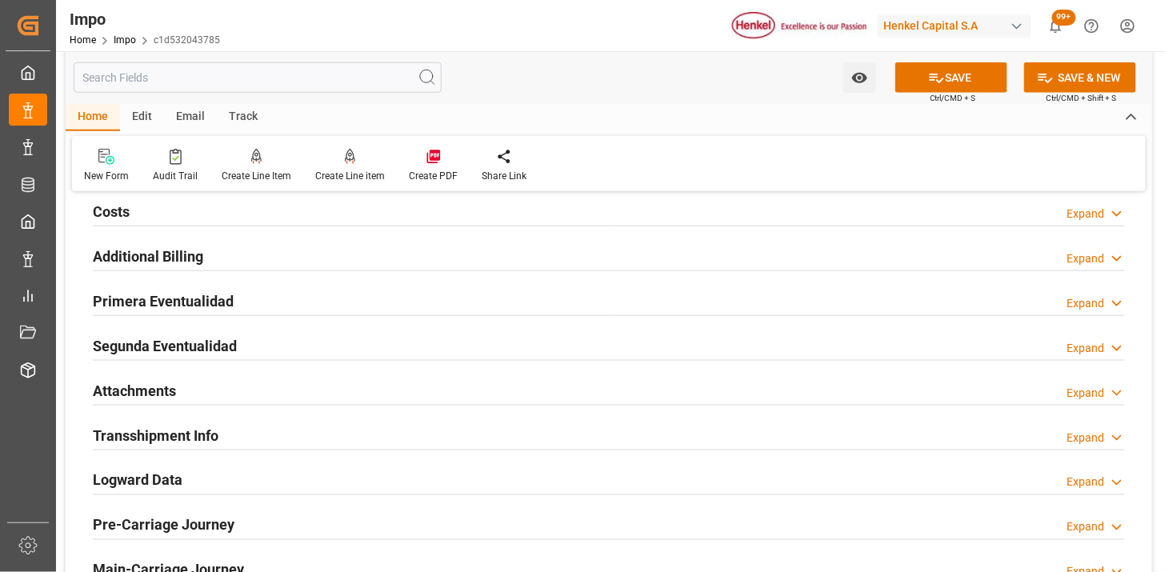
type textarea "CAJA SECA"
click at [328, 296] on div "Primera Eventualidad Expand" at bounding box center [609, 300] width 1032 height 30
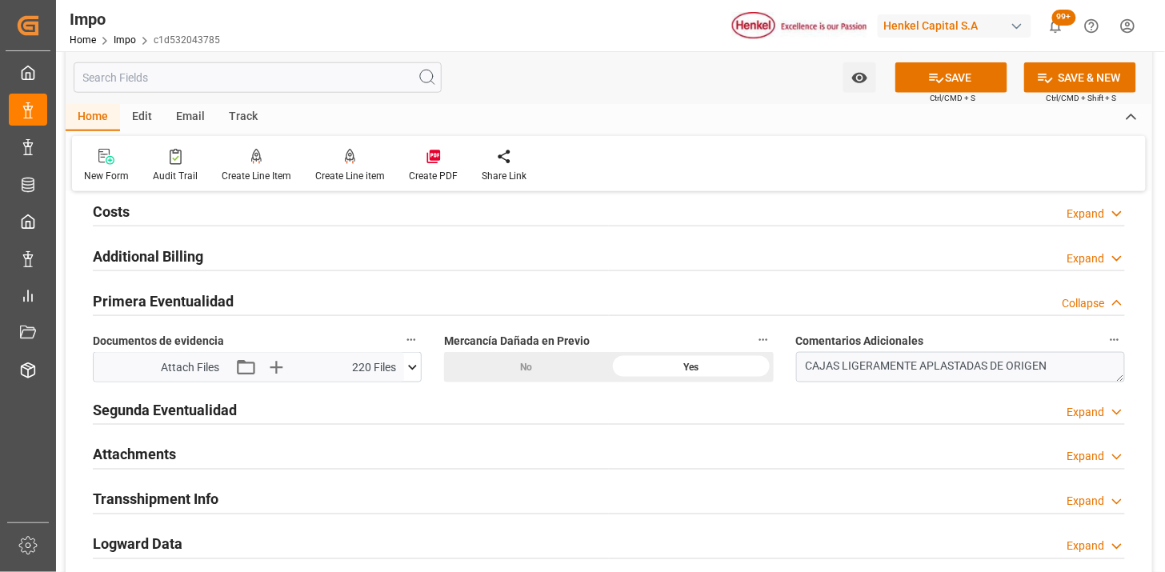
scroll to position [2311, 0]
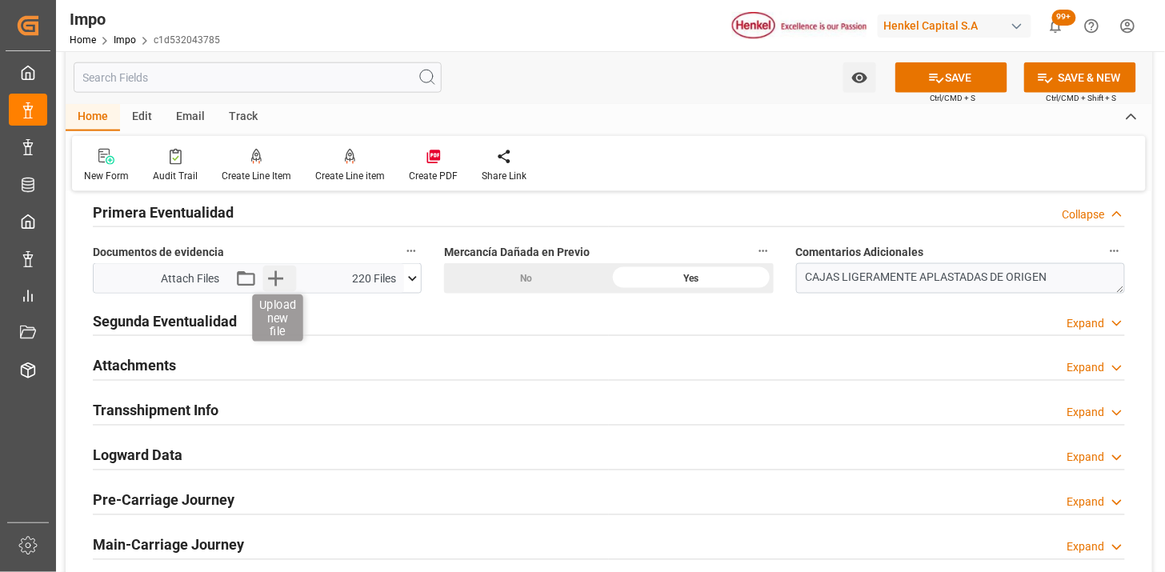
click at [279, 274] on icon "button" at bounding box center [276, 279] width 26 height 26
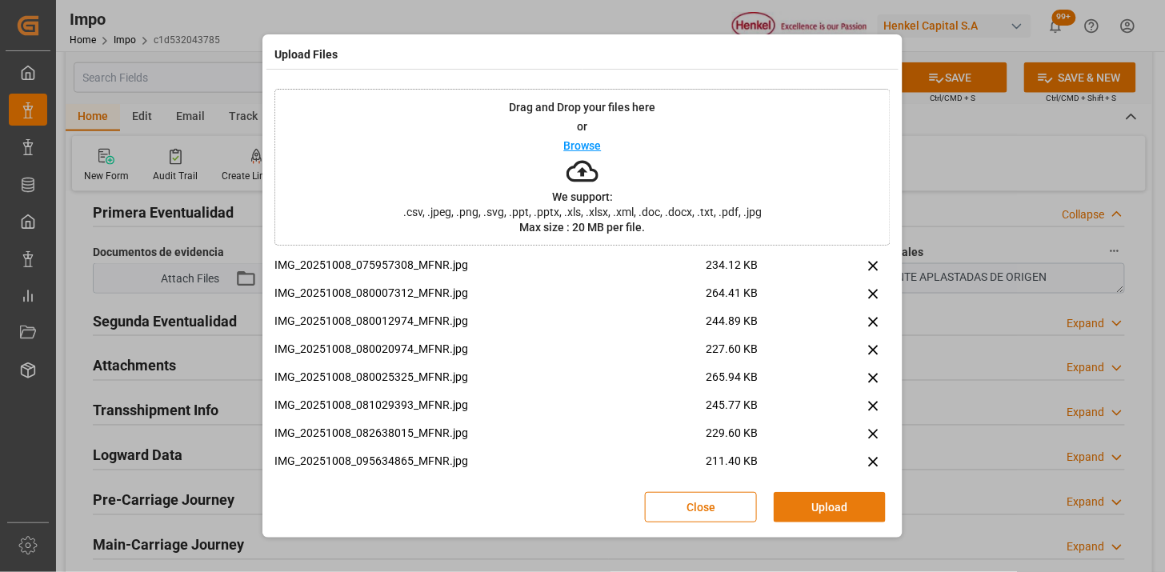
click at [800, 498] on button "Upload" at bounding box center [830, 507] width 112 height 30
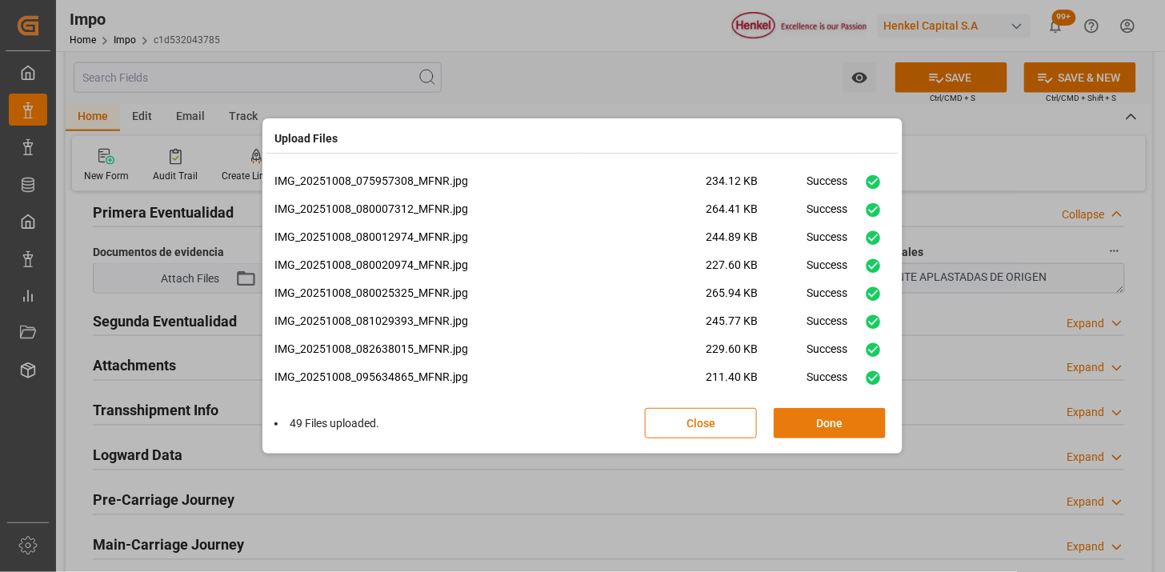
click at [820, 426] on button "Done" at bounding box center [830, 423] width 112 height 30
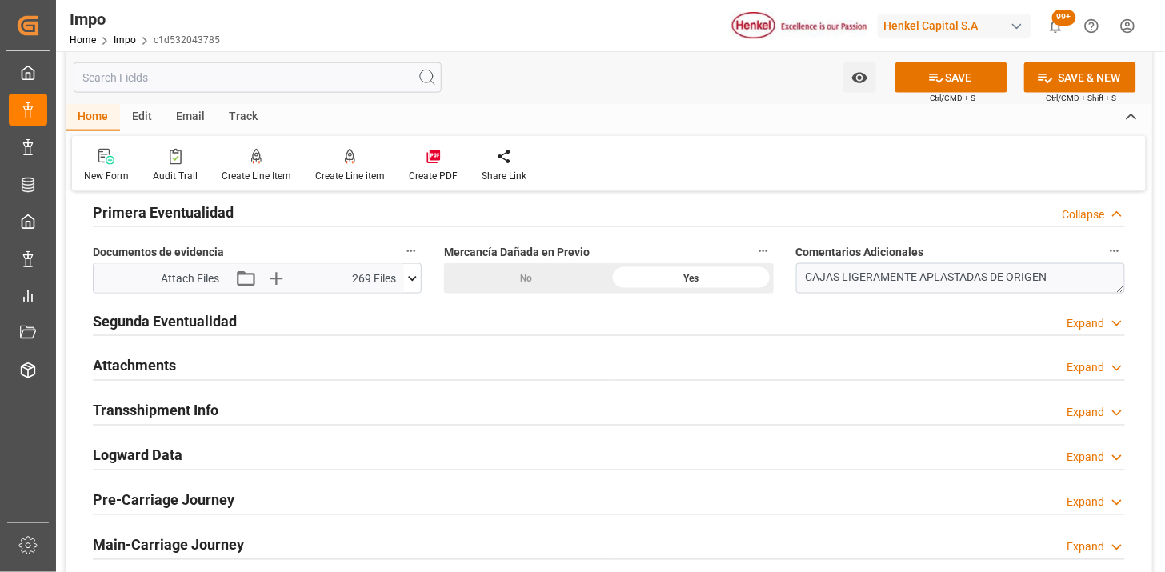
scroll to position [2401, 0]
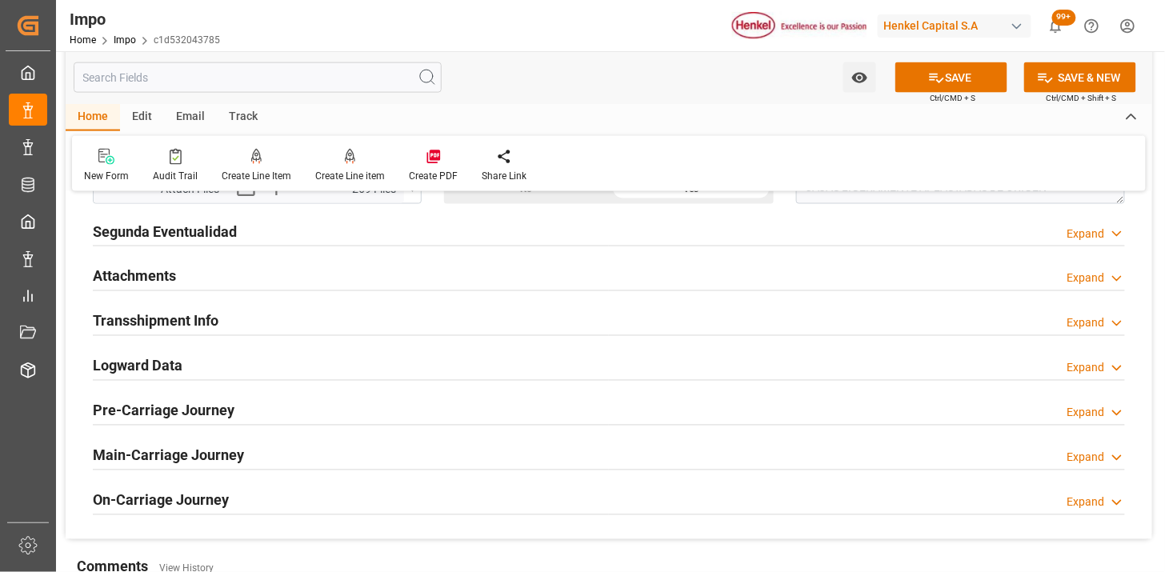
click at [184, 289] on div "Attachments Expand" at bounding box center [609, 275] width 1032 height 30
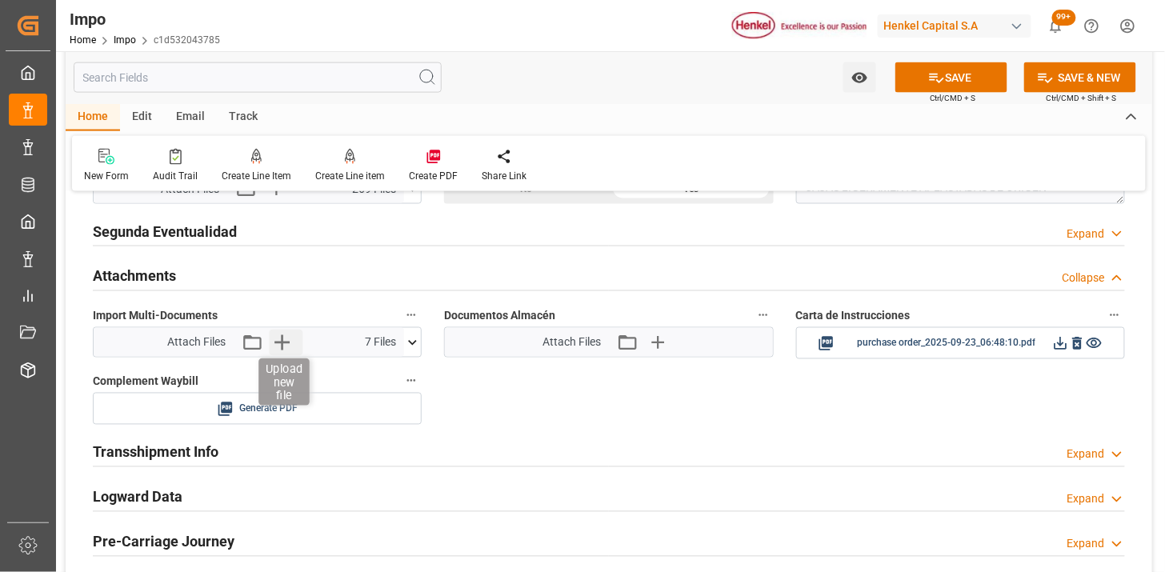
click at [275, 349] on icon "button" at bounding box center [282, 343] width 26 height 26
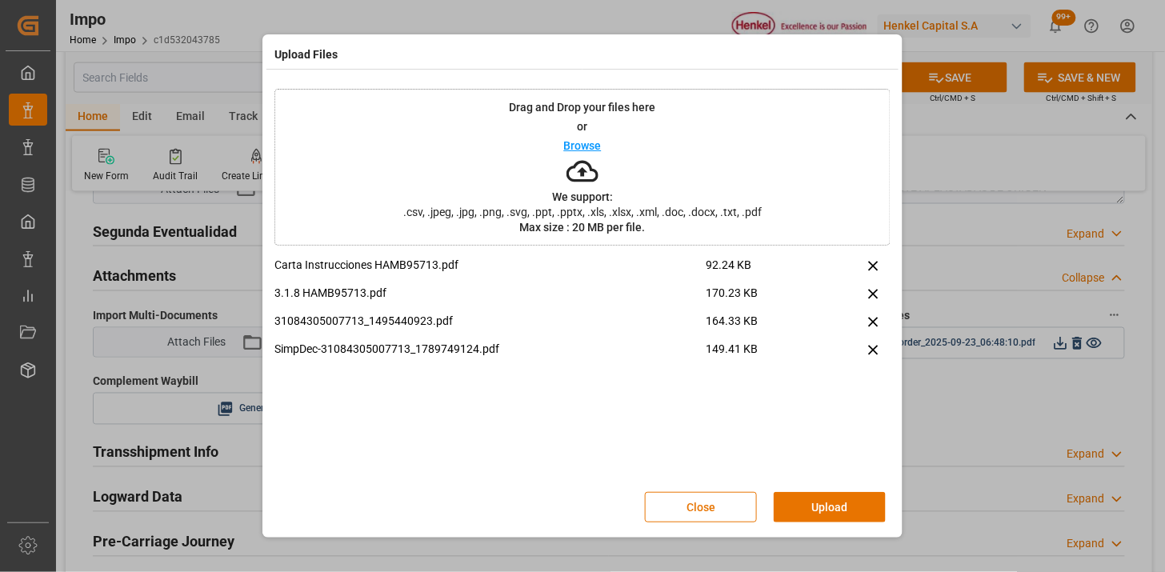
click at [807, 505] on button "Upload" at bounding box center [830, 507] width 112 height 30
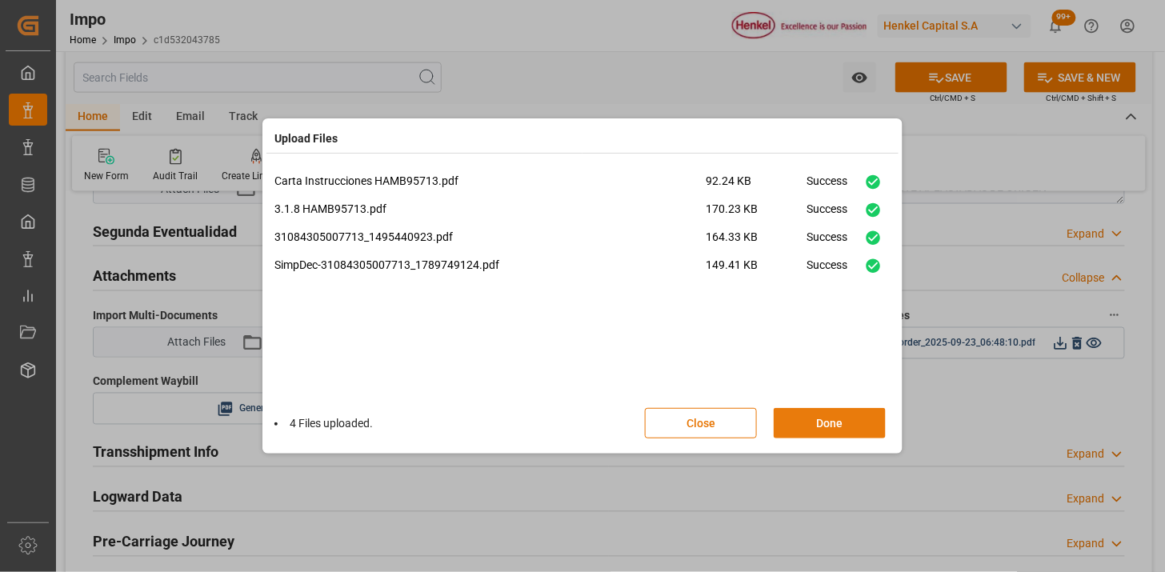
click at [823, 425] on button "Done" at bounding box center [830, 423] width 112 height 30
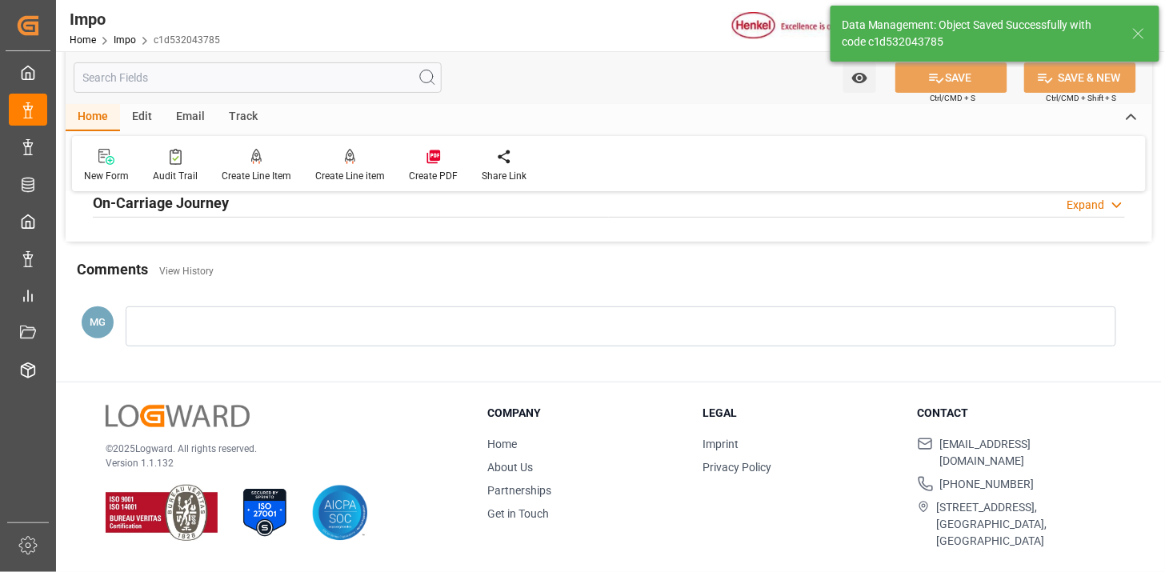
scroll to position [1590, 0]
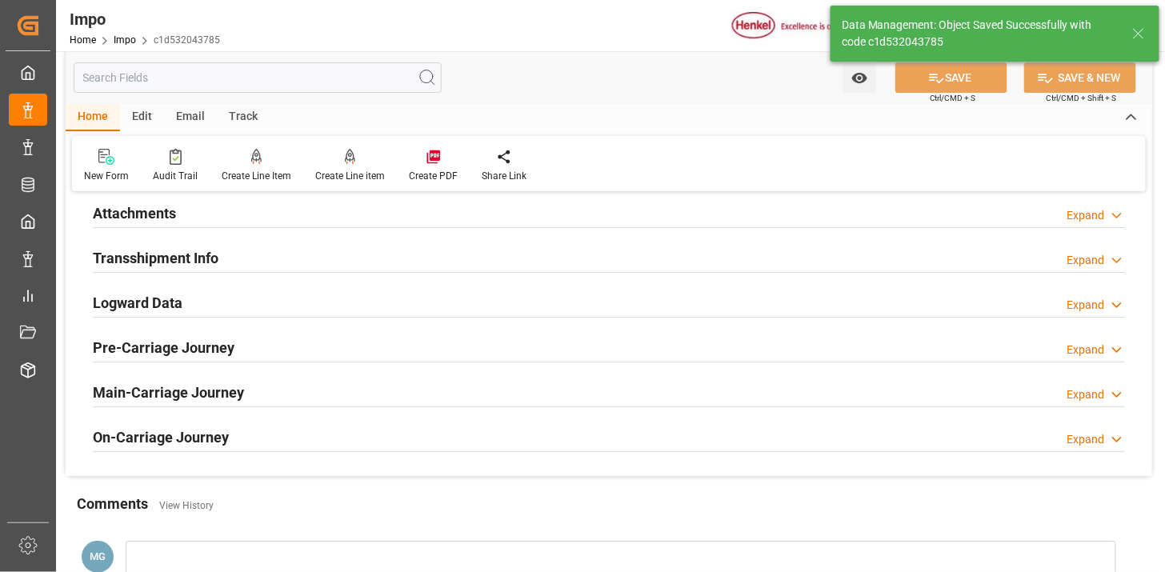
drag, startPoint x: 246, startPoint y: 215, endPoint x: 607, endPoint y: 312, distance: 373.9
click at [246, 214] on div "Attachments Expand" at bounding box center [609, 212] width 1032 height 30
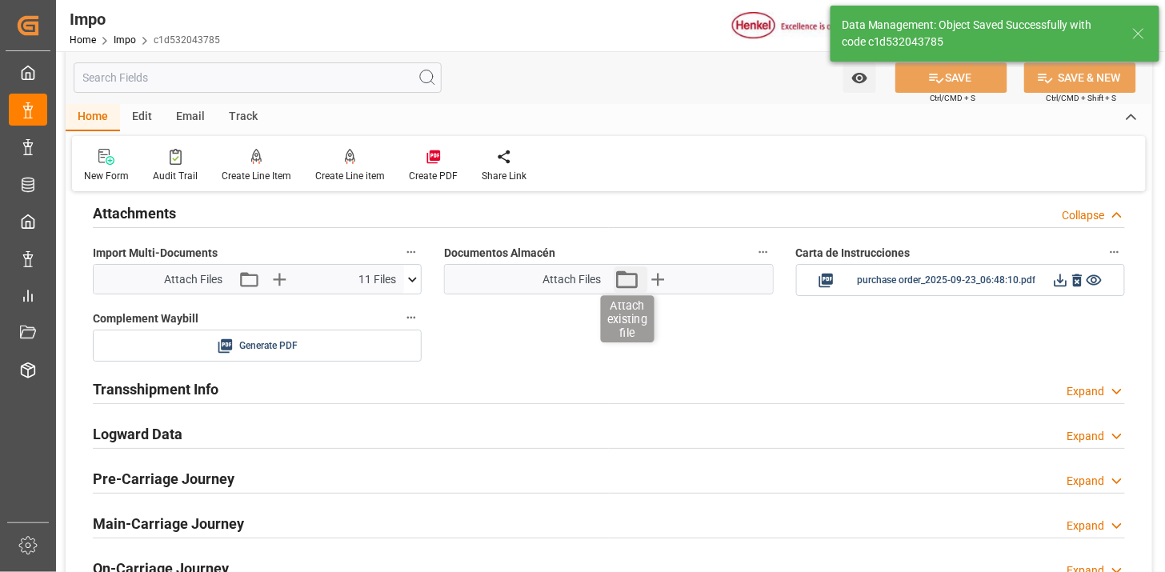
click at [625, 287] on icon "button" at bounding box center [627, 280] width 22 height 18
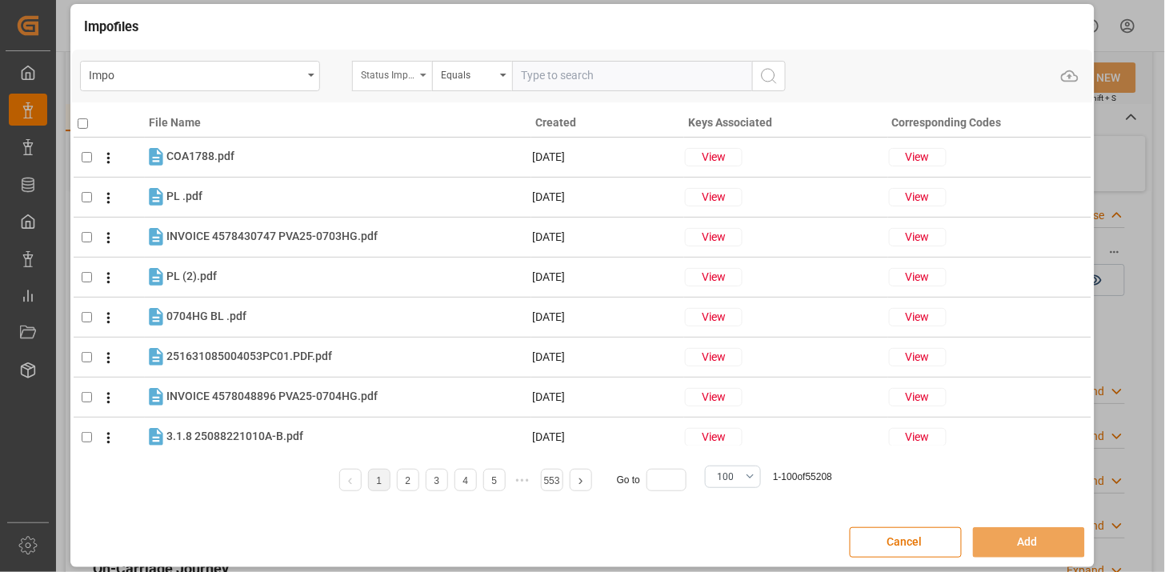
click at [394, 83] on div "Status Importación" at bounding box center [392, 76] width 80 height 30
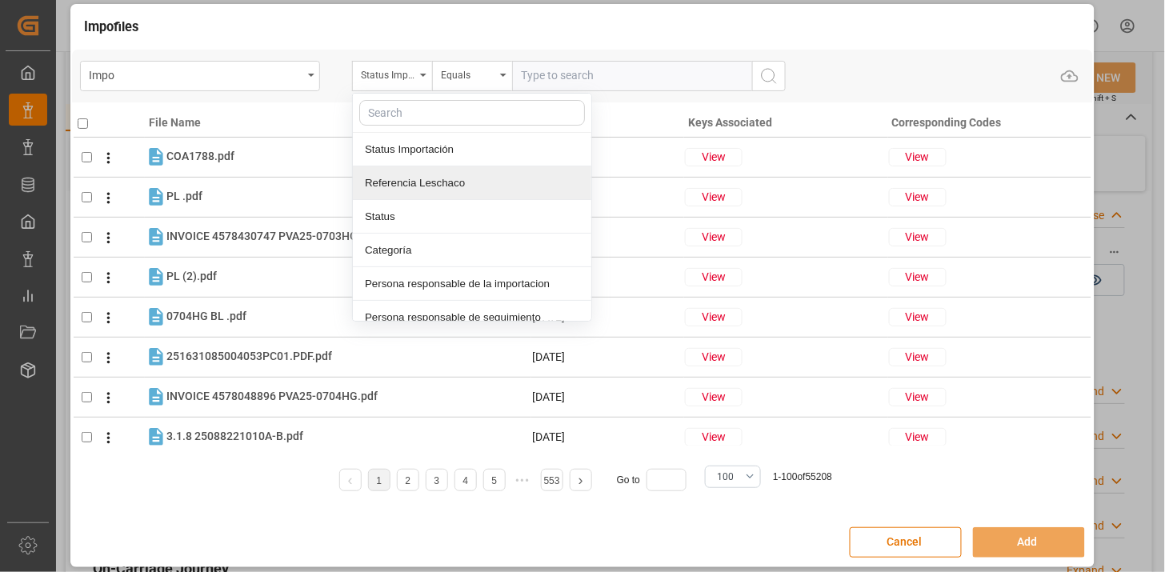
drag, startPoint x: 437, startPoint y: 186, endPoint x: 516, endPoint y: 132, distance: 95.7
click at [444, 182] on div "Referencia Leschaco" at bounding box center [472, 183] width 239 height 34
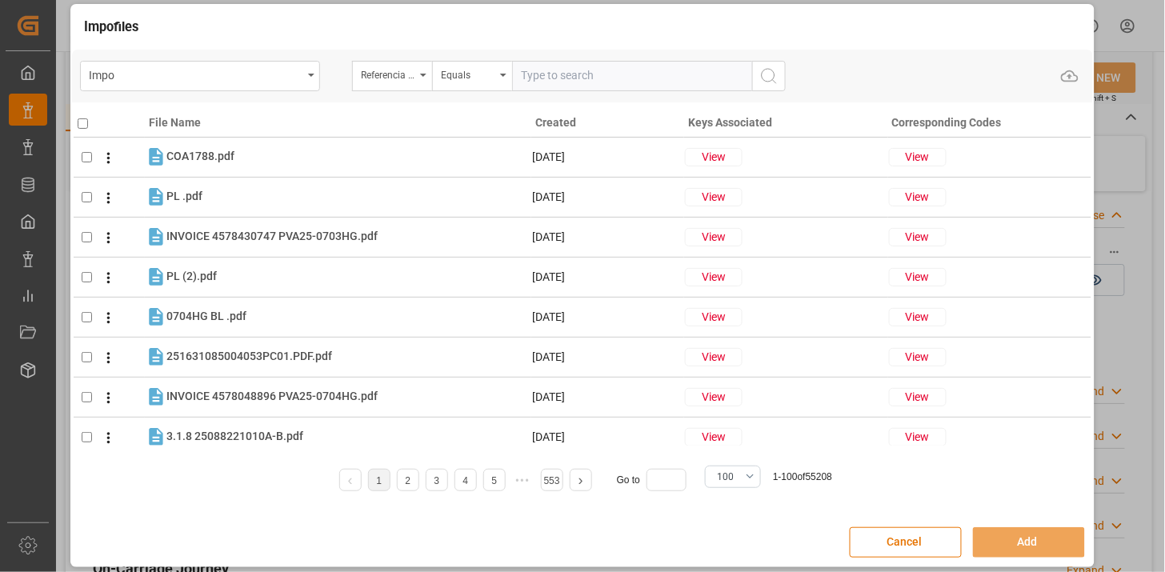
click at [563, 82] on input "text" at bounding box center [632, 76] width 240 height 30
paste input "251006900376"
type input "251006900376"
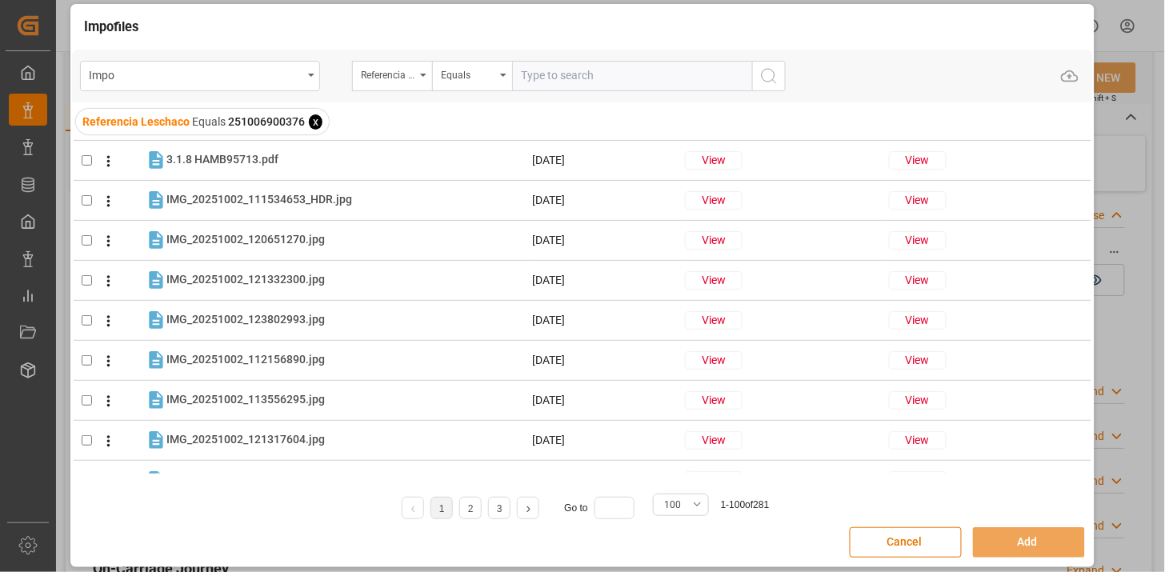
scroll to position [0, 0]
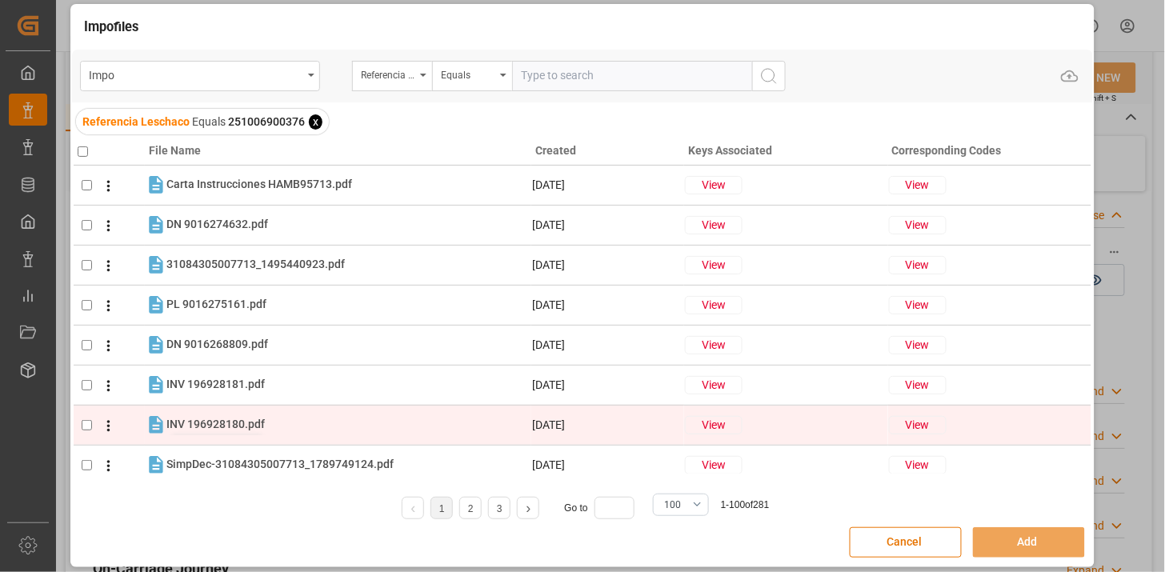
click at [238, 419] on span "INV 196928180.pdf" at bounding box center [215, 424] width 98 height 13
checkbox input "true"
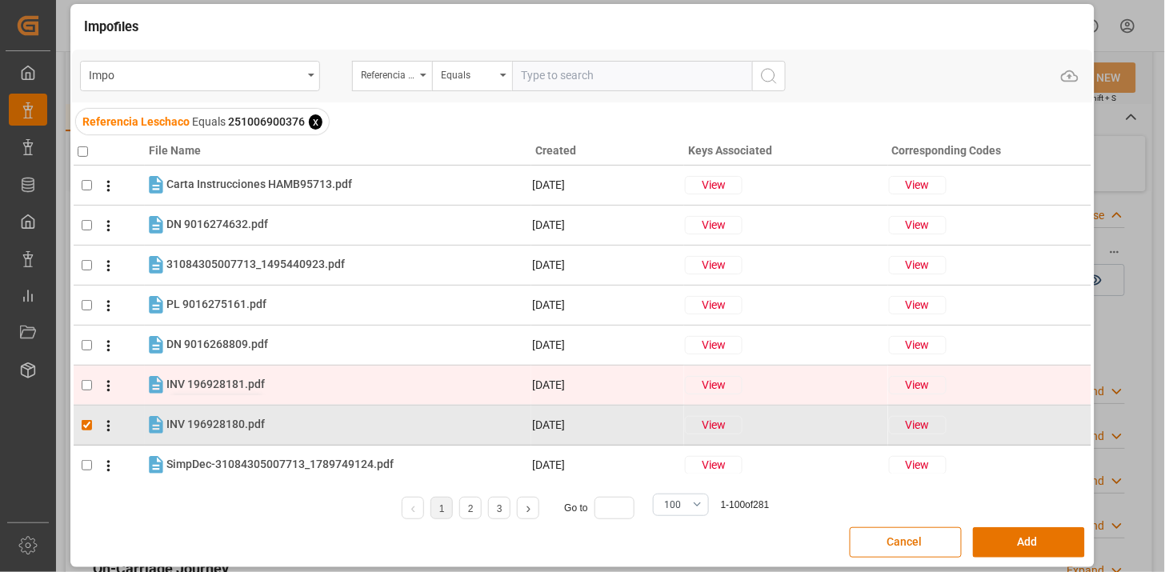
click at [234, 385] on span "INV 196928181.pdf" at bounding box center [215, 384] width 98 height 13
checkbox input "true"
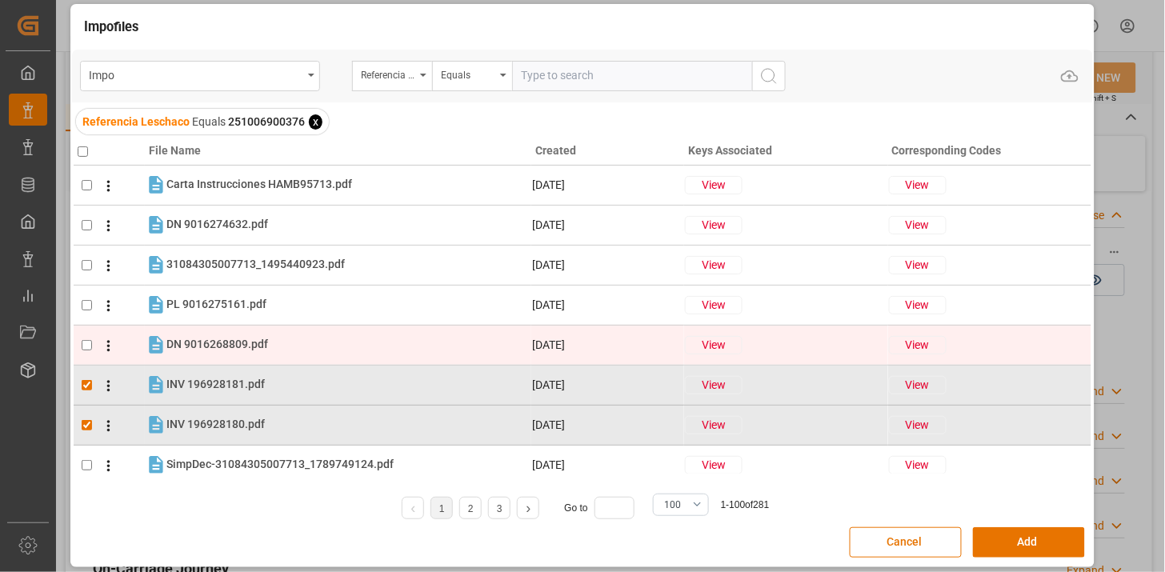
click at [249, 338] on span "DN 9016268809.pdf" at bounding box center [217, 344] width 102 height 13
checkbox input "true"
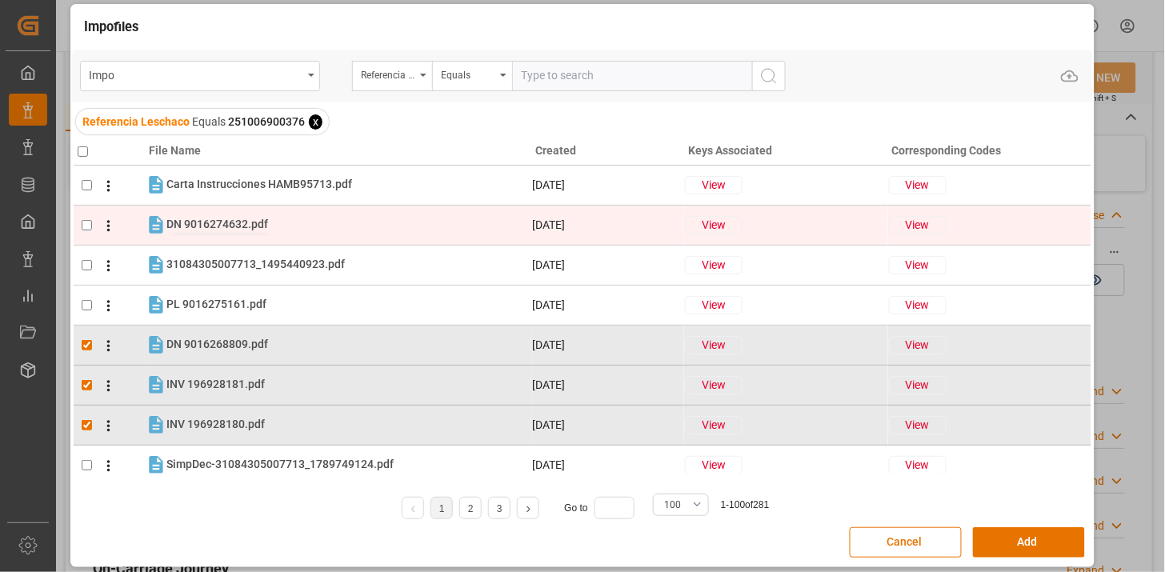
click at [221, 222] on span "DN 9016274632.pdf" at bounding box center [217, 224] width 102 height 13
checkbox input "true"
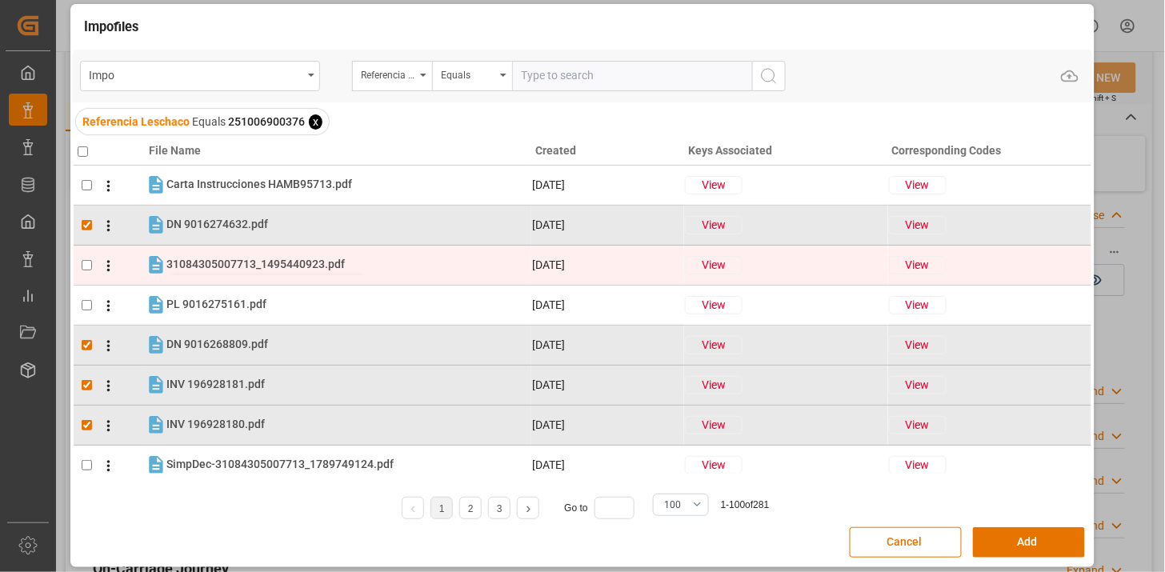
click at [301, 263] on span "31084305007713_1495440923.pdf" at bounding box center [255, 264] width 178 height 13
checkbox input "true"
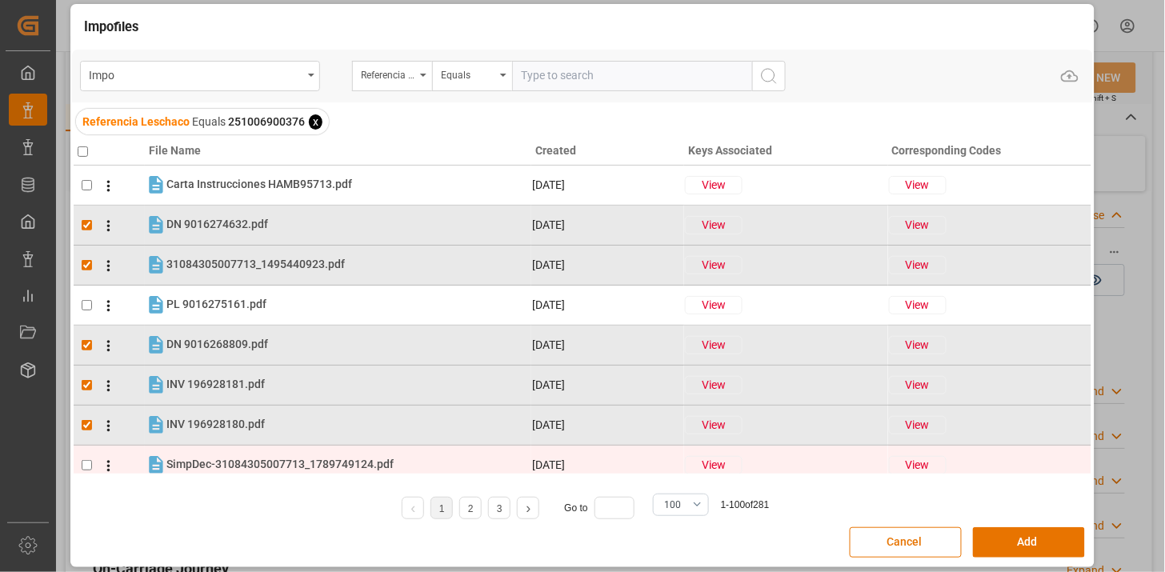
click at [255, 455] on div "SimpDec-31084305007713_1789749124.pdf SimpDec-31084305007713_1789749124.pdf" at bounding box center [348, 465] width 364 height 21
checkbox input "true"
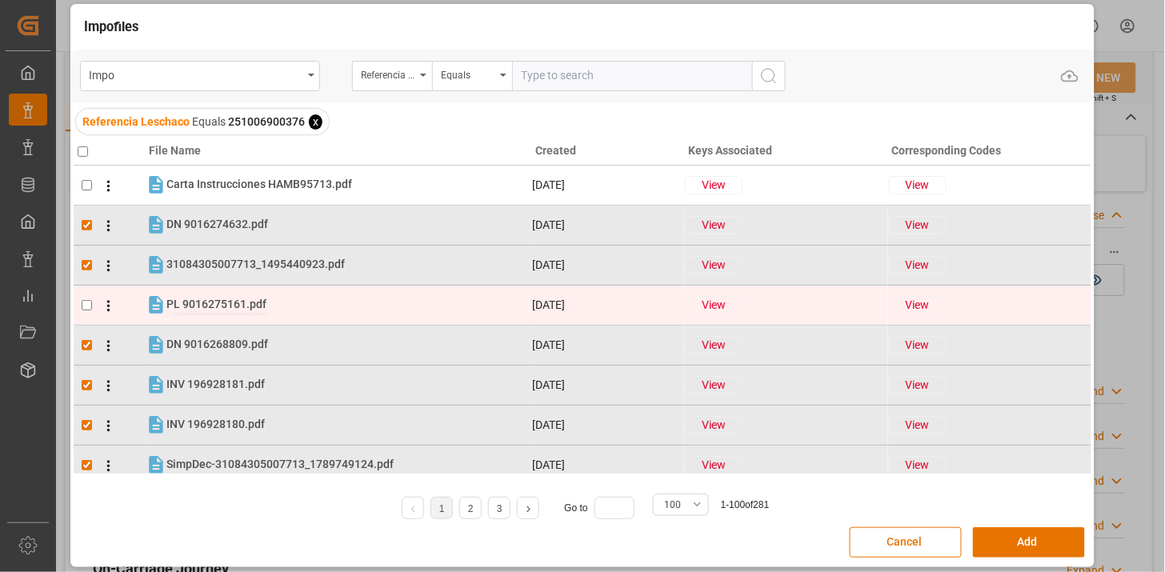
click at [222, 310] on span "PL 9016275161.pdf" at bounding box center [216, 304] width 100 height 13
checkbox input "true"
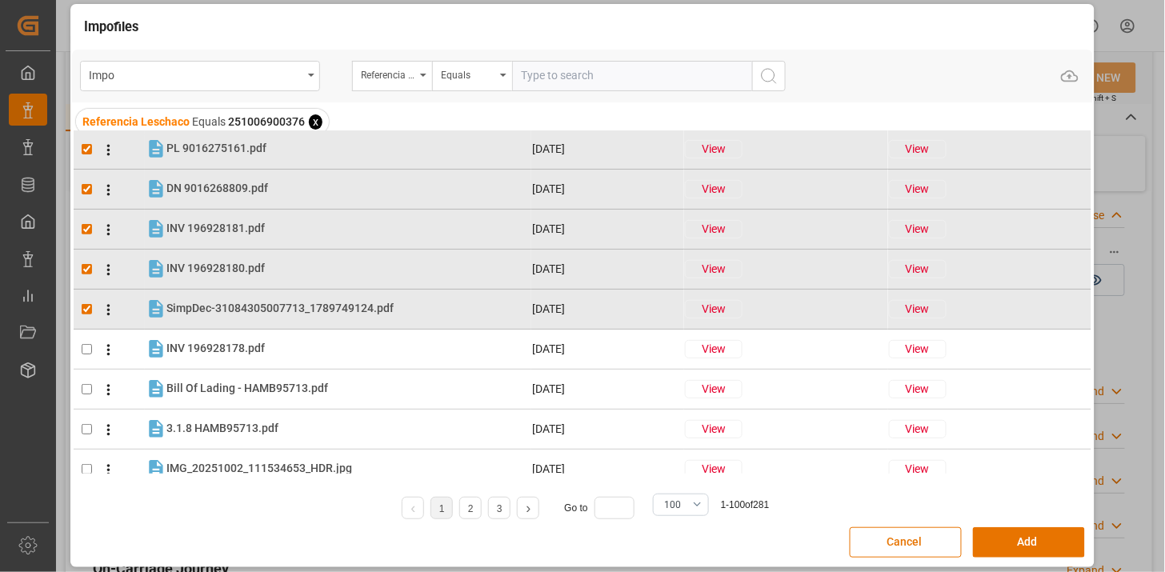
scroll to position [178, 0]
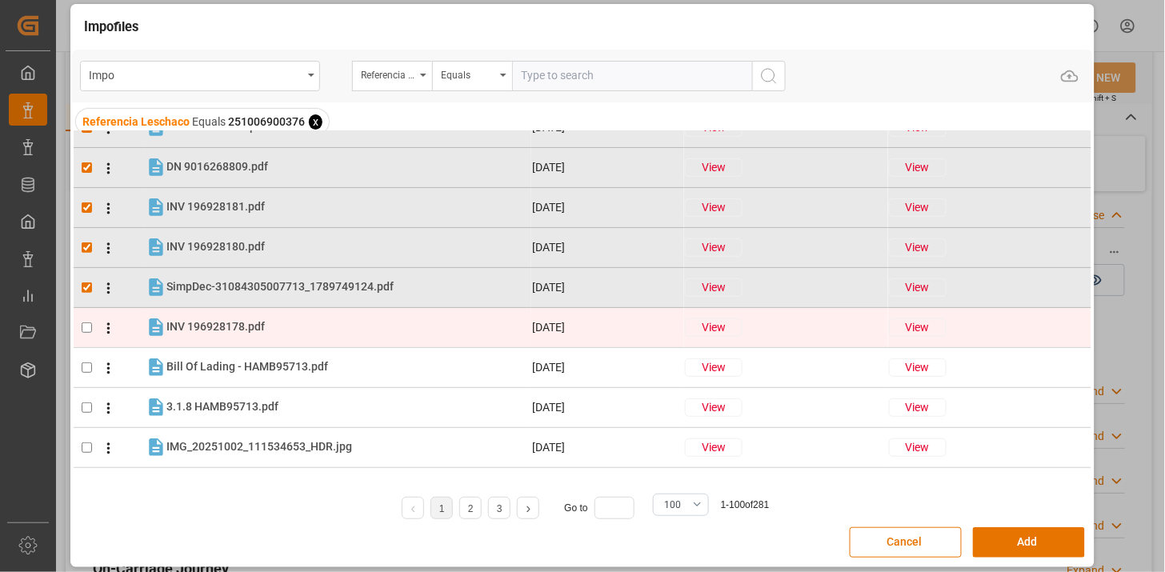
click at [369, 323] on div "INV 196928178.pdf INV 196928178.pdf" at bounding box center [348, 327] width 364 height 21
checkbox input "true"
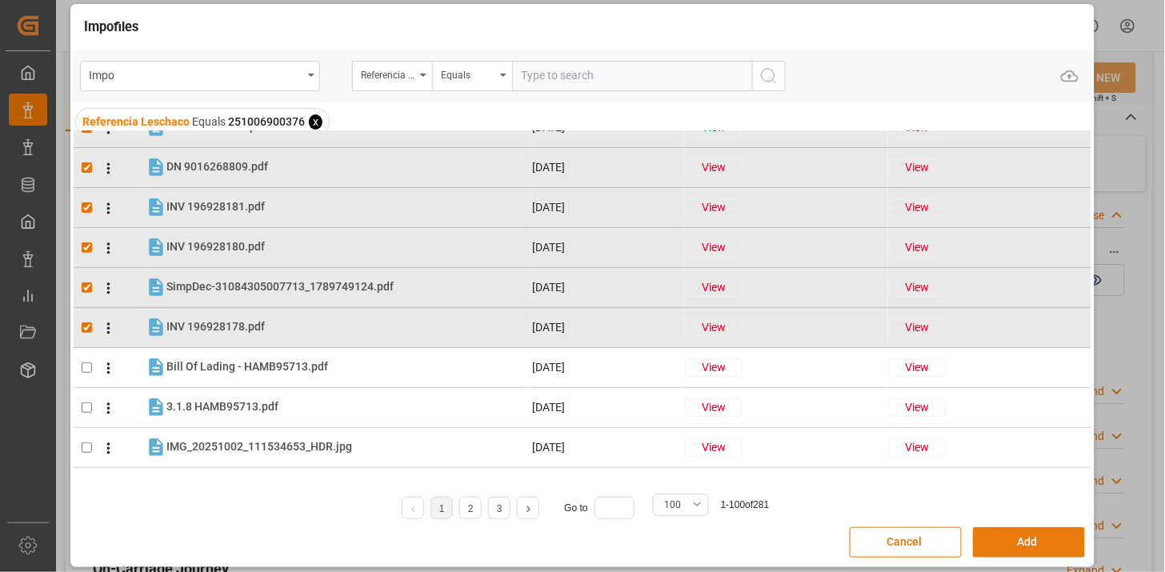
click at [996, 545] on button "Add" at bounding box center [1029, 542] width 112 height 30
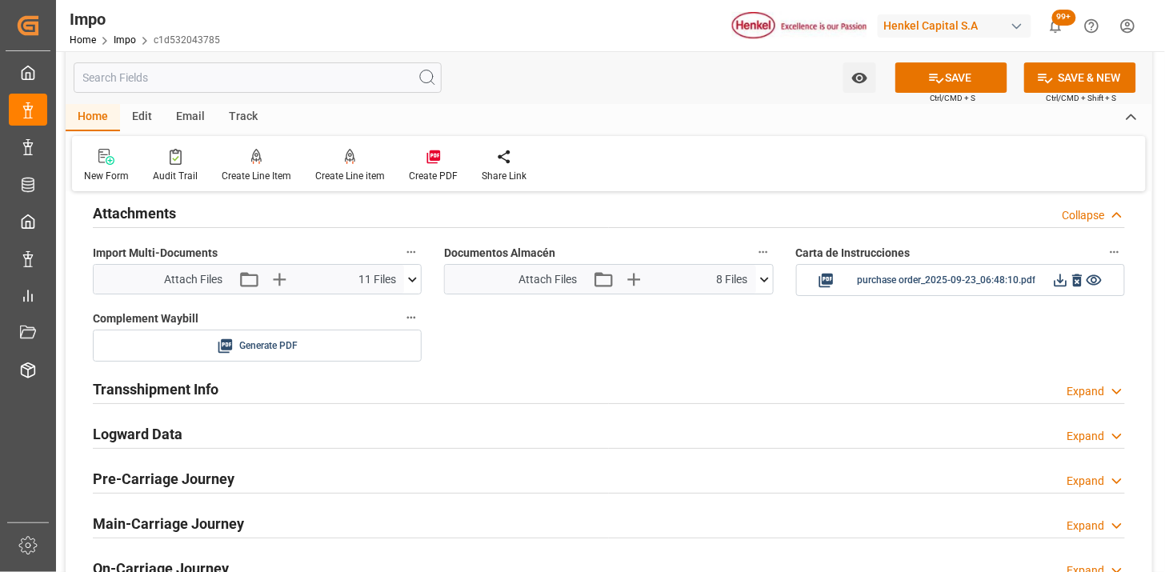
click at [764, 280] on icon at bounding box center [764, 279] width 17 height 17
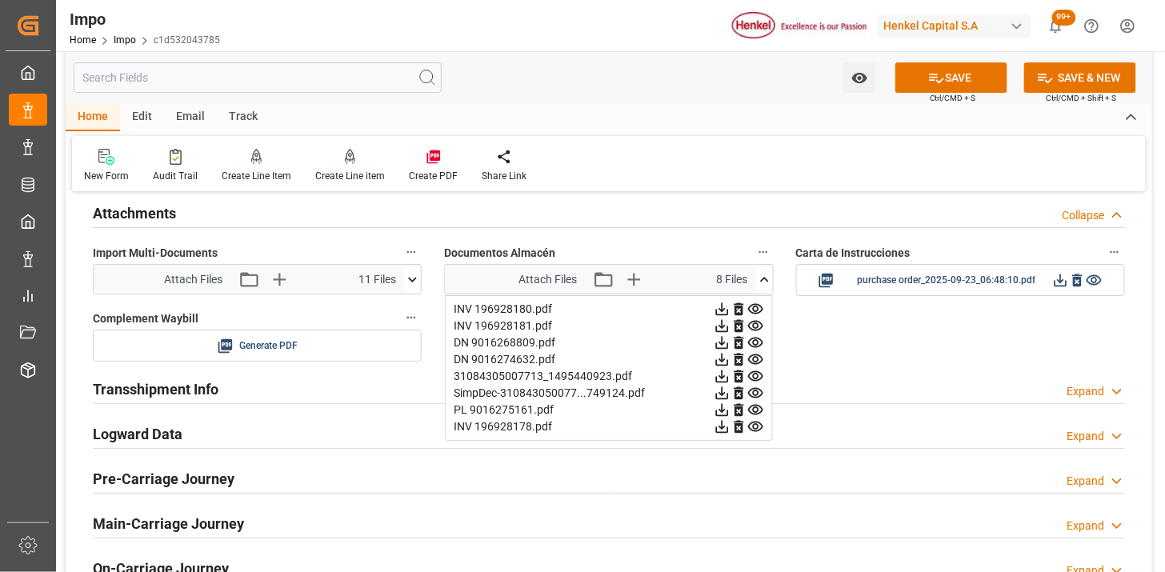
click at [764, 280] on icon at bounding box center [764, 279] width 17 height 17
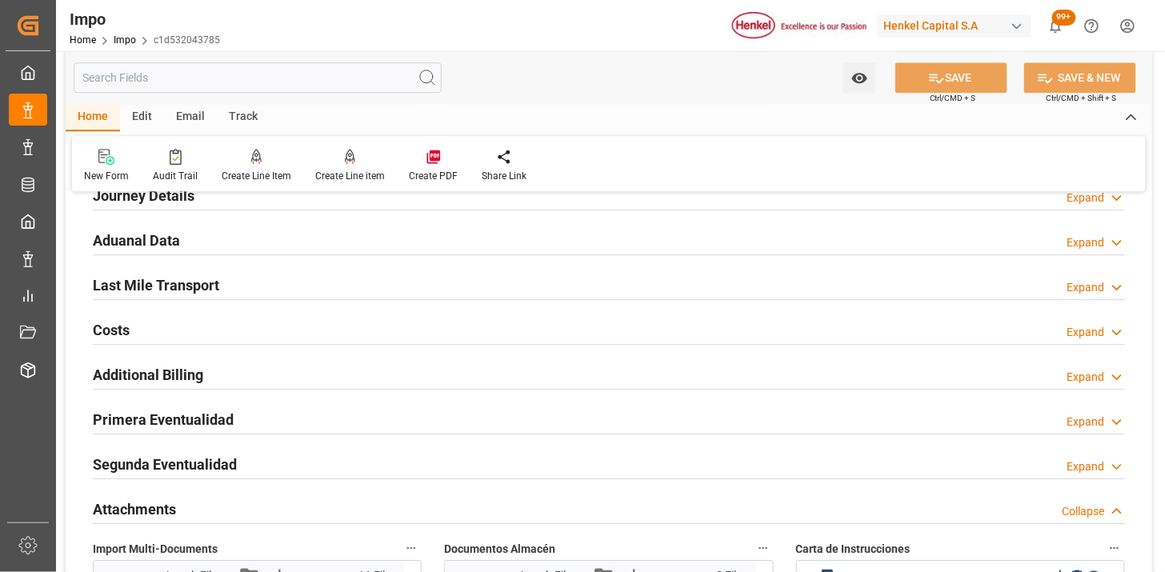
scroll to position [1234, 0]
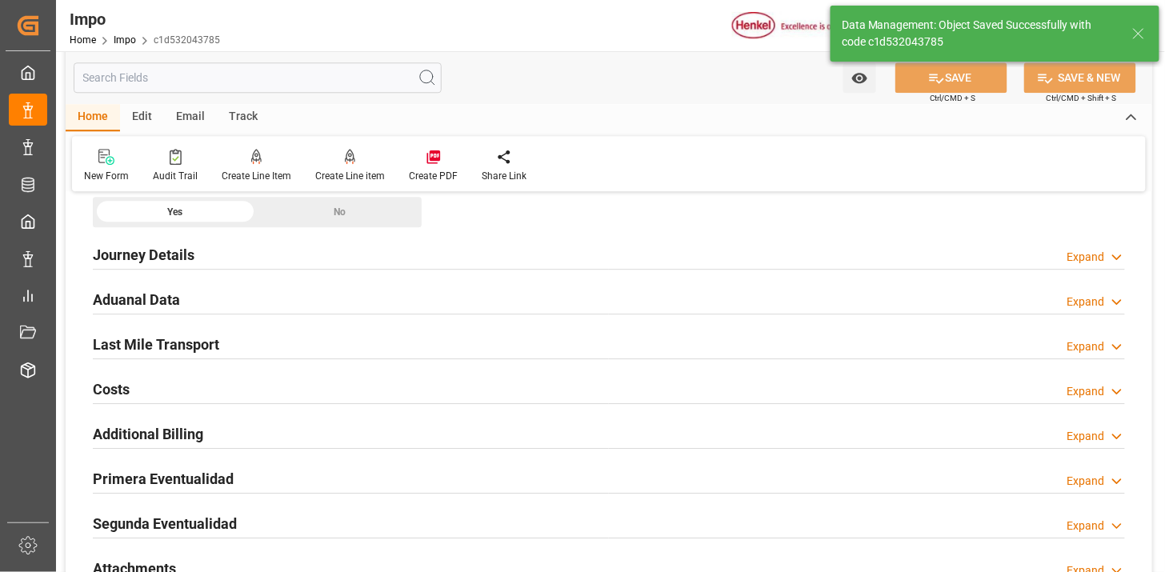
click at [246, 339] on div "Last Mile Transport Expand" at bounding box center [609, 343] width 1032 height 30
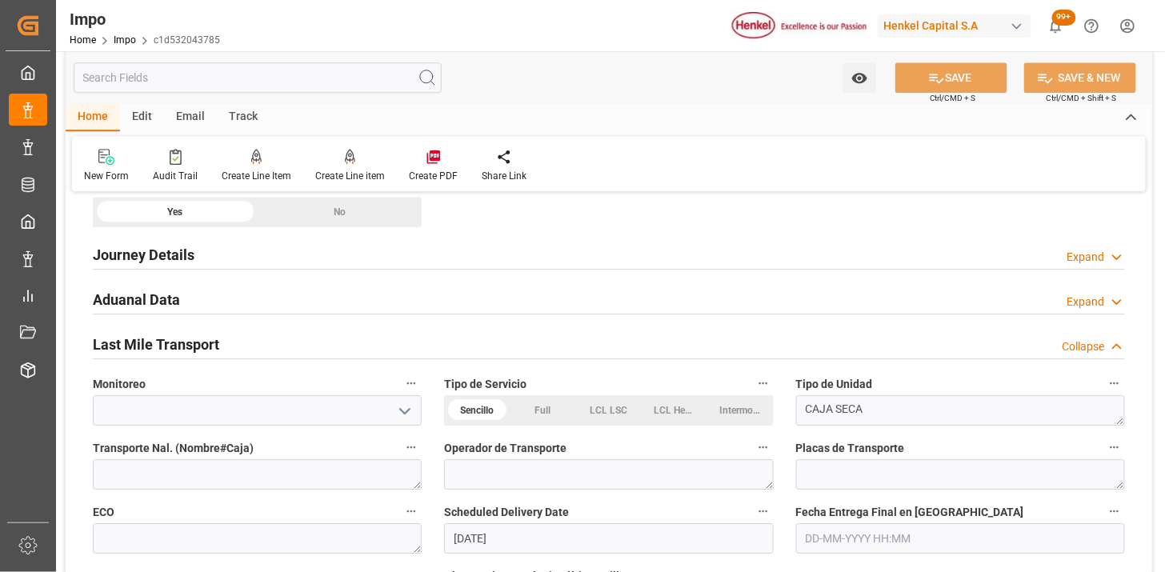
click at [301, 344] on div "Last Mile Transport Collapse" at bounding box center [609, 343] width 1032 height 30
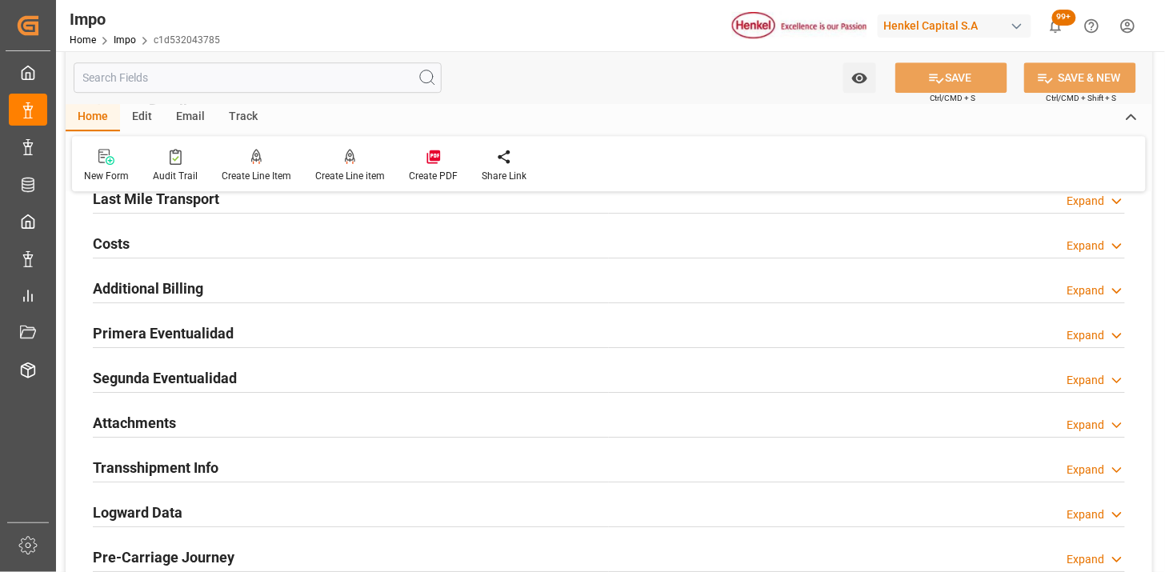
scroll to position [1412, 0]
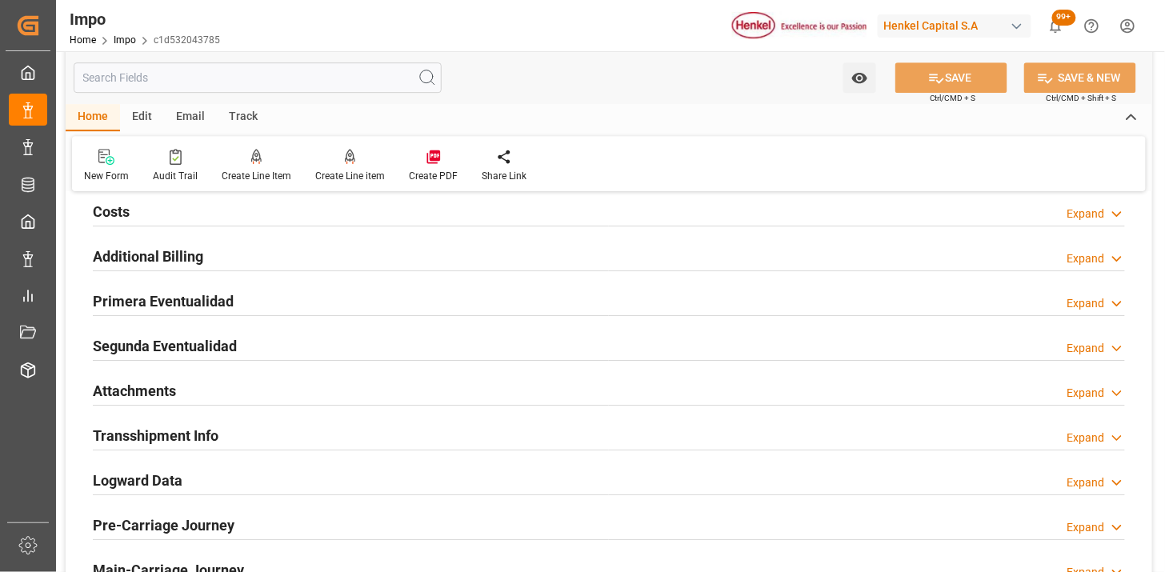
click at [307, 386] on div "Attachments Expand" at bounding box center [609, 390] width 1032 height 30
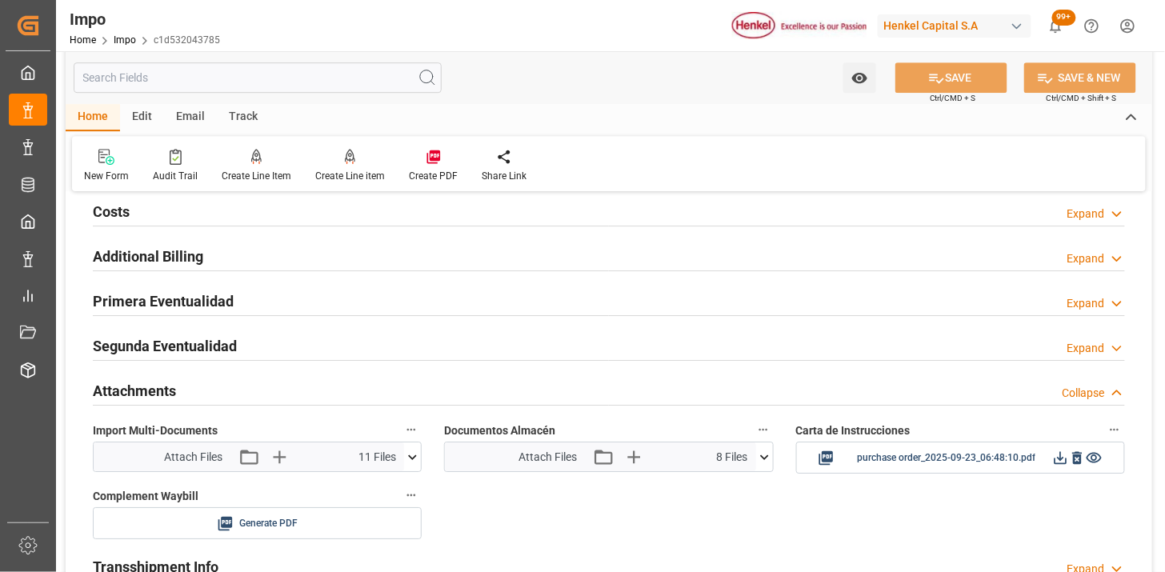
click at [307, 386] on div "Attachments Collapse" at bounding box center [609, 390] width 1032 height 30
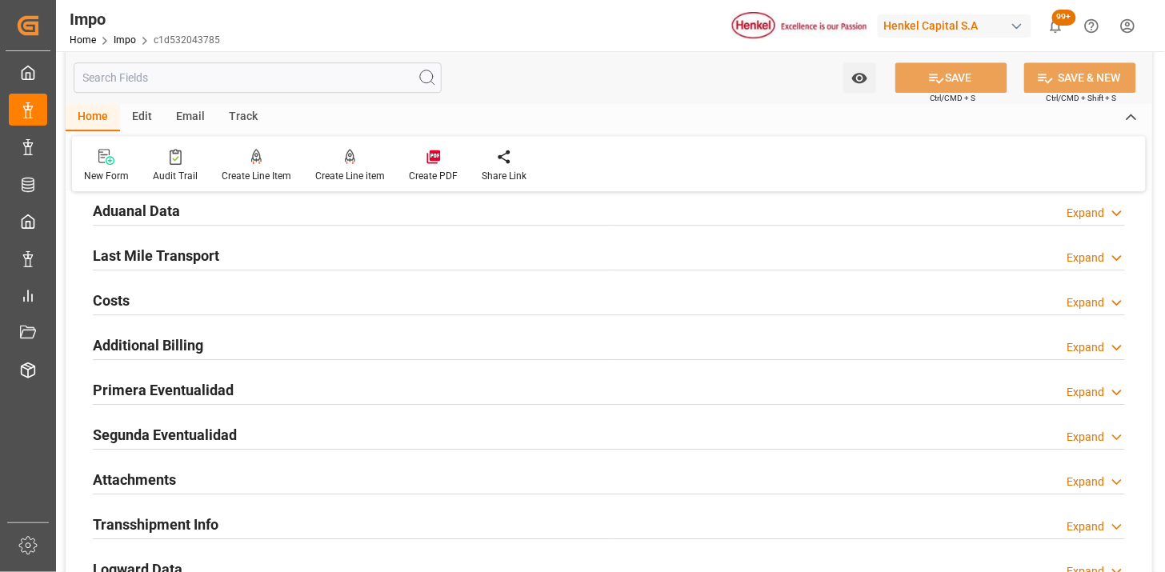
scroll to position [1234, 0]
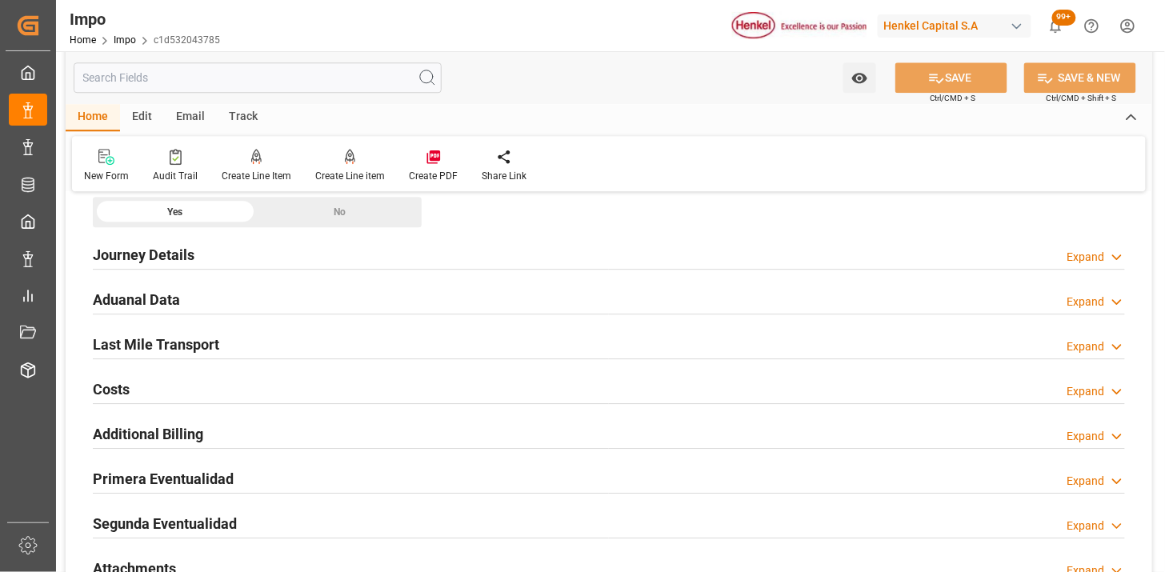
click at [256, 339] on div "Last Mile Transport Expand" at bounding box center [609, 343] width 1032 height 30
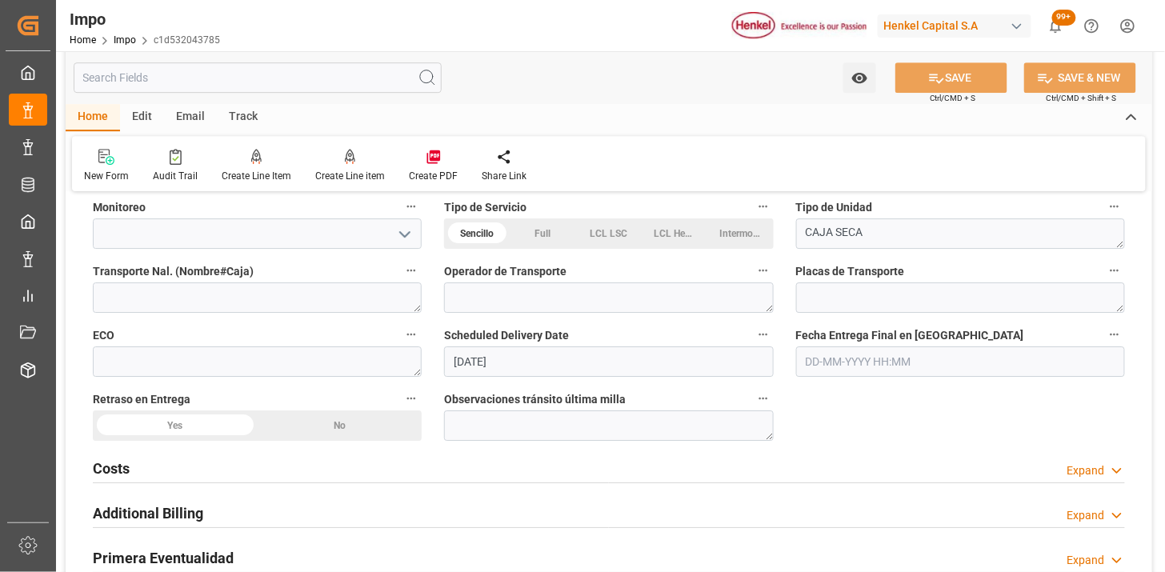
scroll to position [1412, 0]
click at [543, 359] on input "15-10-2025" at bounding box center [608, 361] width 329 height 30
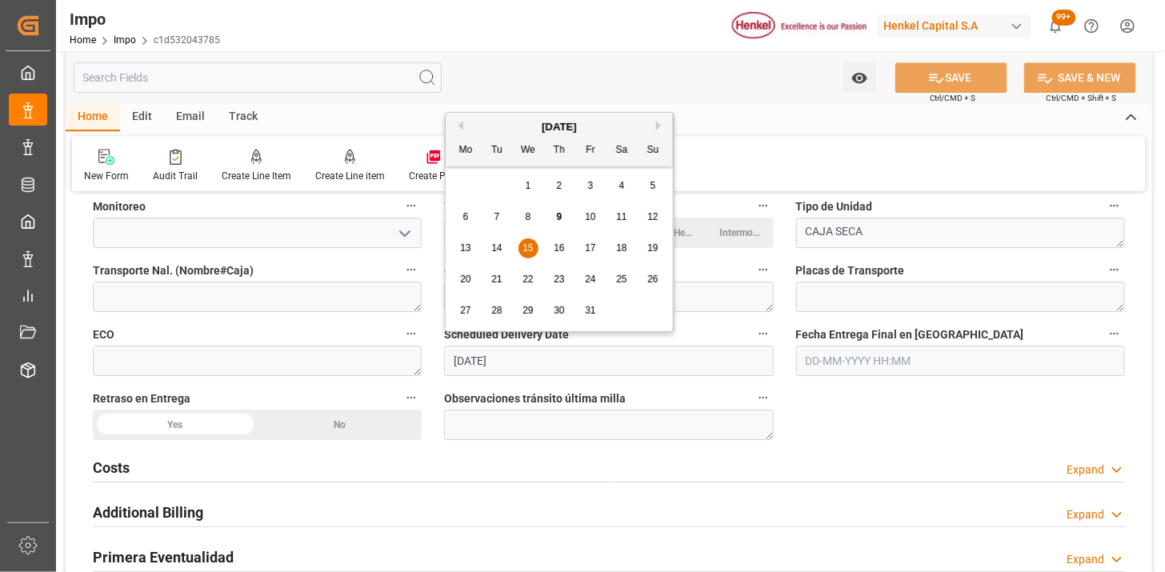
click at [543, 359] on input "15-10-2025" at bounding box center [608, 361] width 329 height 30
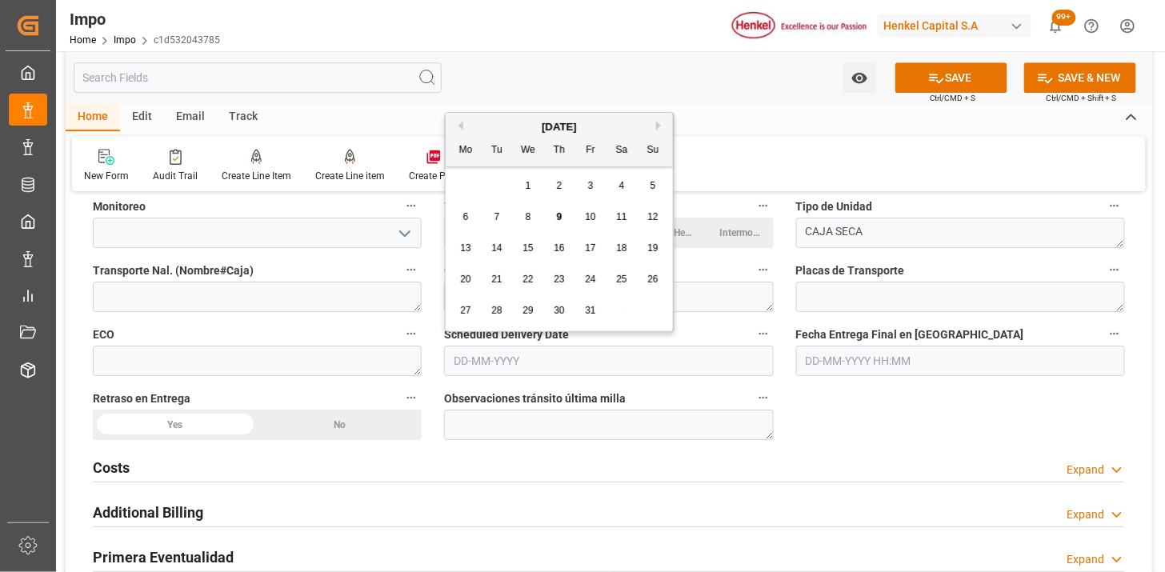
drag, startPoint x: 419, startPoint y: 371, endPoint x: 435, endPoint y: 369, distance: 16.2
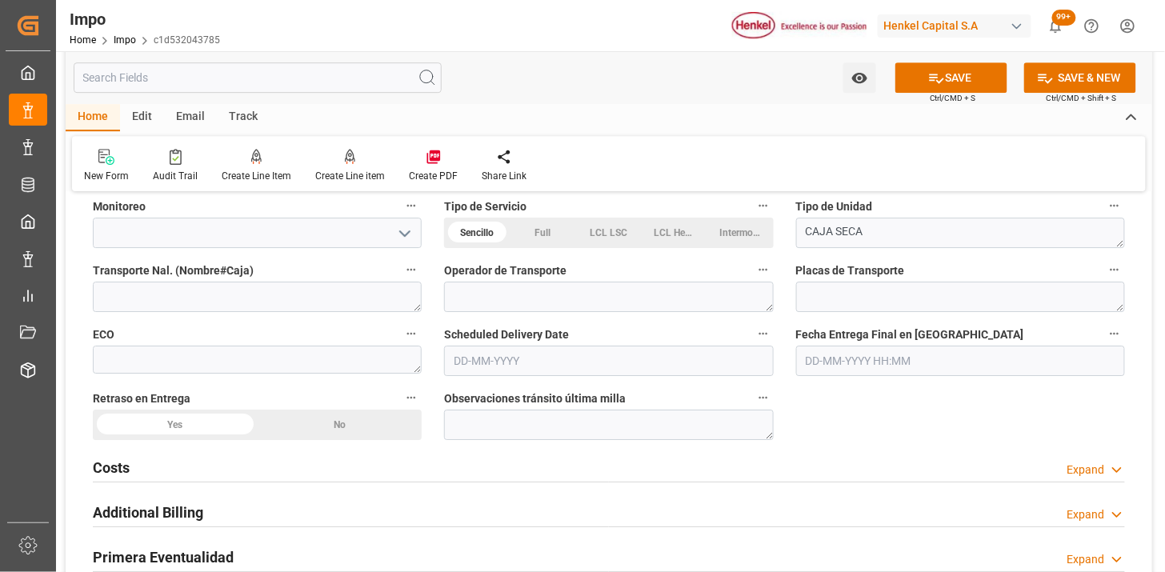
click at [435, 369] on div "Scheduled Delivery Date" at bounding box center [608, 350] width 351 height 64
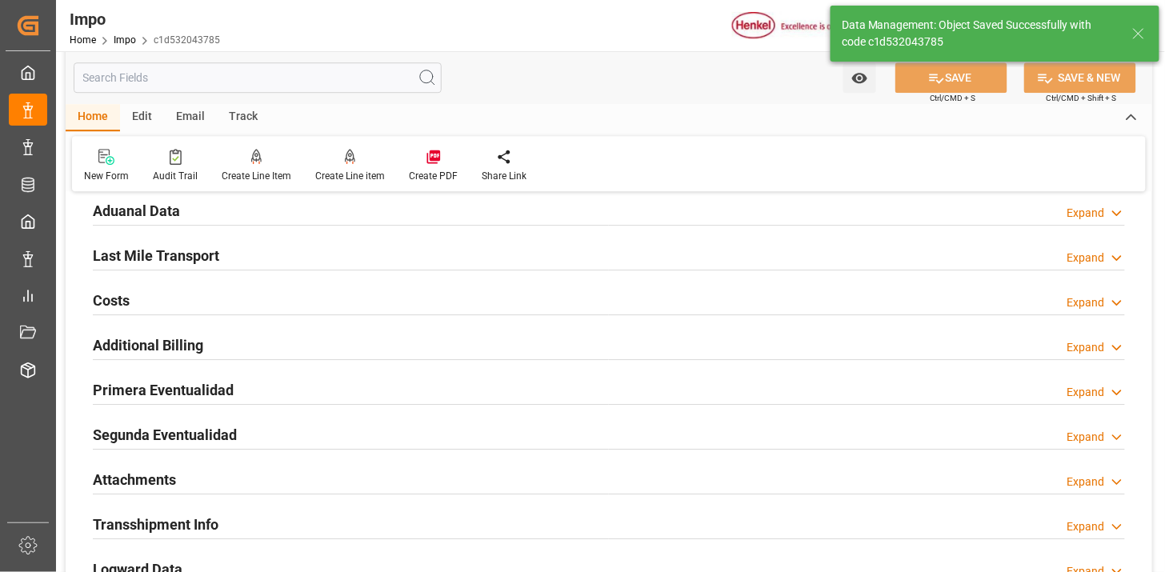
click at [115, 255] on h2 "Last Mile Transport" at bounding box center [156, 256] width 126 height 22
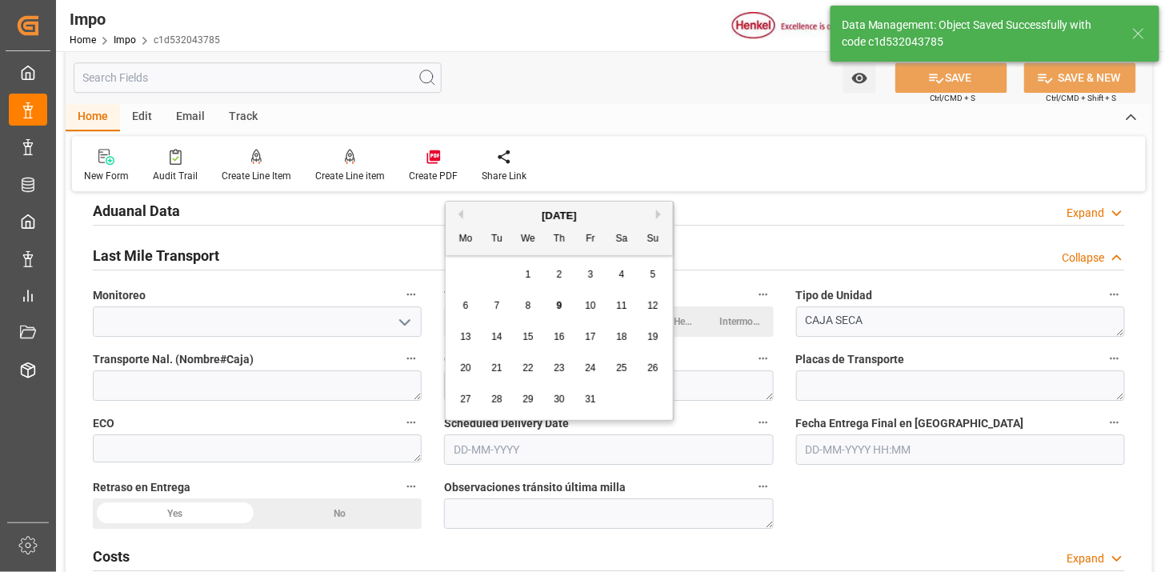
click at [552, 448] on input "text" at bounding box center [608, 450] width 329 height 30
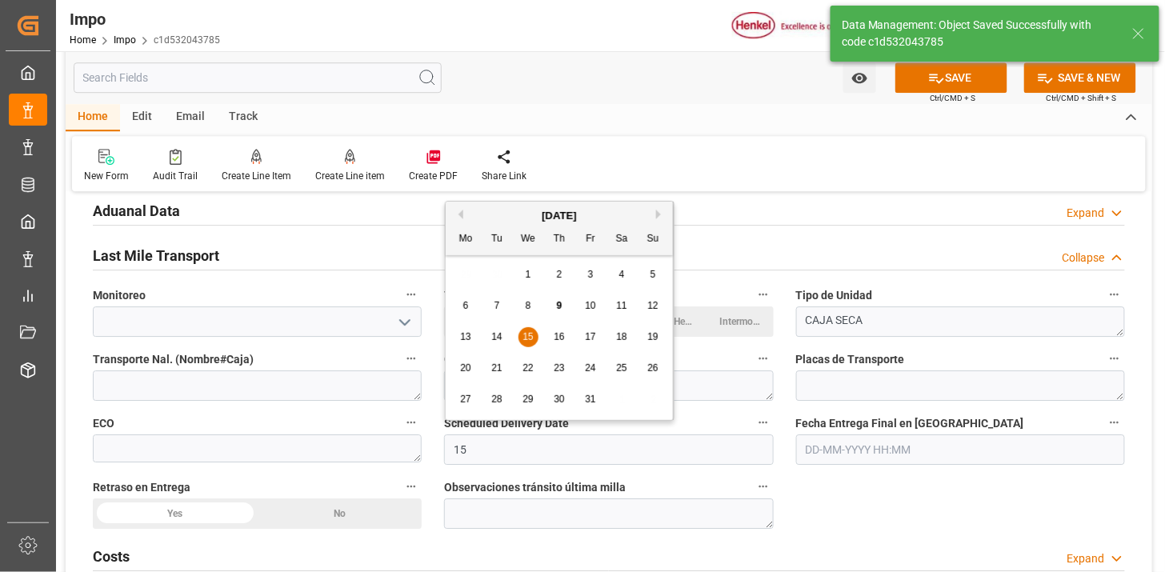
type input "15-10-2025"
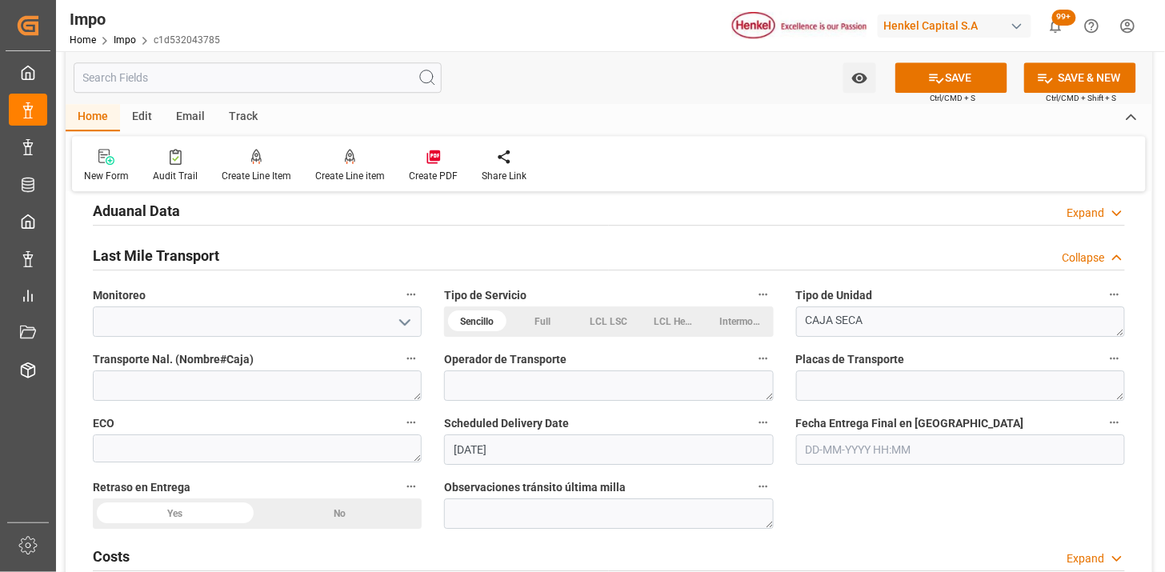
click at [437, 419] on div "Scheduled Delivery Date 15-10-2025" at bounding box center [608, 439] width 351 height 64
